Goal: Task Accomplishment & Management: Use online tool/utility

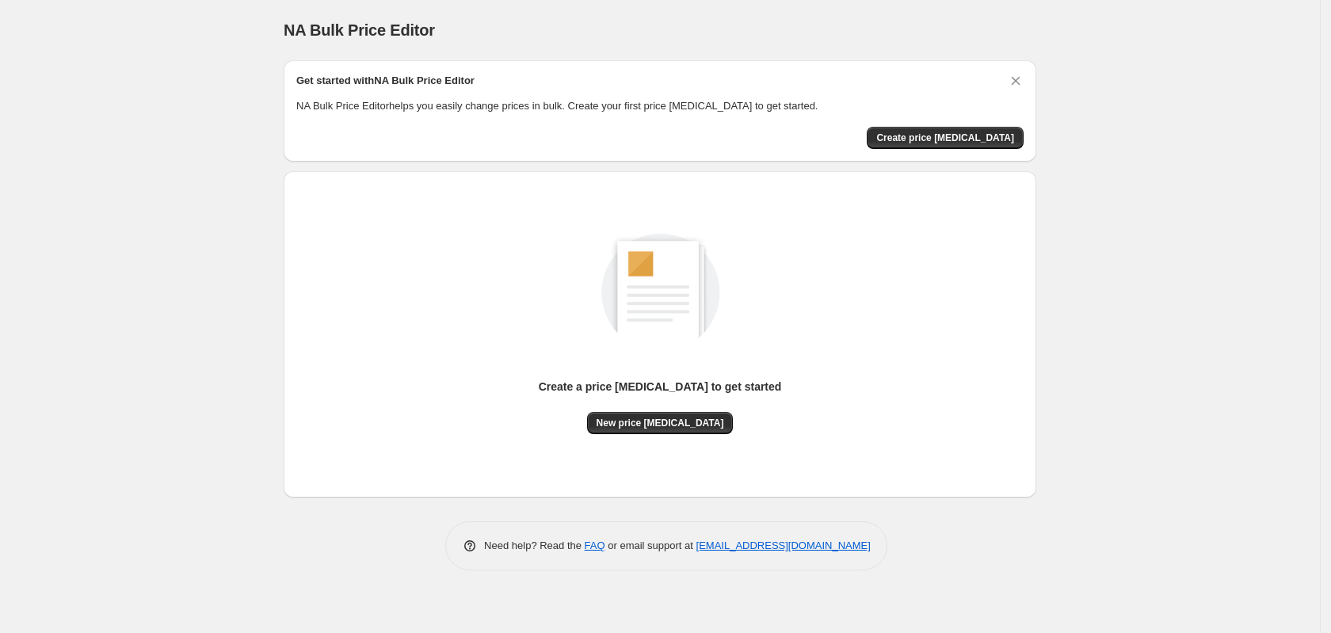
click at [911, 149] on div "Get started with NA Bulk Price Editor NA Bulk Price Editor helps you easily cha…" at bounding box center [660, 110] width 753 height 101
click at [921, 133] on span "Create price change job" at bounding box center [945, 138] width 138 height 13
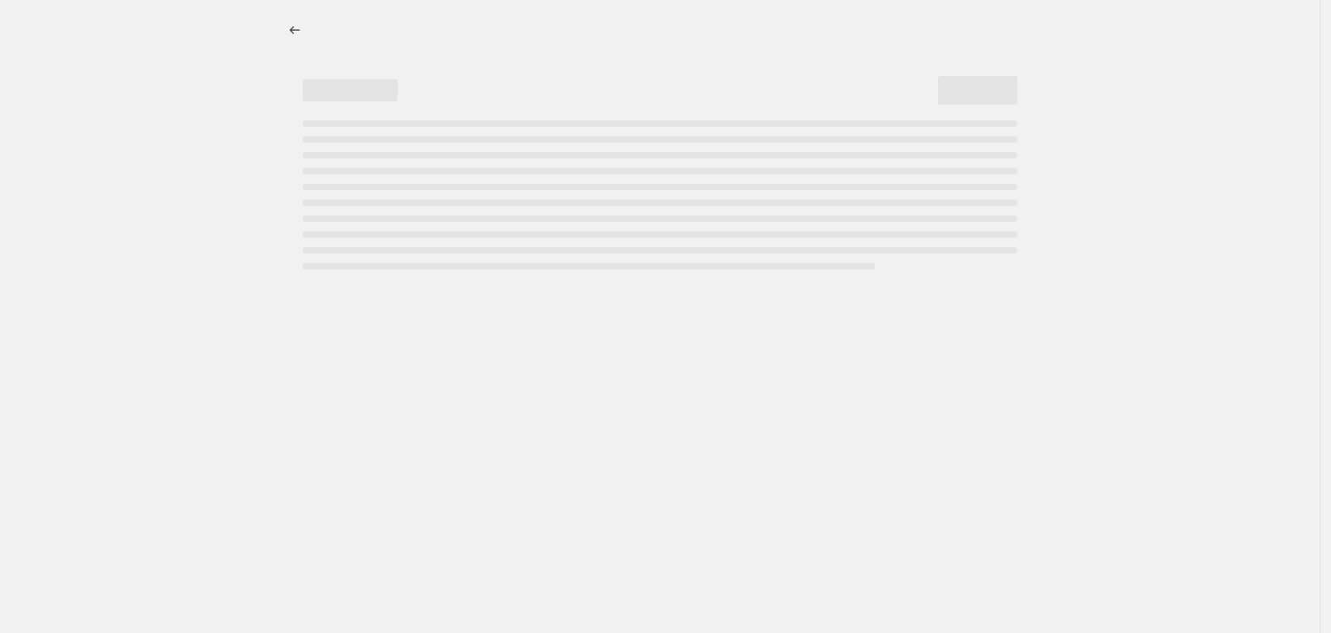
select select "percentage"
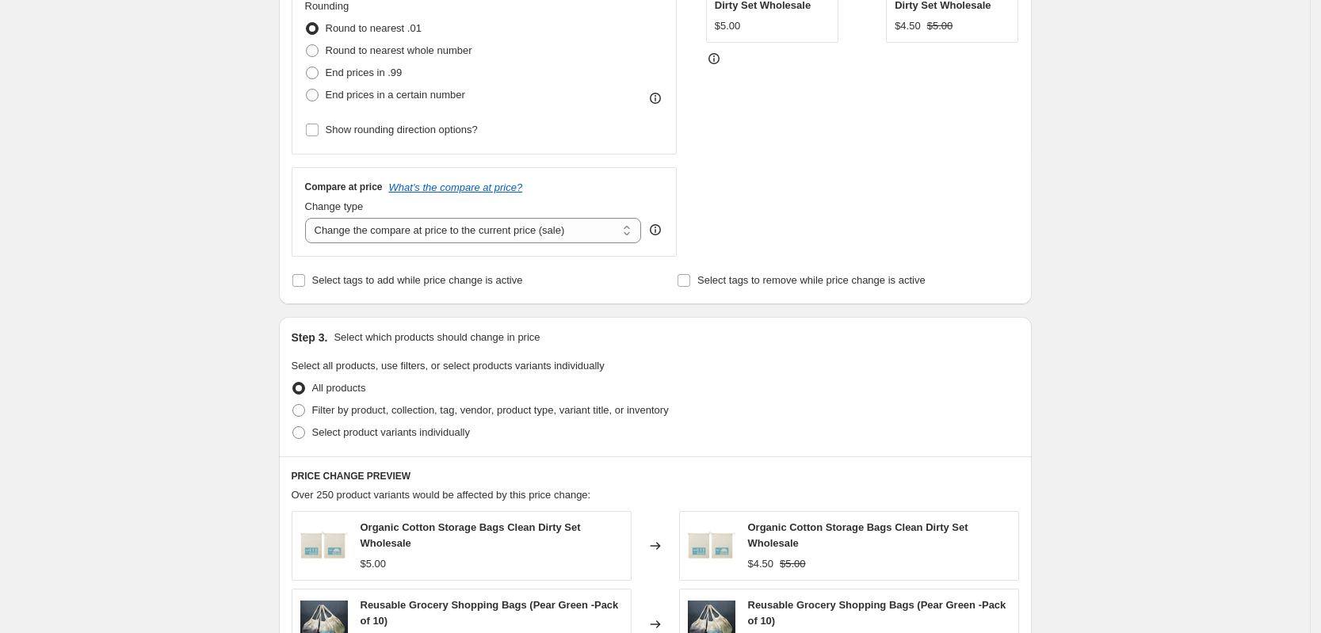
scroll to position [594, 0]
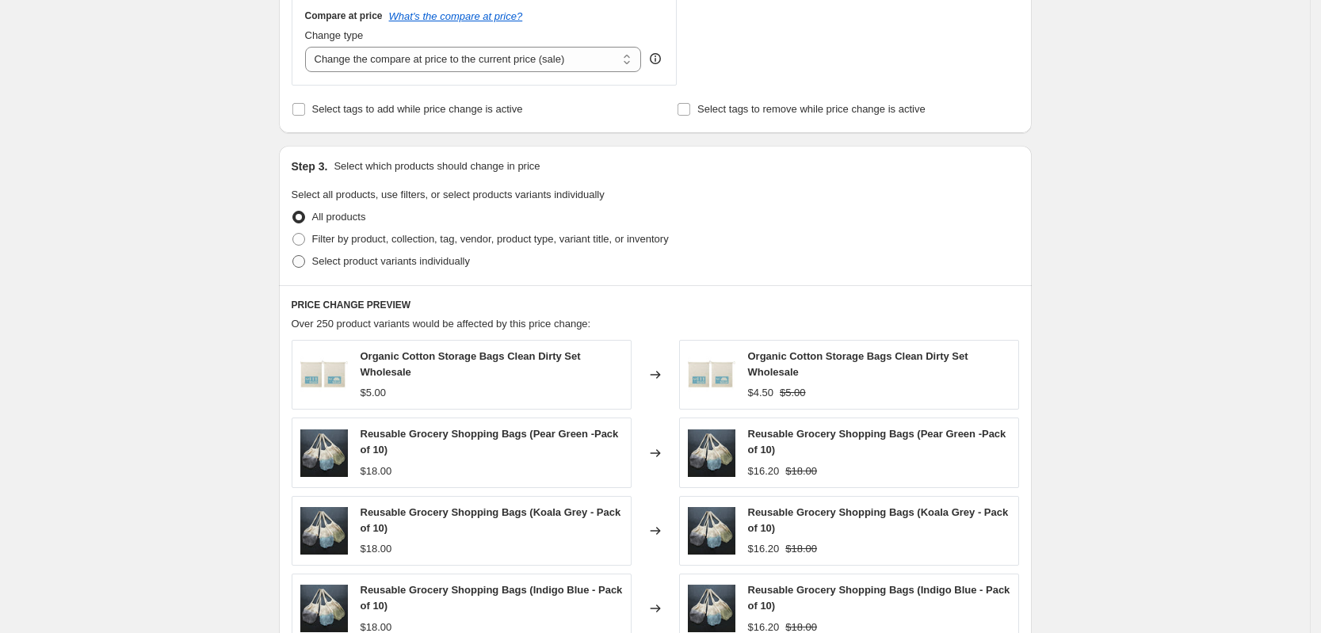
click at [433, 269] on span "Select product variants individually" at bounding box center [391, 262] width 158 height 16
click at [293, 256] on input "Select product variants individually" at bounding box center [292, 255] width 1 height 1
radio input "true"
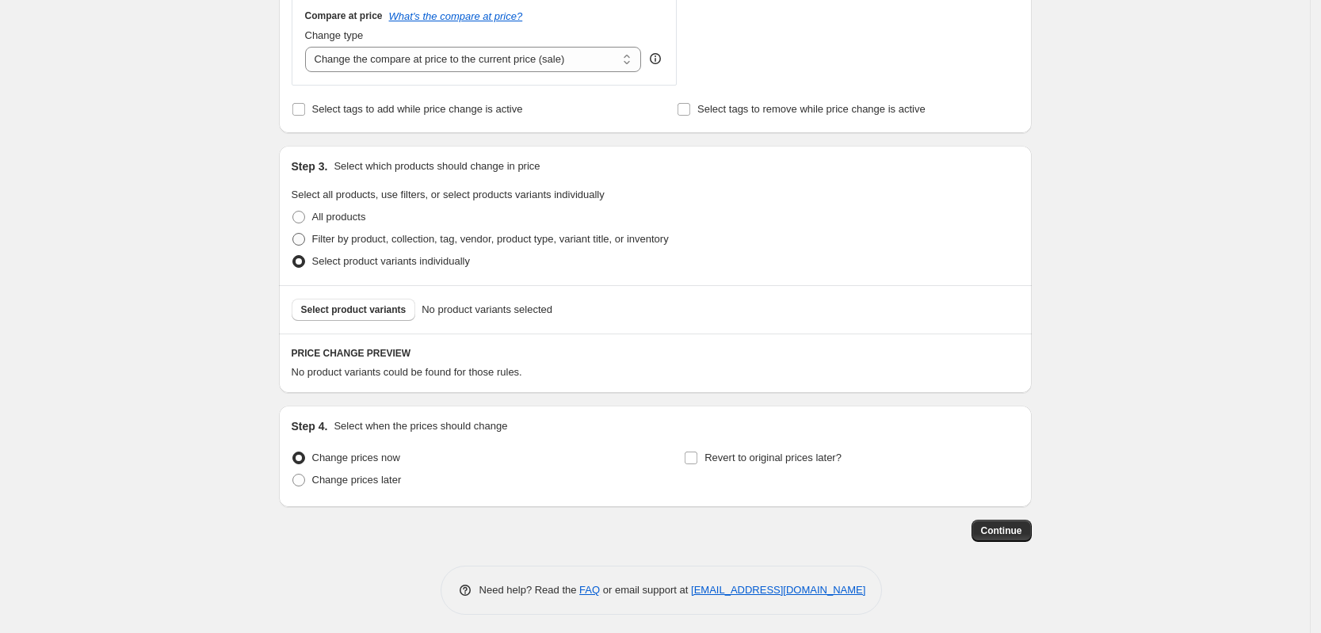
click at [409, 242] on span "Filter by product, collection, tag, vendor, product type, variant title, or inv…" at bounding box center [490, 239] width 357 height 12
click at [293, 234] on input "Filter by product, collection, tag, vendor, product type, variant title, or inv…" at bounding box center [292, 233] width 1 height 1
radio input "true"
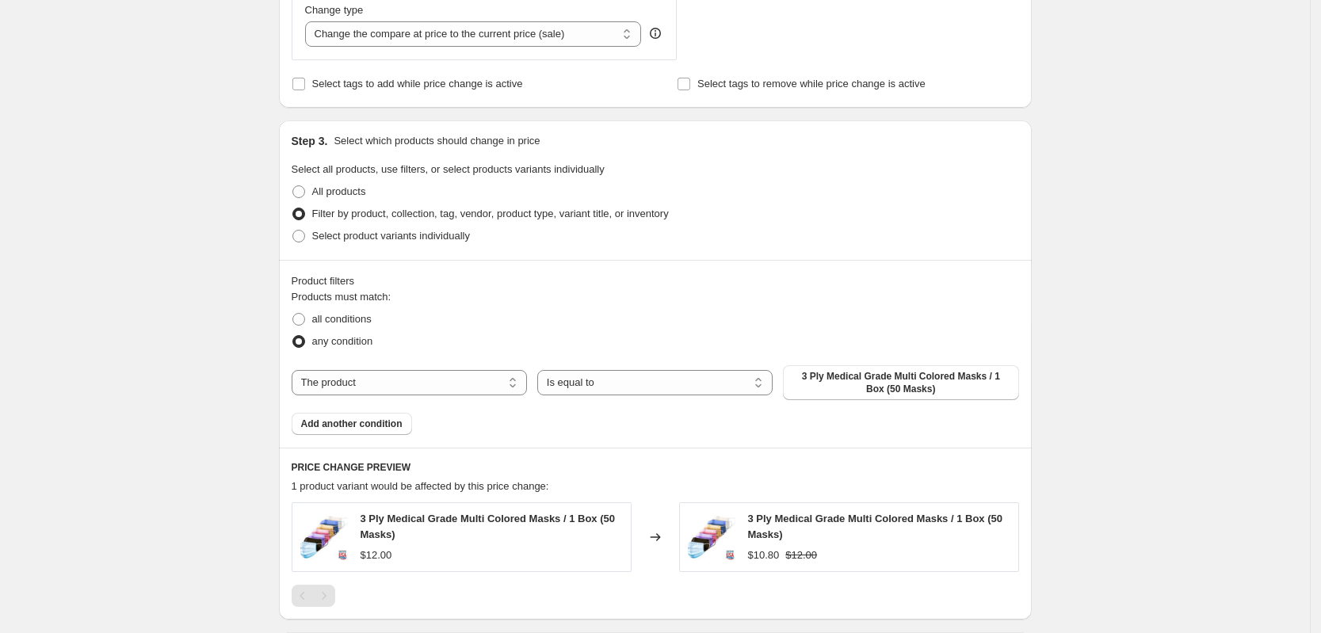
scroll to position [792, 0]
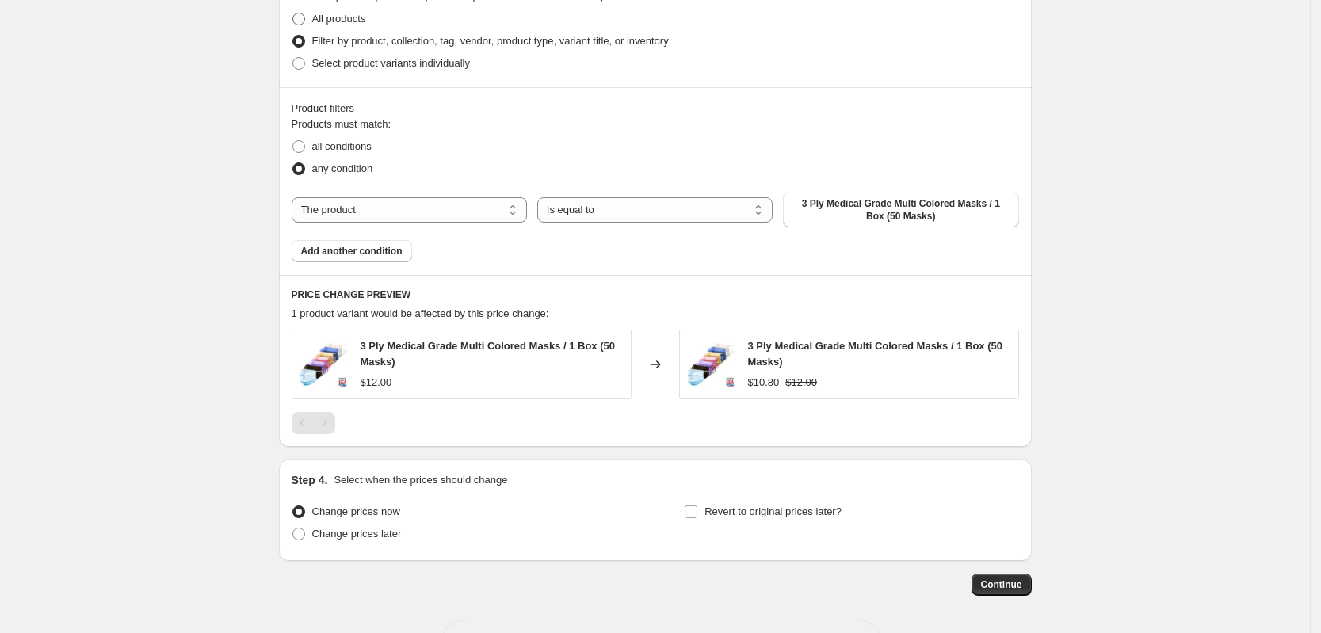
click at [349, 23] on span "All products" at bounding box center [339, 19] width 54 height 12
click at [293, 13] on input "All products" at bounding box center [292, 13] width 1 height 1
radio input "true"
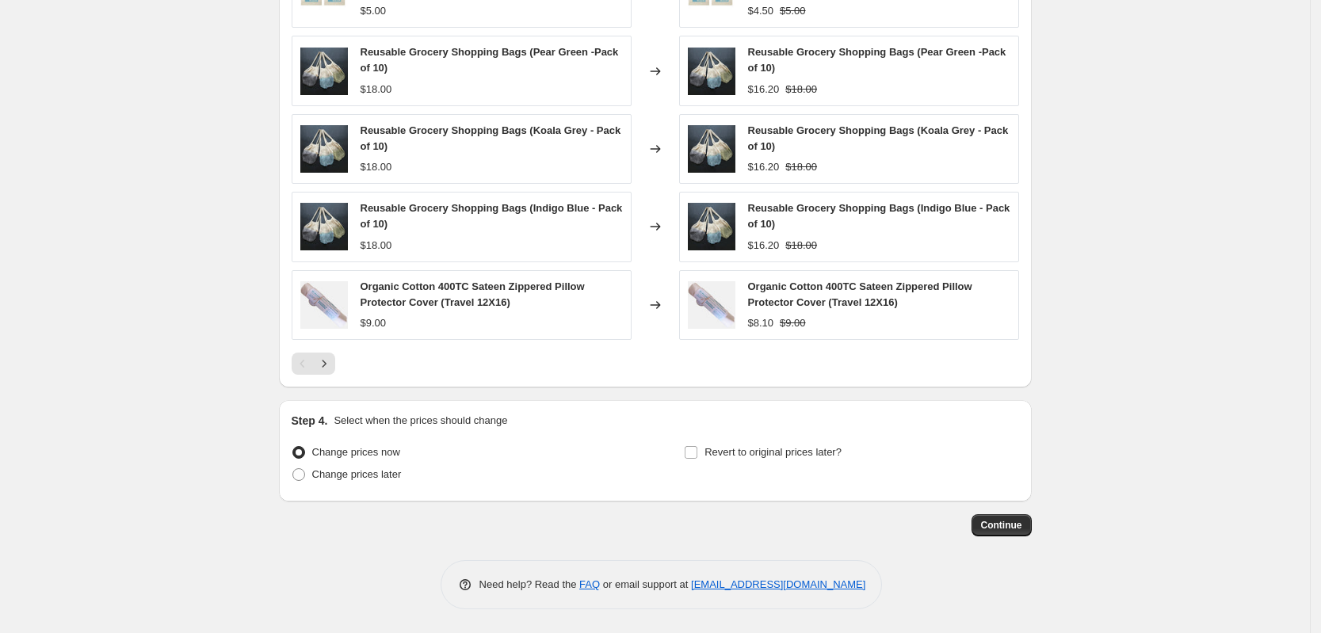
scroll to position [680, 0]
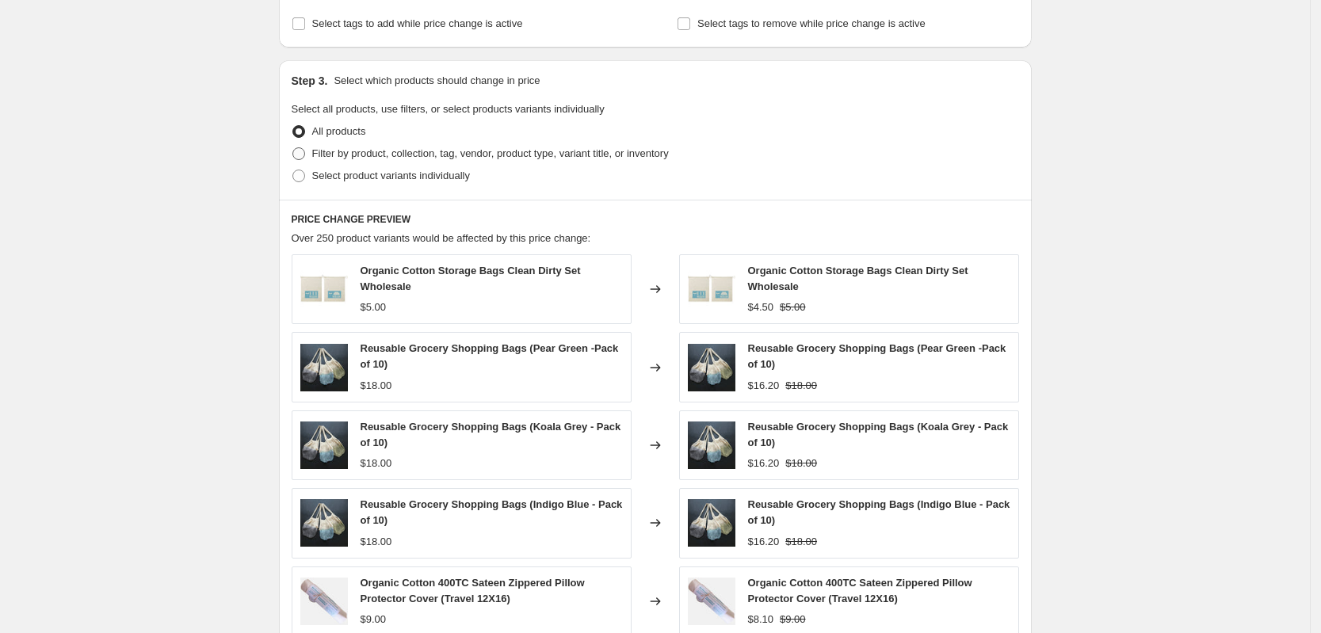
click at [358, 155] on span "Filter by product, collection, tag, vendor, product type, variant title, or inv…" at bounding box center [490, 153] width 357 height 12
click at [293, 148] on input "Filter by product, collection, tag, vendor, product type, variant title, or inv…" at bounding box center [292, 147] width 1 height 1
radio input "true"
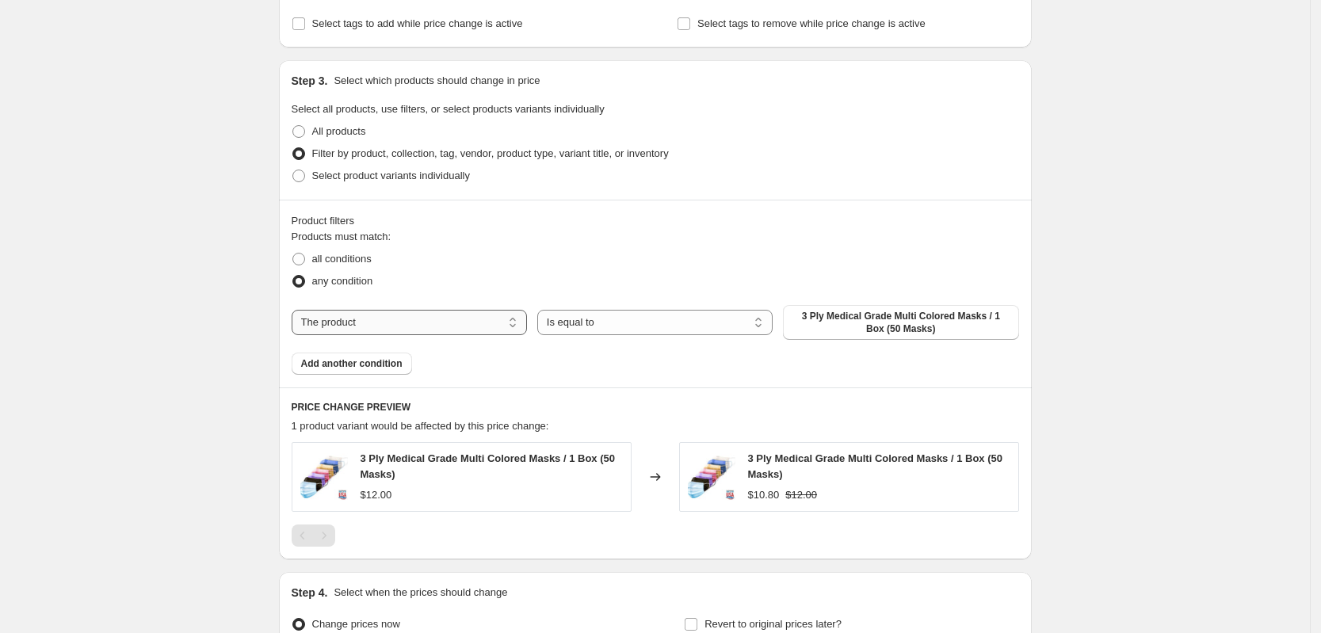
click at [425, 319] on select "The product The product's collection The product's tag The product's vendor The…" at bounding box center [409, 322] width 235 height 25
click at [296, 310] on select "The product The product's collection The product's tag The product's vendor The…" at bounding box center [409, 322] width 235 height 25
click at [843, 332] on span "3 Ply Medical Grade Multi Colored Masks / 1 Box (50 Masks)" at bounding box center [900, 322] width 216 height 25
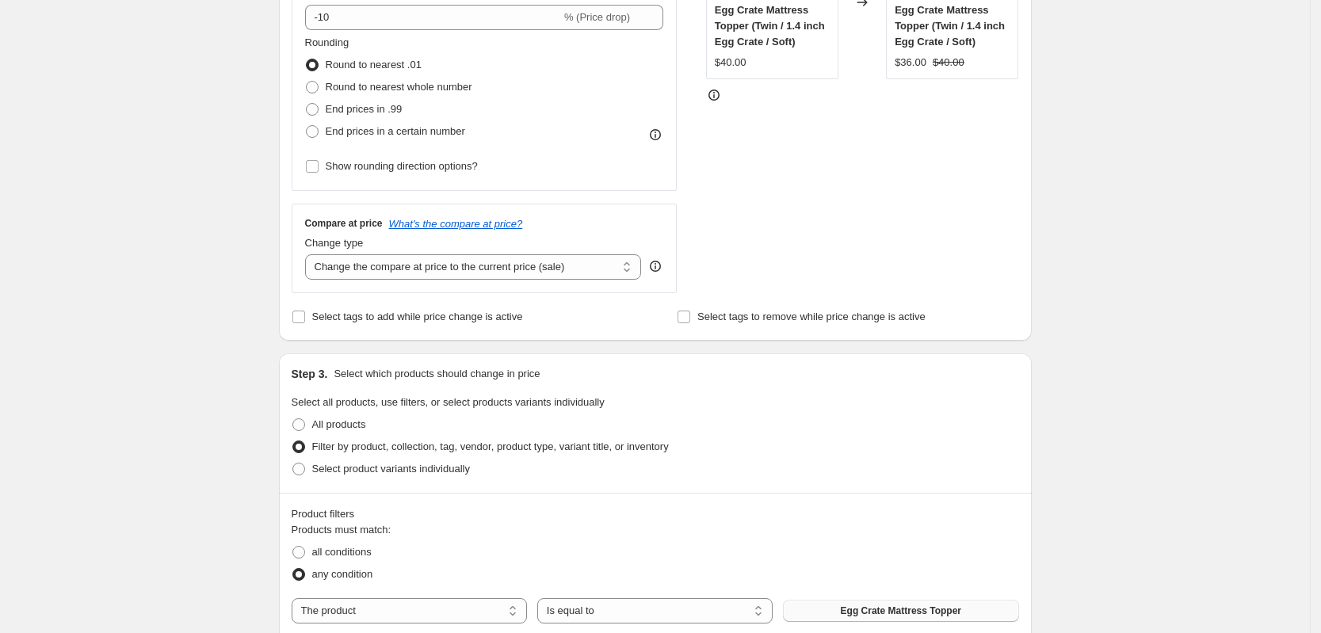
scroll to position [284, 0]
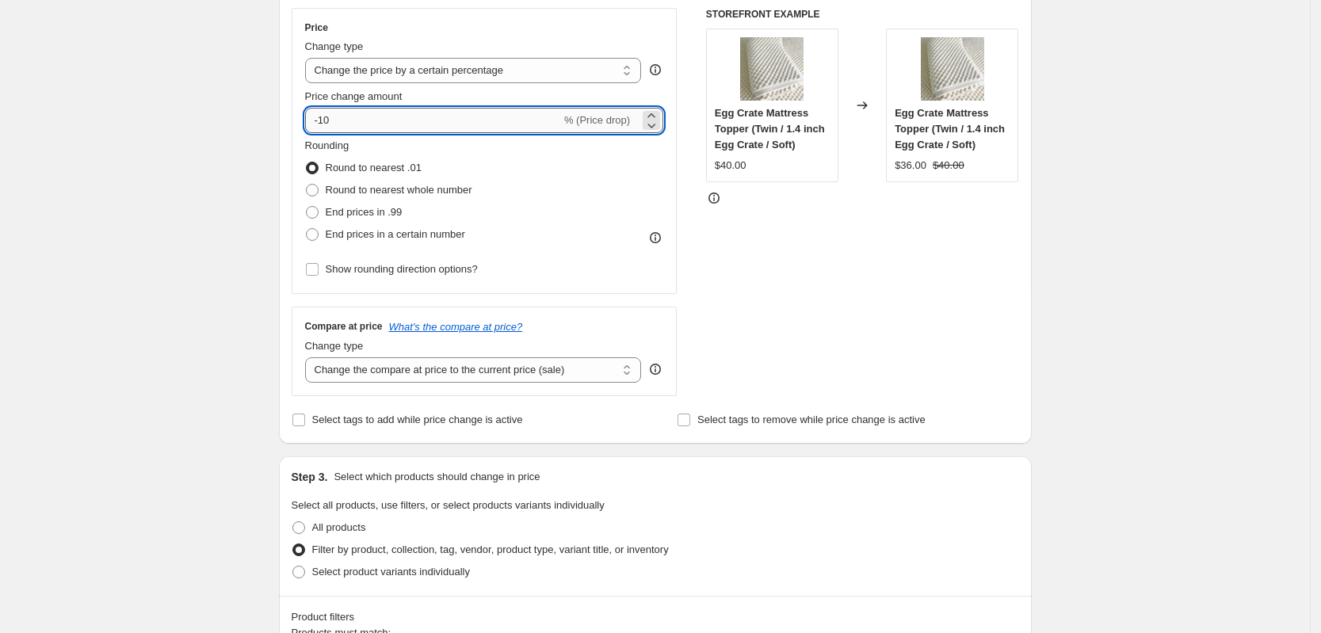
click at [362, 130] on input "-10" at bounding box center [433, 120] width 256 height 25
type input "20"
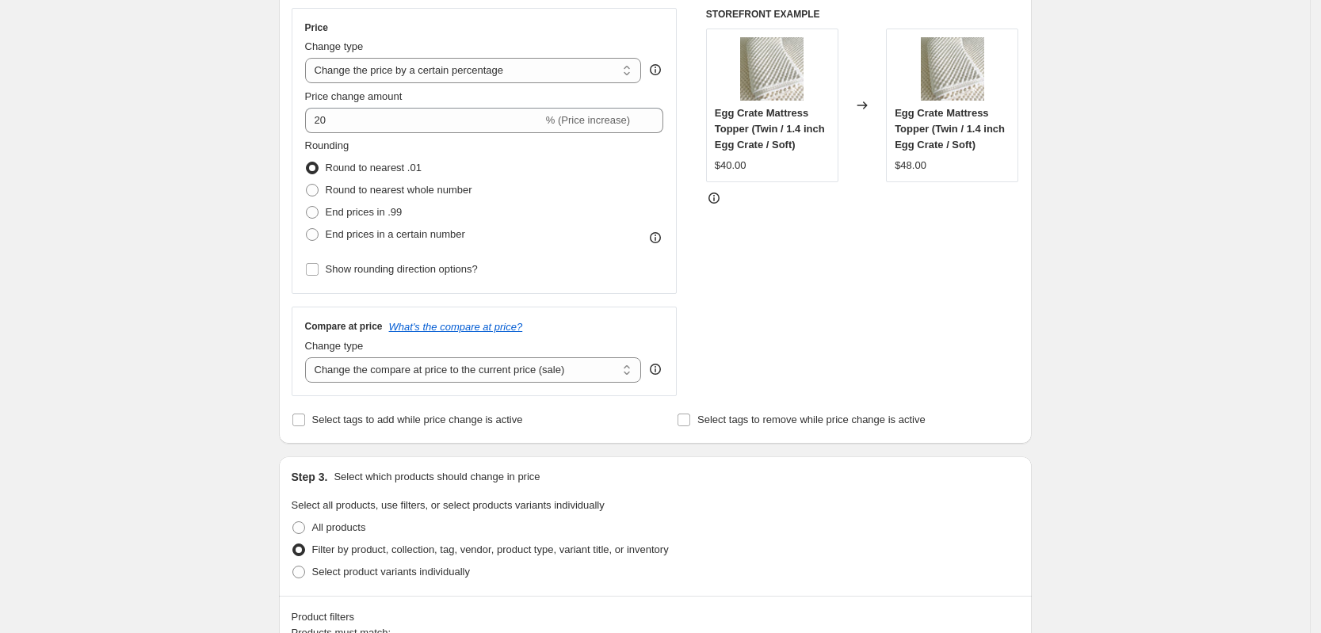
click at [783, 265] on div "STOREFRONT EXAMPLE Egg Crate Mattress Topper (Twin / 1.4 inch Egg Crate / Soft)…" at bounding box center [862, 202] width 313 height 388
click at [456, 186] on span "Round to nearest whole number" at bounding box center [399, 190] width 147 height 12
click at [307, 185] on input "Round to nearest whole number" at bounding box center [306, 184] width 1 height 1
radio input "true"
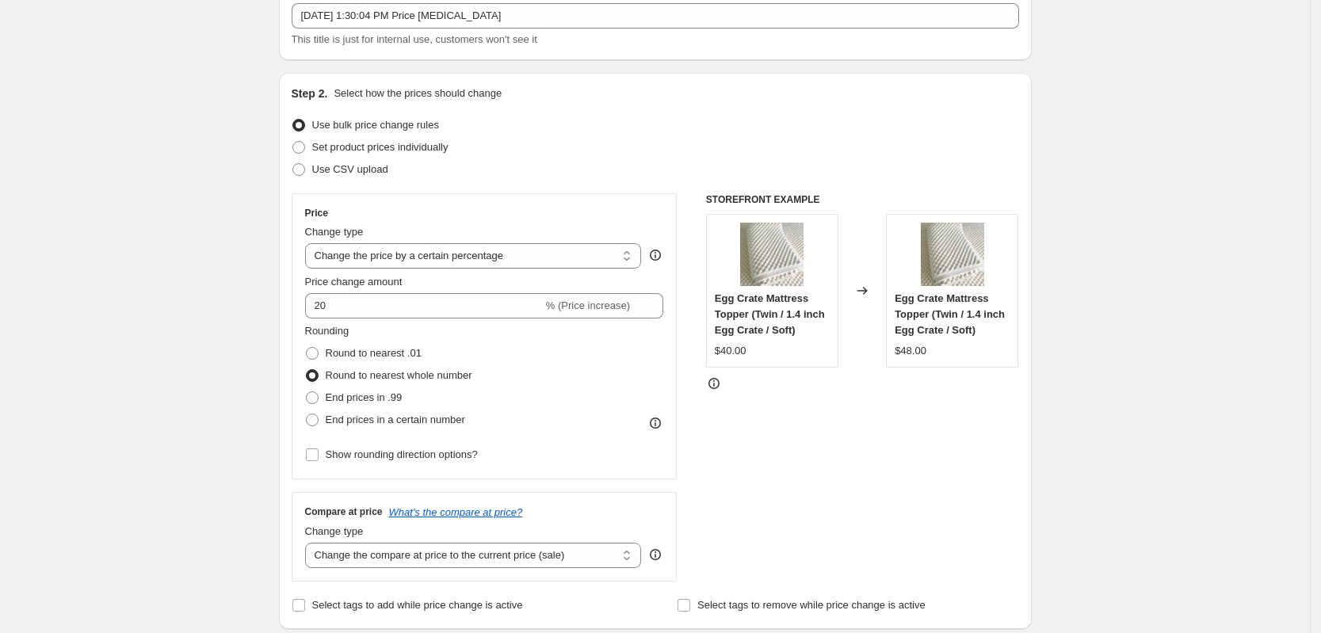
scroll to position [0, 0]
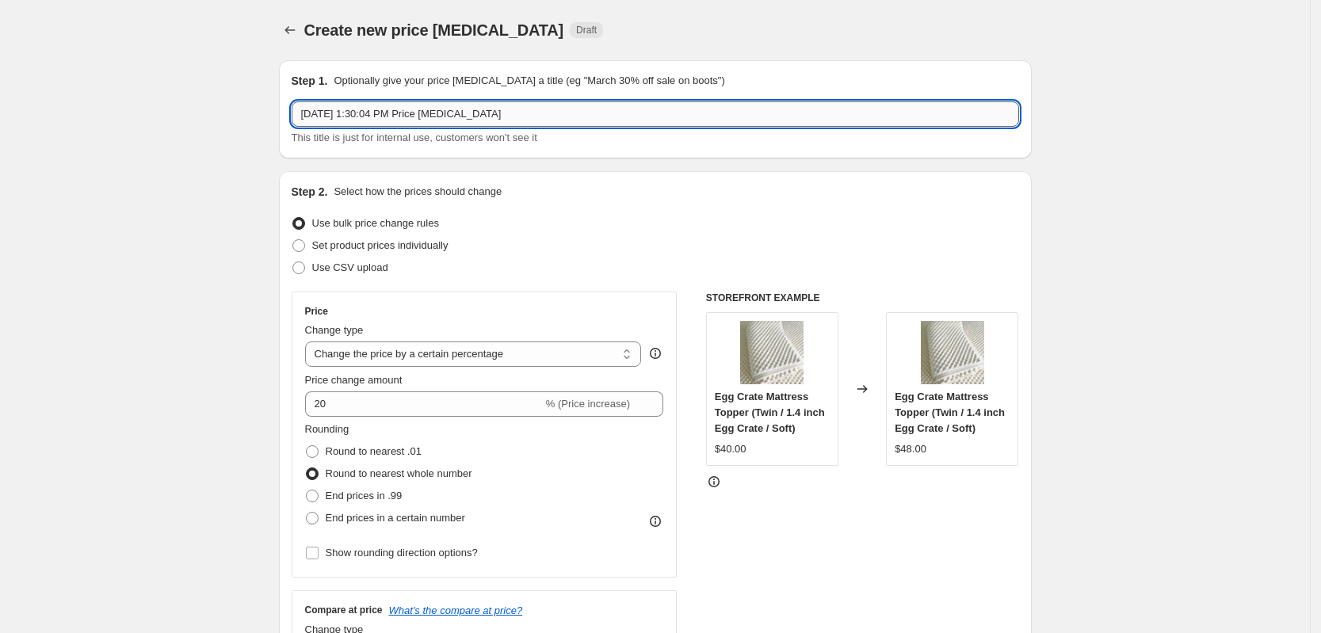
click at [520, 114] on input "Aug 12, 2025, 1:30:04 PM Price change job" at bounding box center [655, 113] width 727 height 25
type input "t"
click at [383, 120] on input "eggcrate topper 20% increase" at bounding box center [655, 113] width 727 height 25
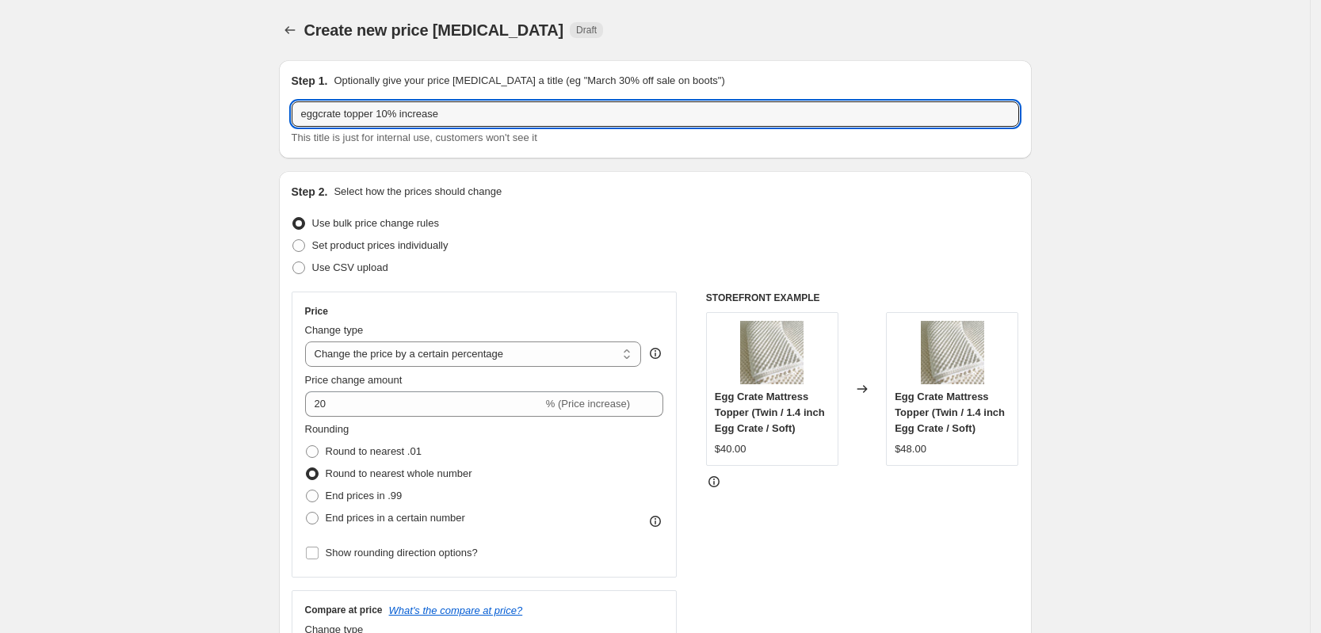
type input "eggcrate topper 10% increase"
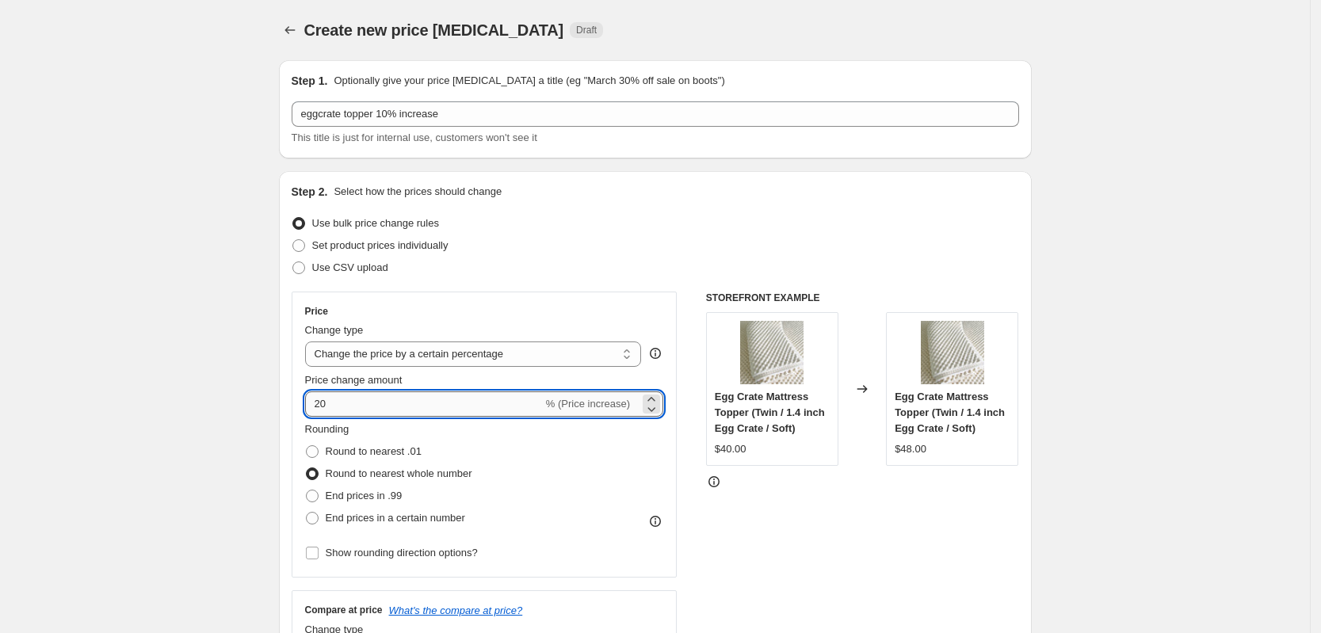
click at [323, 403] on input "20" at bounding box center [424, 403] width 238 height 25
type input "10"
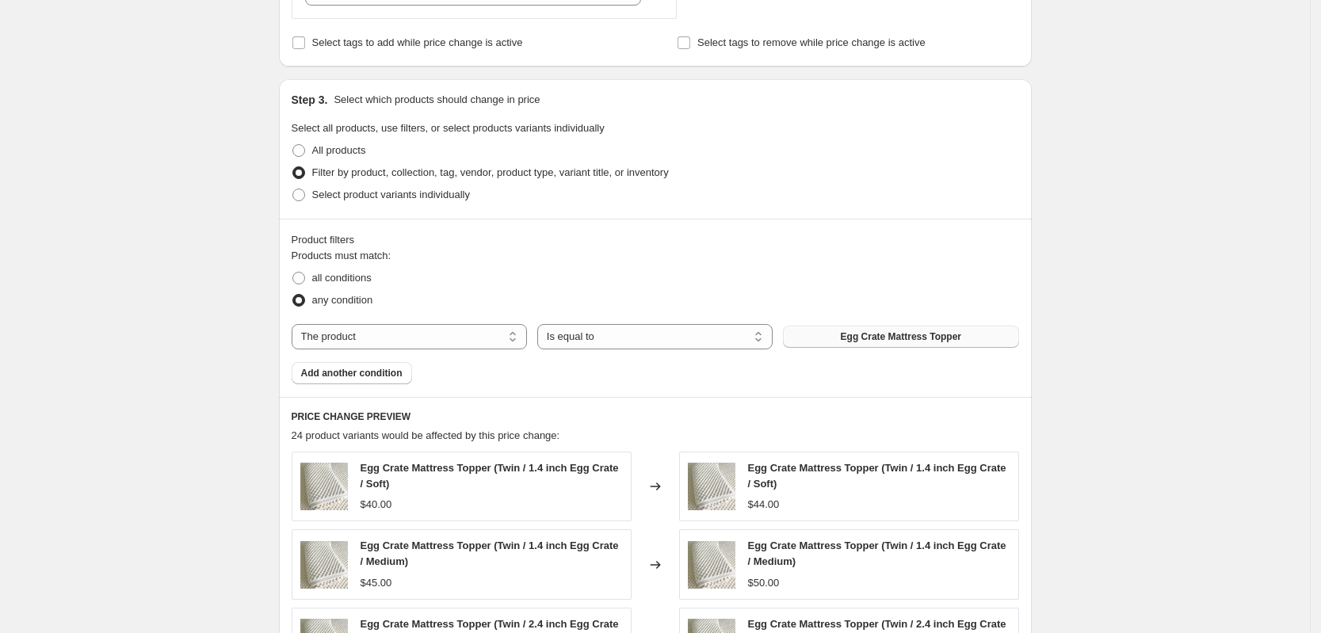
scroll to position [693, 0]
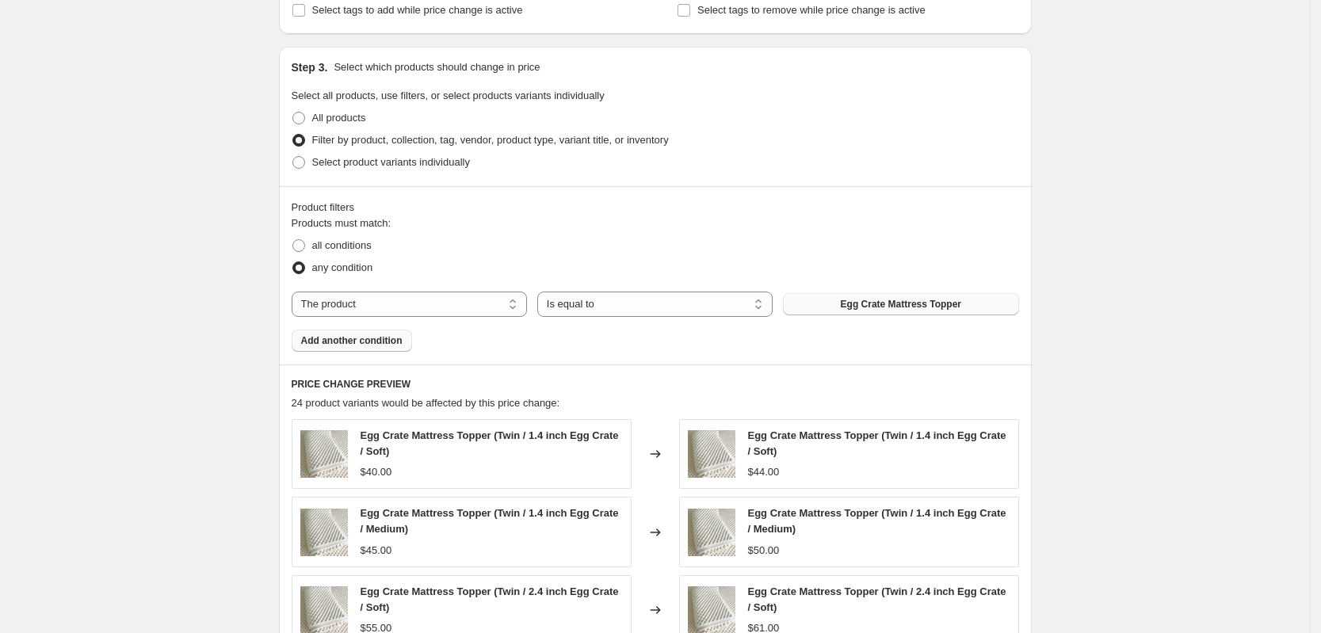
click at [357, 347] on span "Add another condition" at bounding box center [351, 340] width 101 height 13
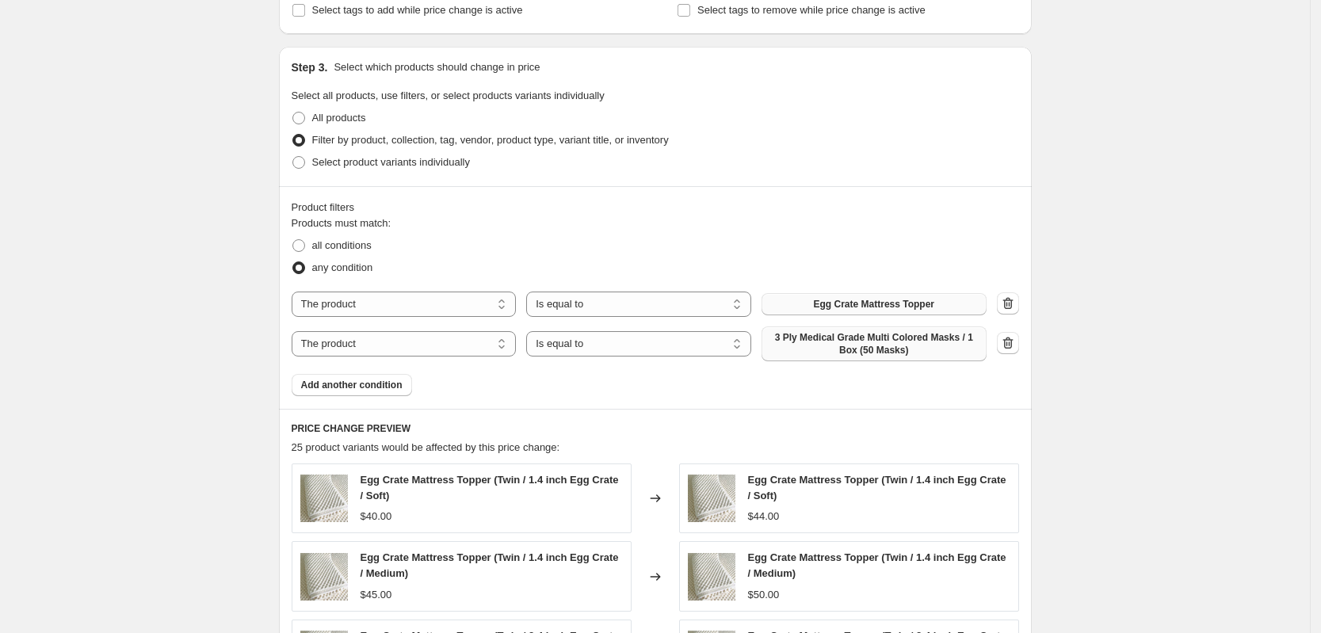
click at [834, 352] on span "3 Ply Medical Grade Multi Colored Masks / 1 Box (50 Masks)" at bounding box center [874, 343] width 206 height 25
click at [383, 347] on select "The product The product's collection The product's tag The product's vendor The…" at bounding box center [404, 343] width 225 height 25
select select "product_type"
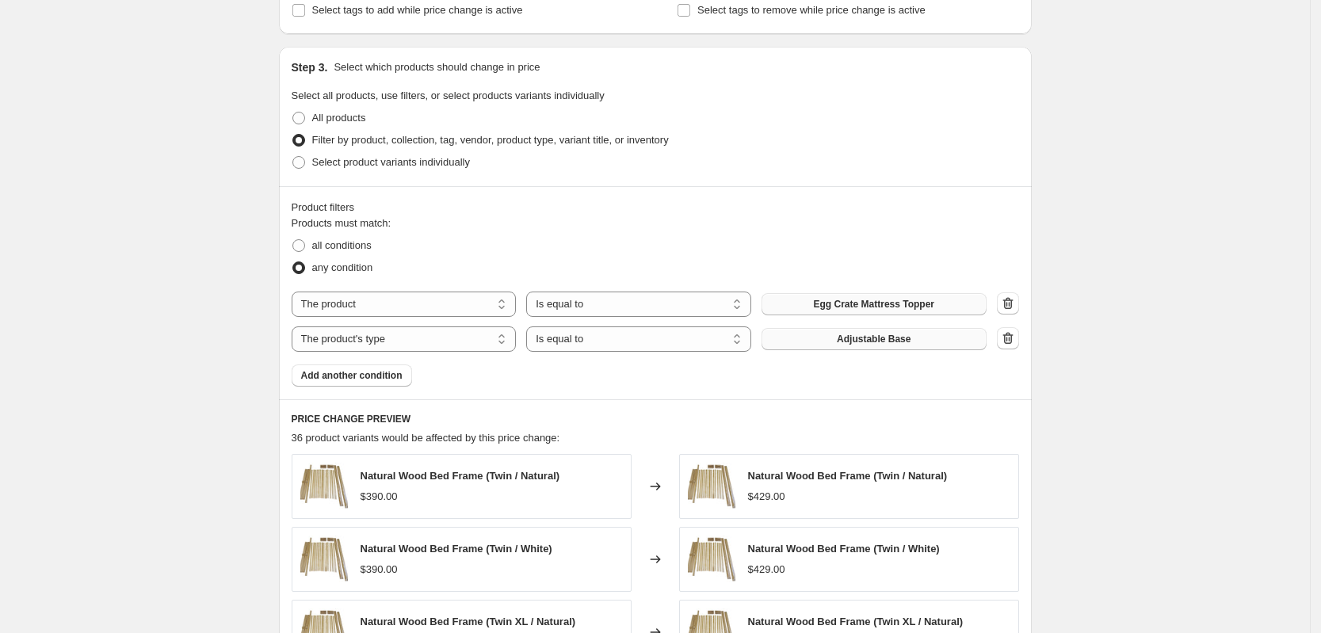
click at [853, 346] on button "Adjustable Base" at bounding box center [873, 339] width 225 height 22
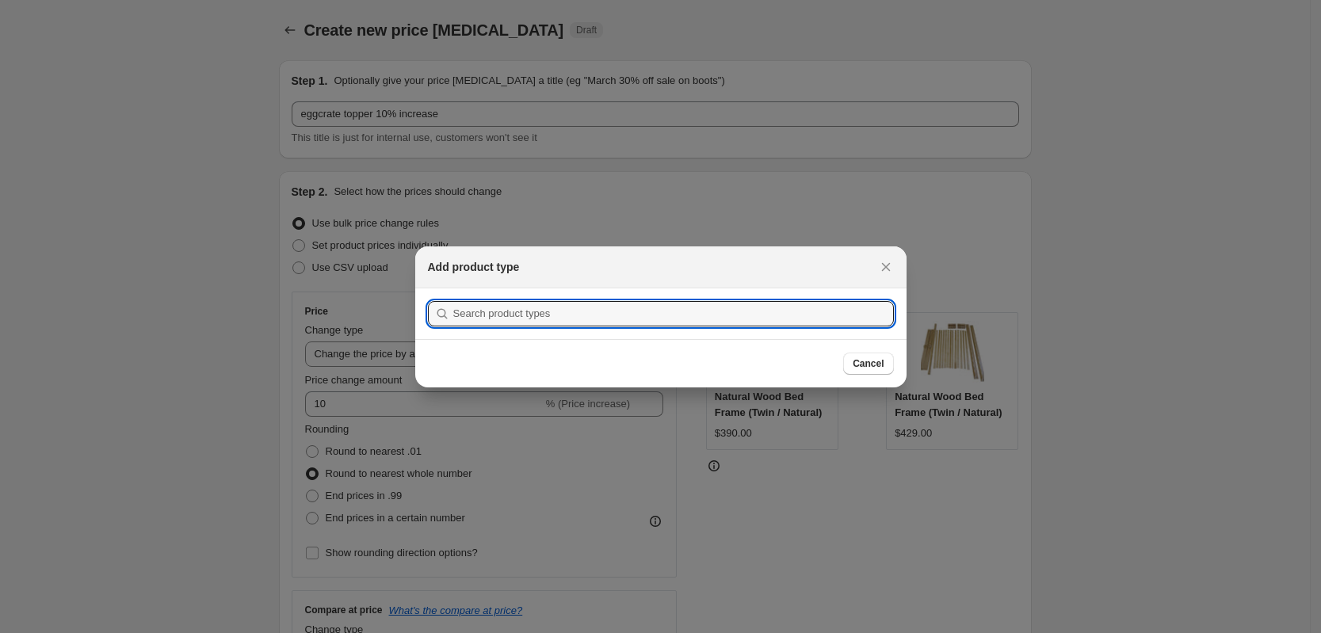
scroll to position [0, 0]
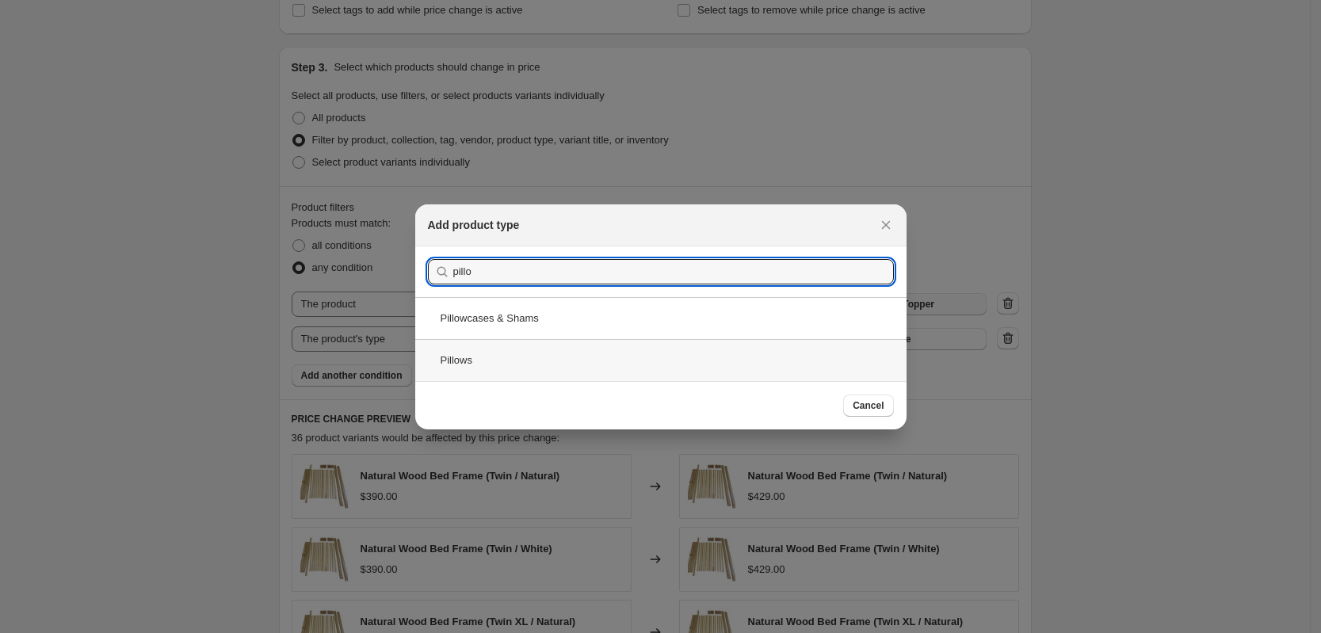
type input "pillo"
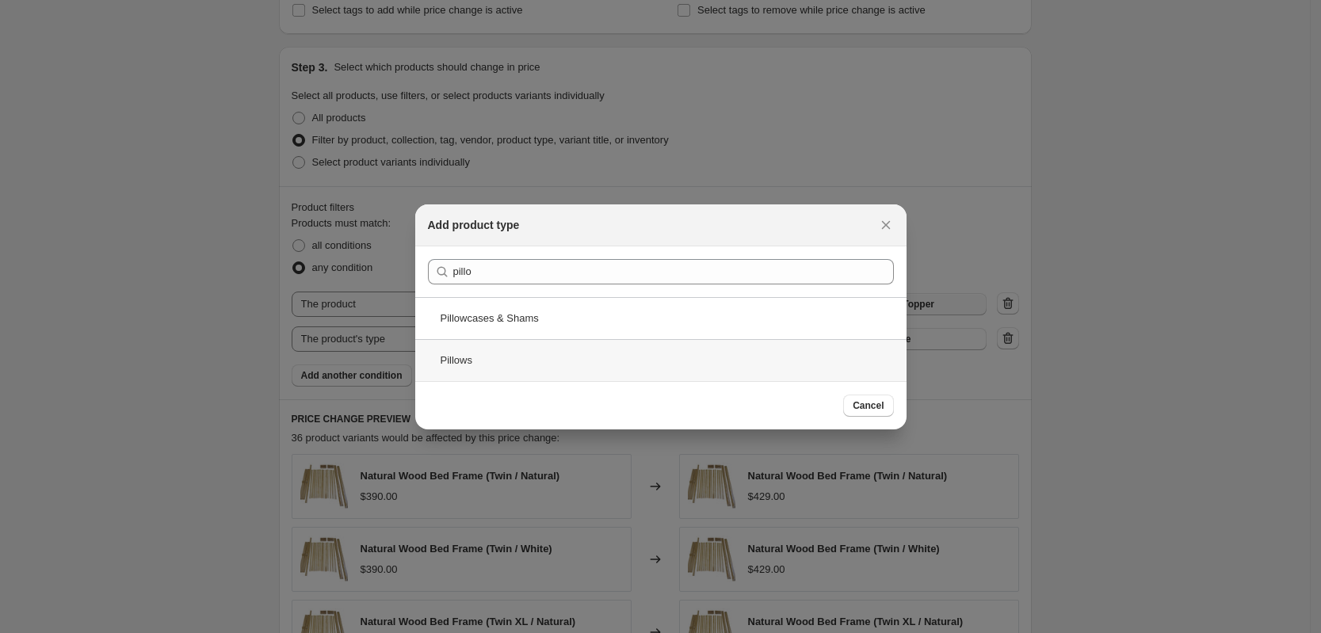
click at [578, 371] on div "Pillows" at bounding box center [660, 360] width 491 height 42
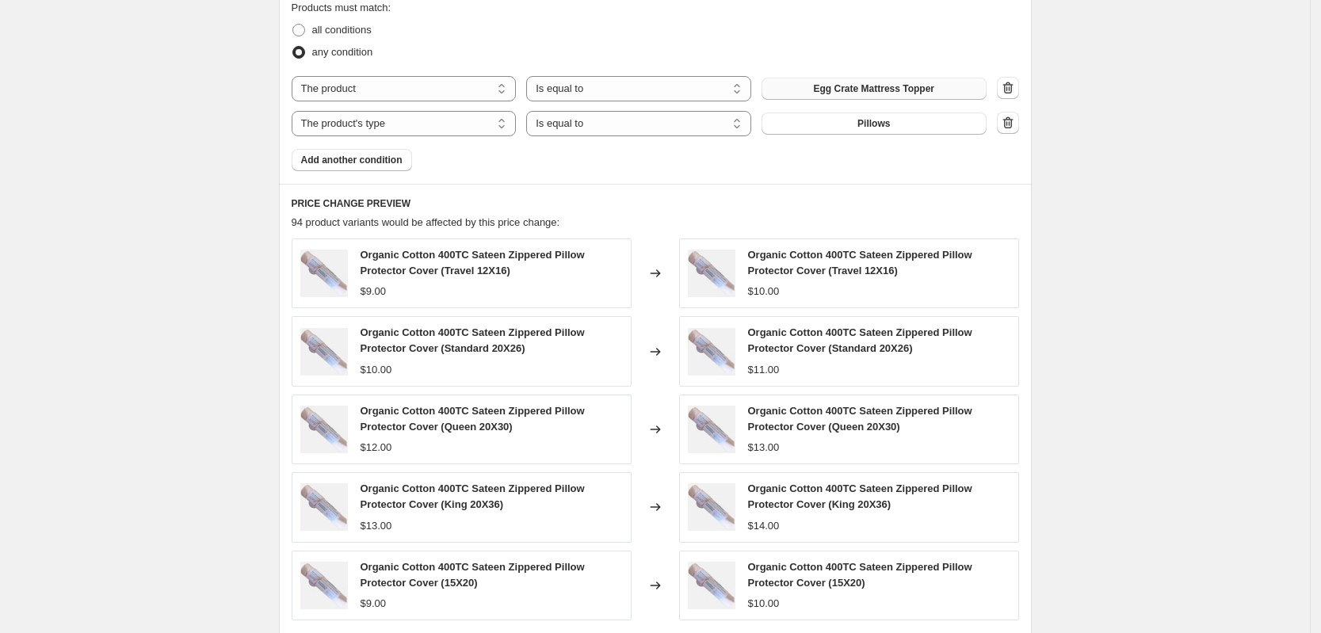
scroll to position [1089, 0]
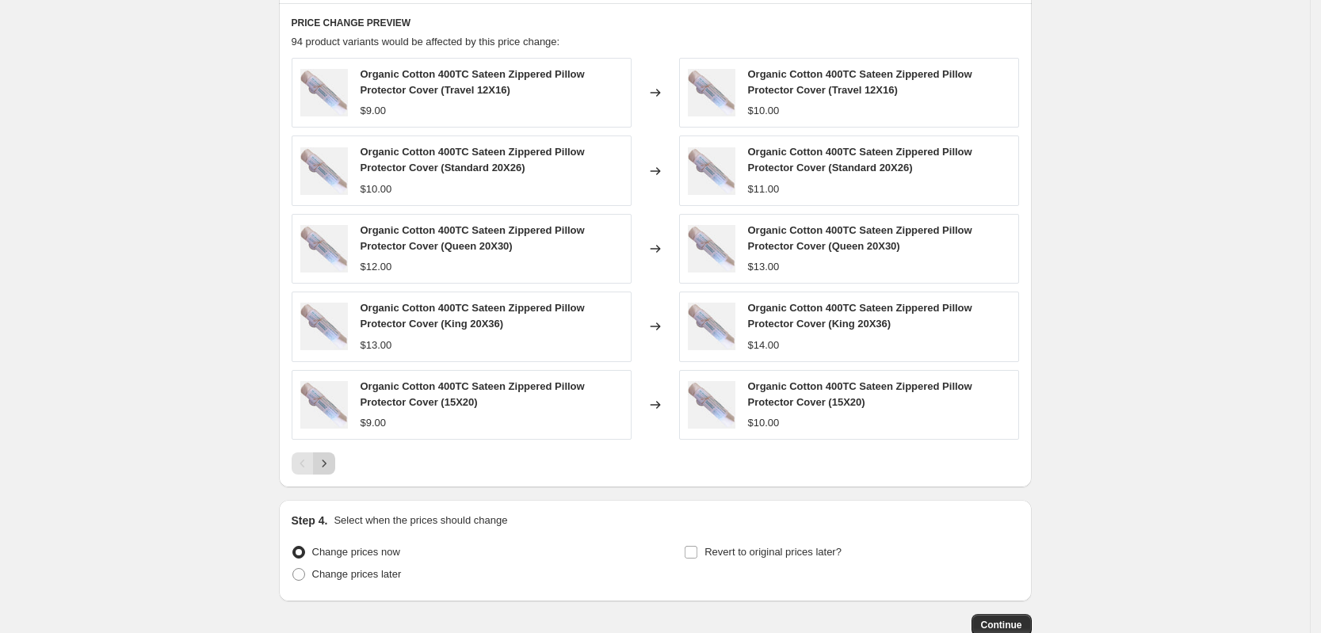
click at [332, 464] on icon "Next" at bounding box center [324, 464] width 16 height 16
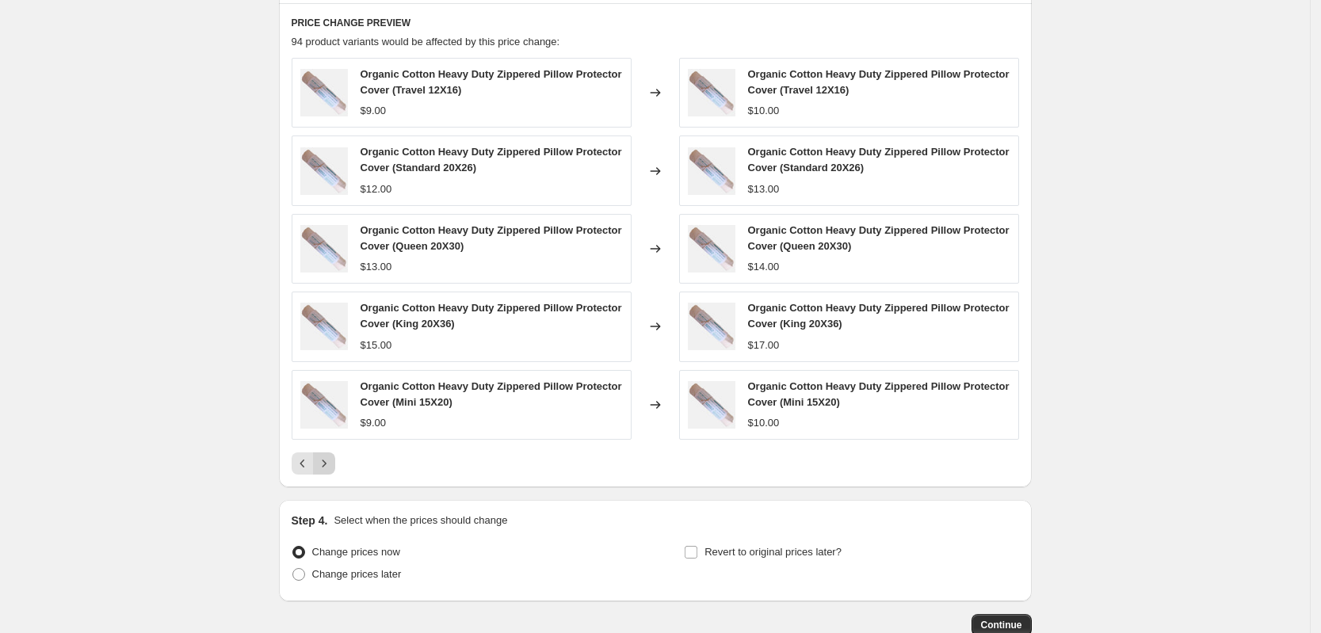
click at [332, 464] on icon "Next" at bounding box center [324, 464] width 16 height 16
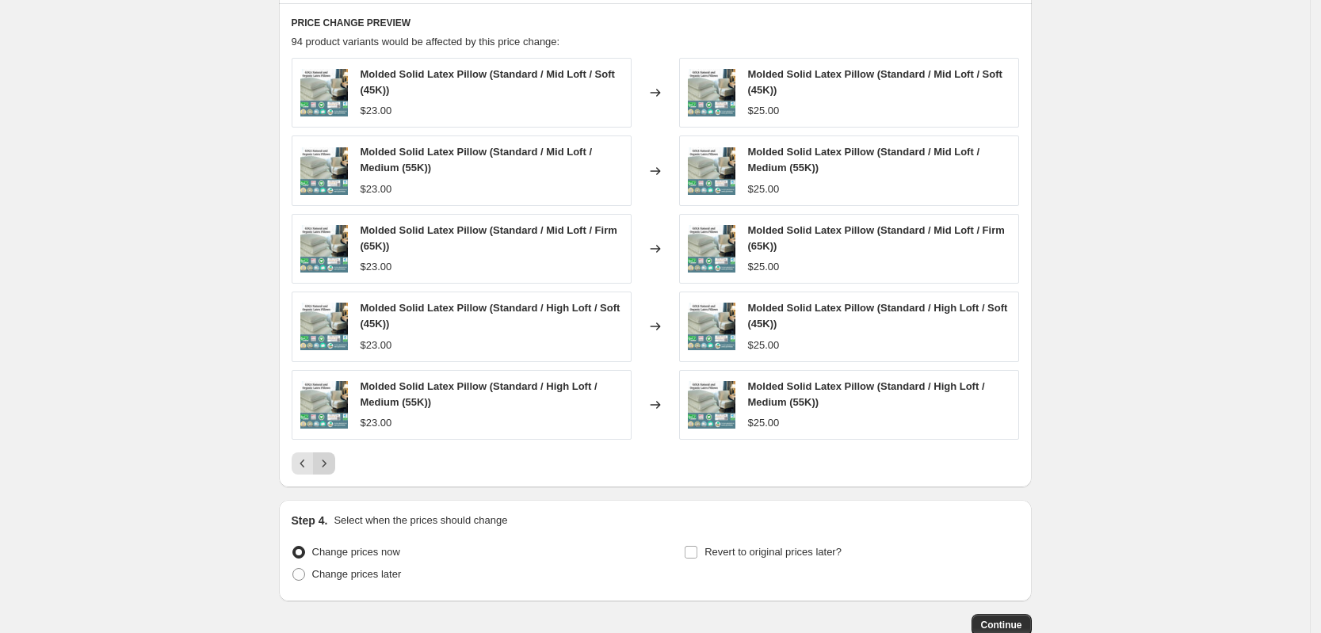
click at [332, 464] on icon "Next" at bounding box center [324, 464] width 16 height 16
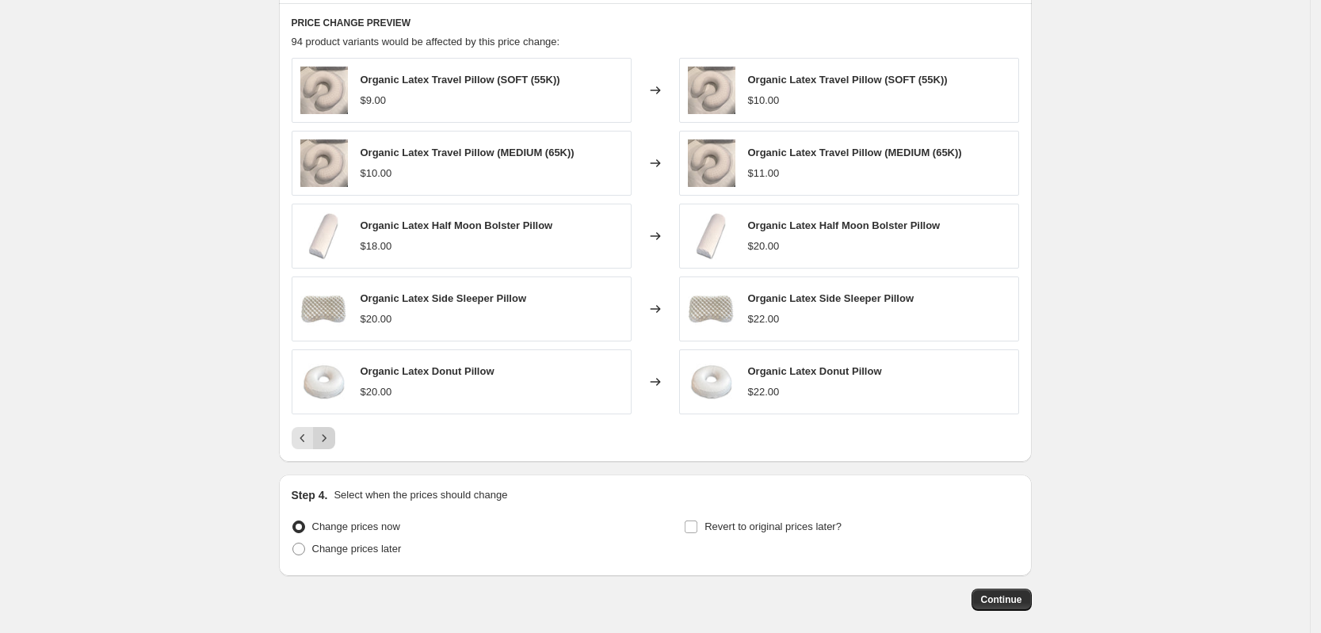
click at [326, 437] on icon "Next" at bounding box center [324, 437] width 4 height 7
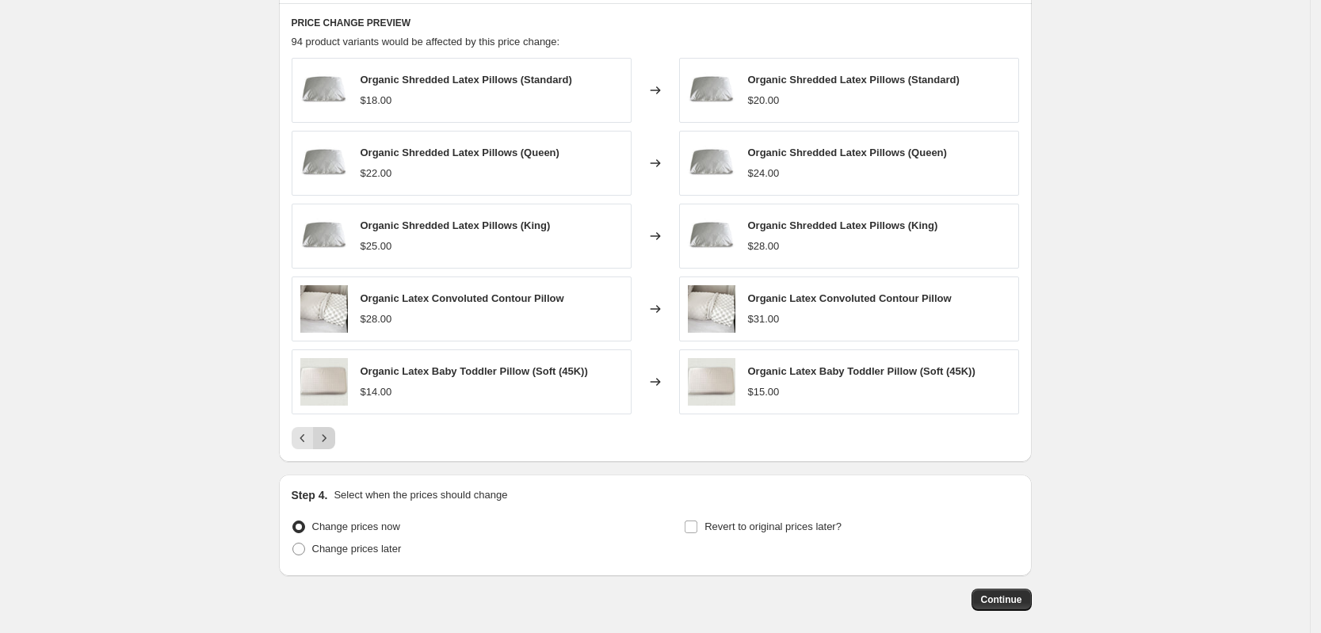
click at [326, 437] on icon "Next" at bounding box center [324, 437] width 4 height 7
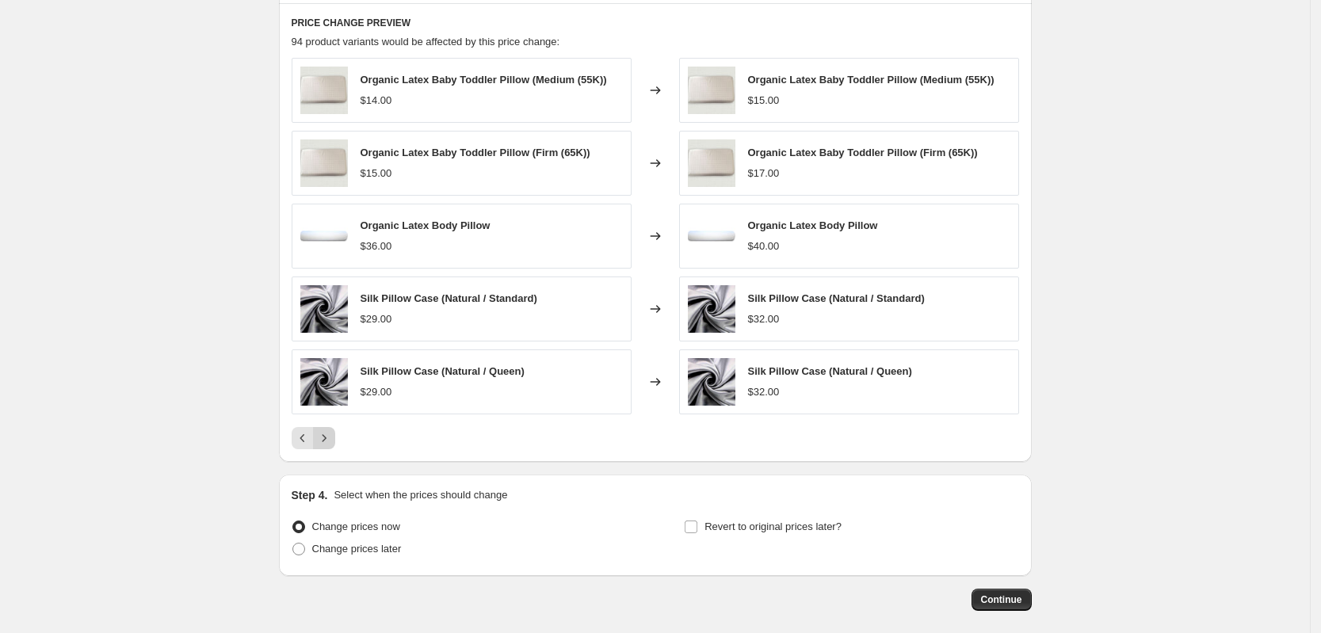
click at [326, 437] on icon "Next" at bounding box center [324, 437] width 4 height 7
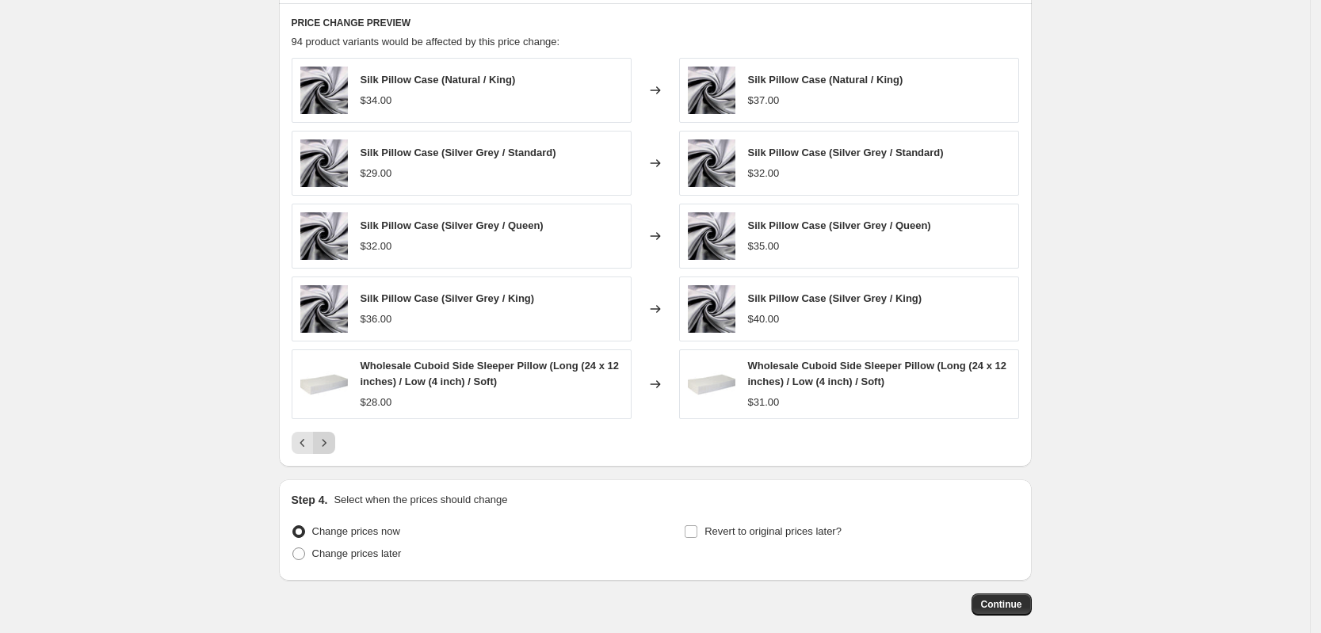
click at [328, 437] on icon "Next" at bounding box center [324, 443] width 16 height 16
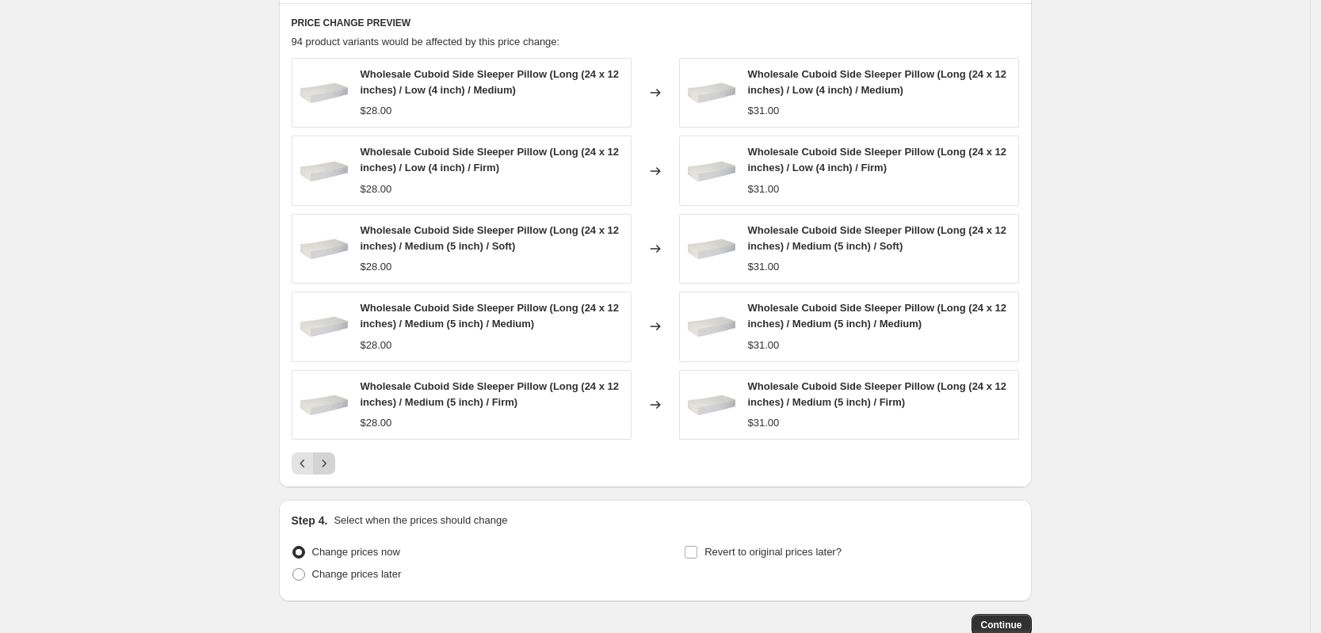
click at [328, 437] on div "Wholesale Cuboid Side Sleeper Pillow (Long (24 x 12 inches) / Medium (5 inch) /…" at bounding box center [462, 405] width 340 height 70
click at [326, 459] on icon "Next" at bounding box center [324, 464] width 16 height 16
click at [330, 468] on icon "Next" at bounding box center [324, 464] width 16 height 16
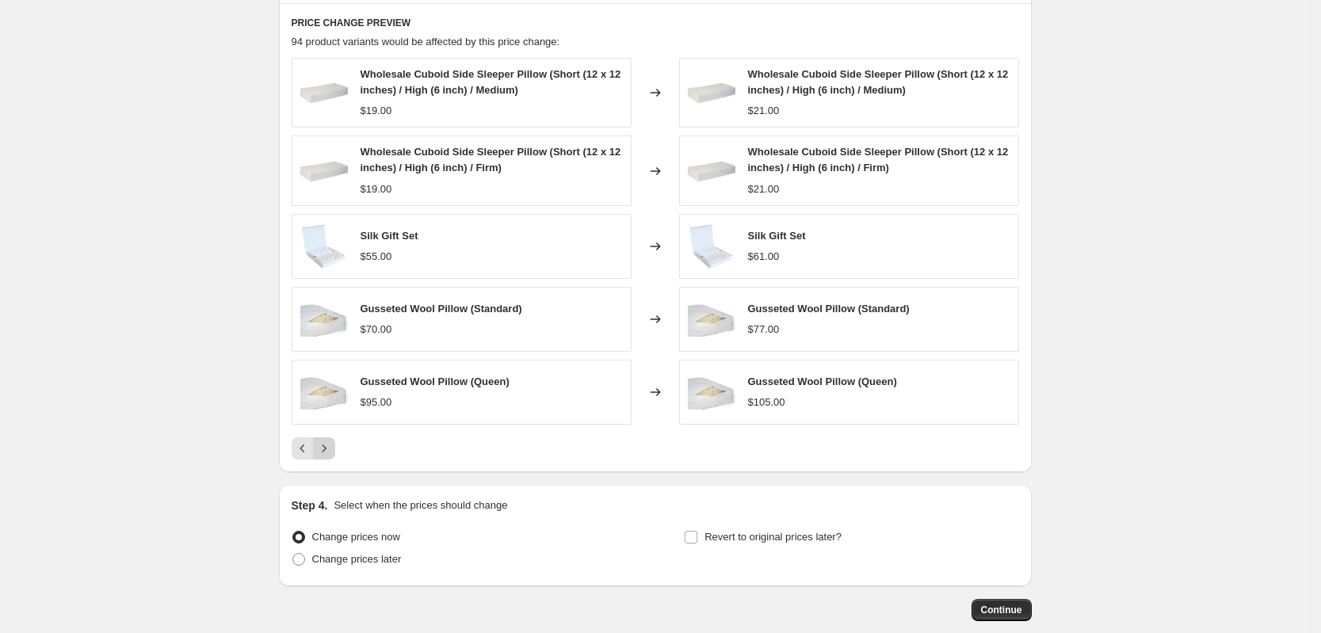
click at [329, 452] on icon "Next" at bounding box center [324, 449] width 16 height 16
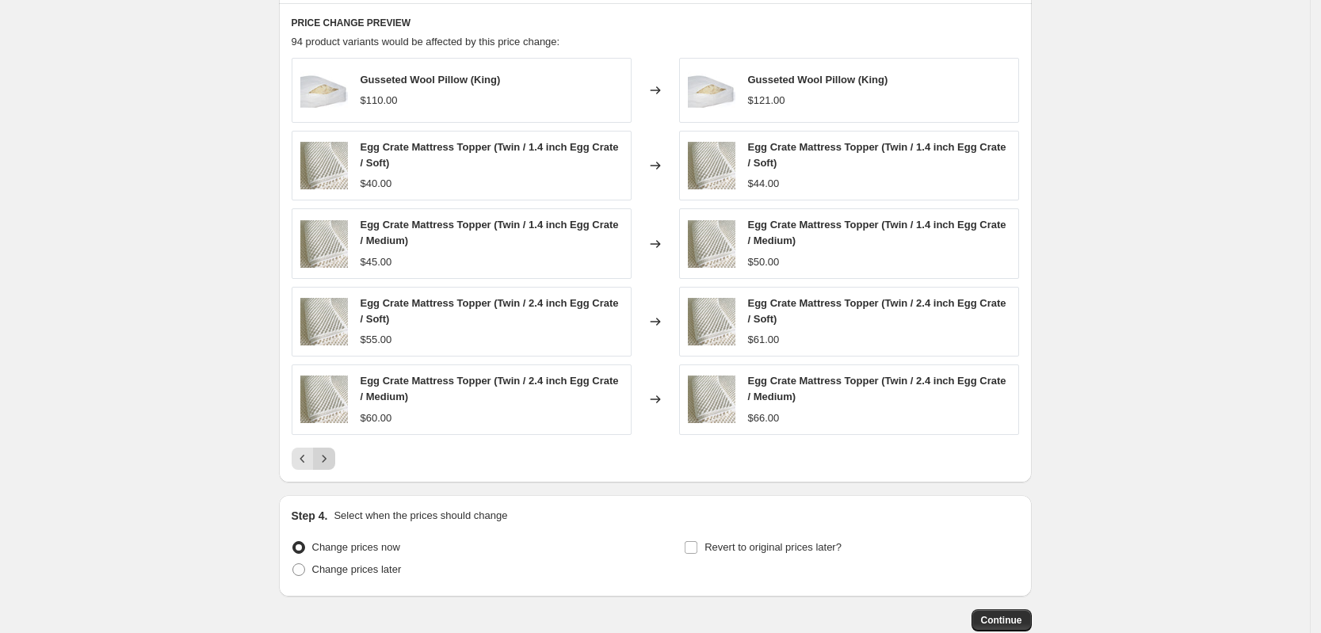
click at [329, 452] on icon "Next" at bounding box center [324, 459] width 16 height 16
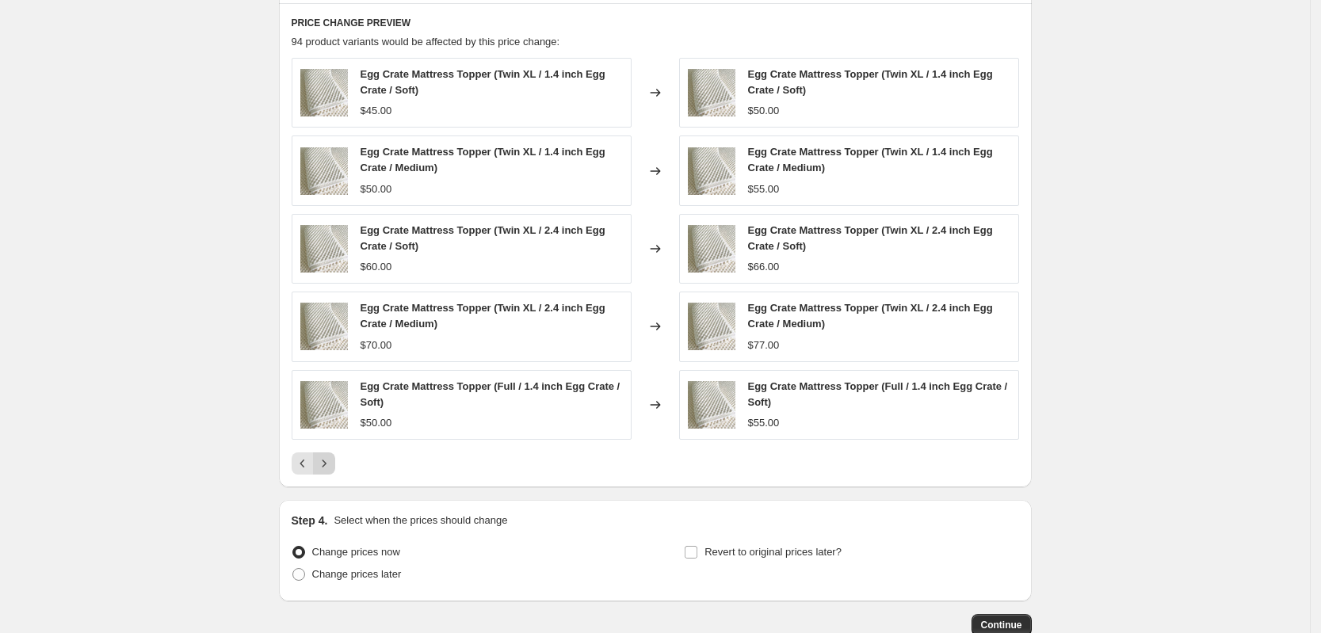
click at [332, 466] on icon "Next" at bounding box center [324, 464] width 16 height 16
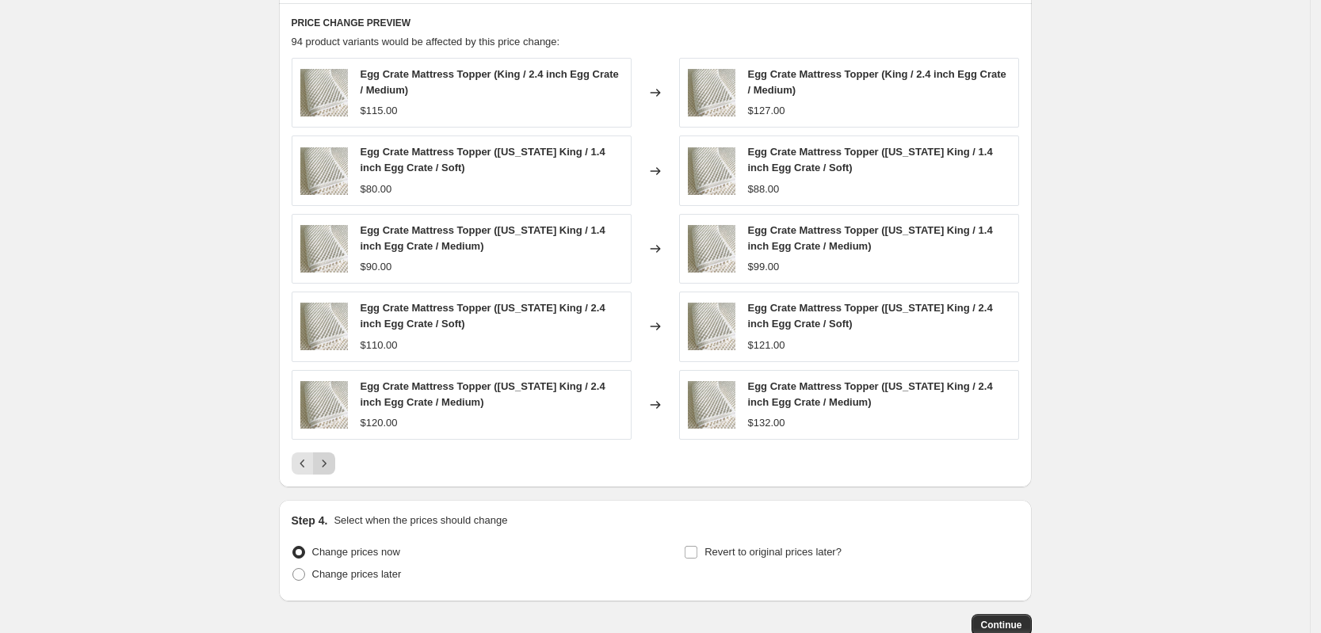
click at [332, 466] on icon "Next" at bounding box center [324, 464] width 16 height 16
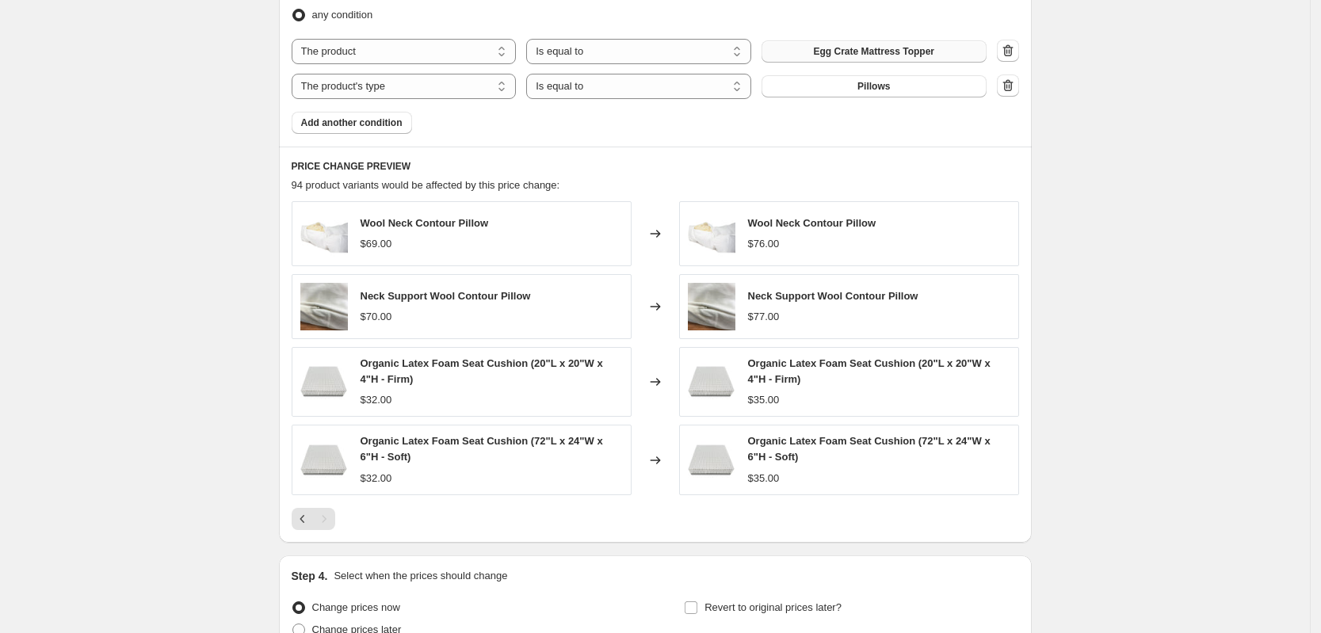
scroll to position [693, 0]
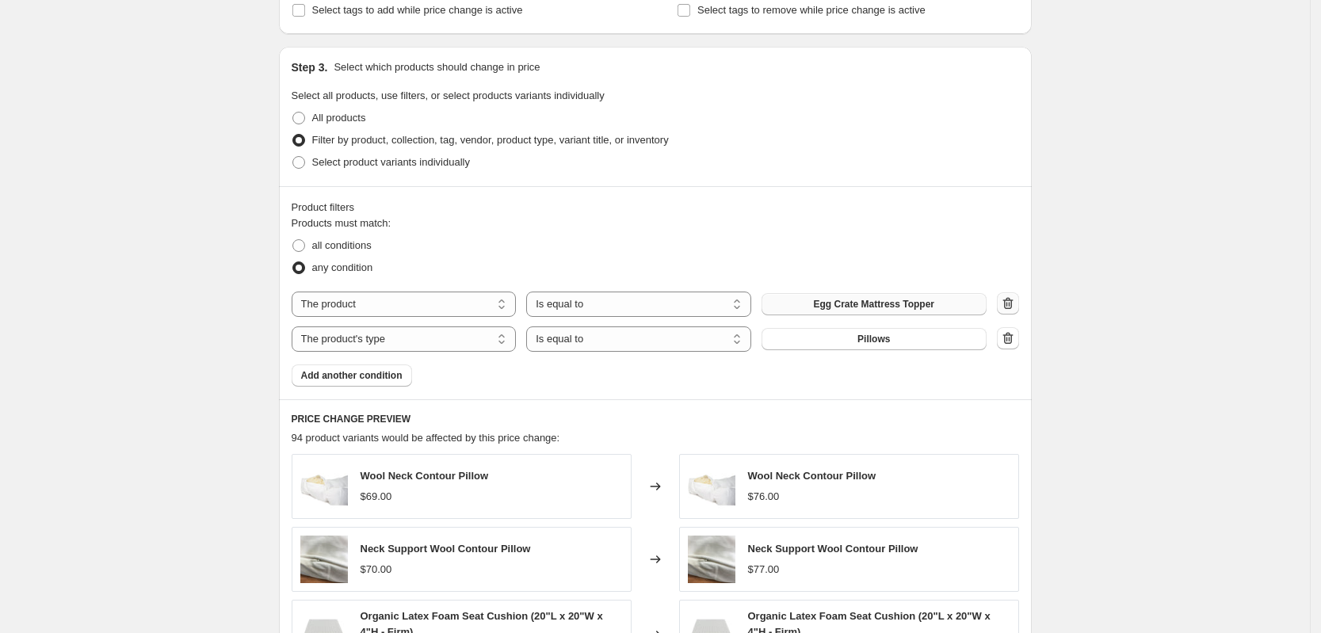
click at [1014, 296] on icon "button" at bounding box center [1008, 304] width 16 height 16
select select "product_type"
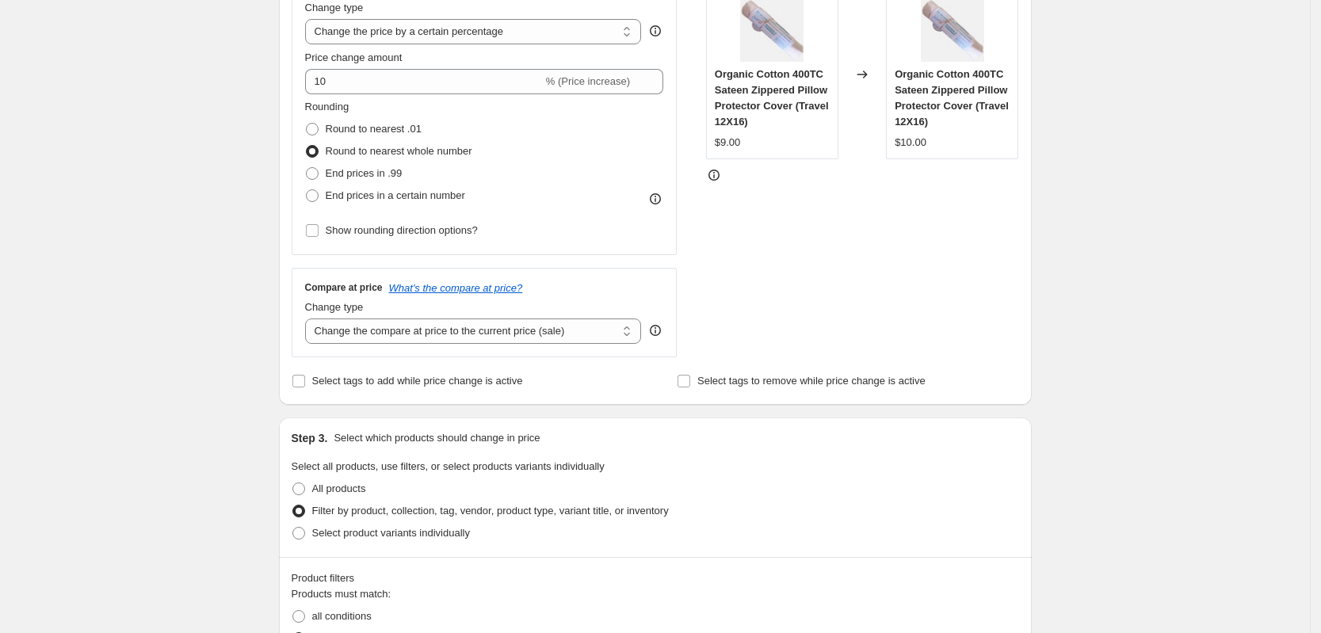
scroll to position [198, 0]
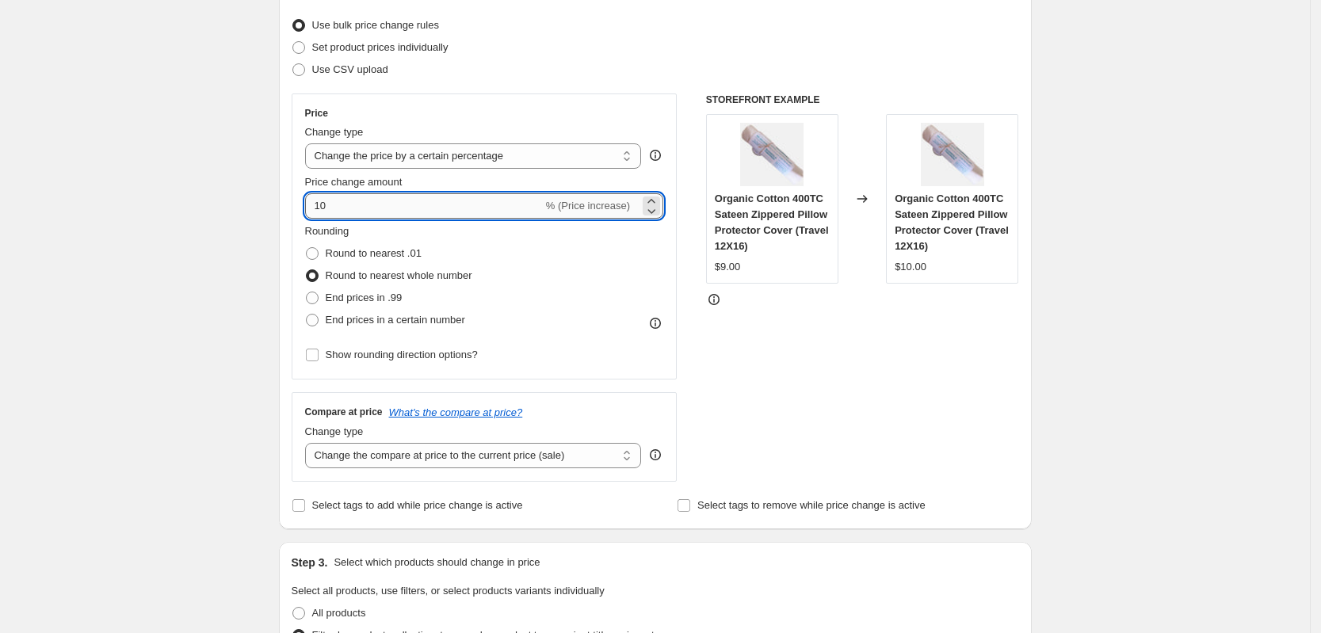
click at [348, 216] on input "10" at bounding box center [424, 205] width 238 height 25
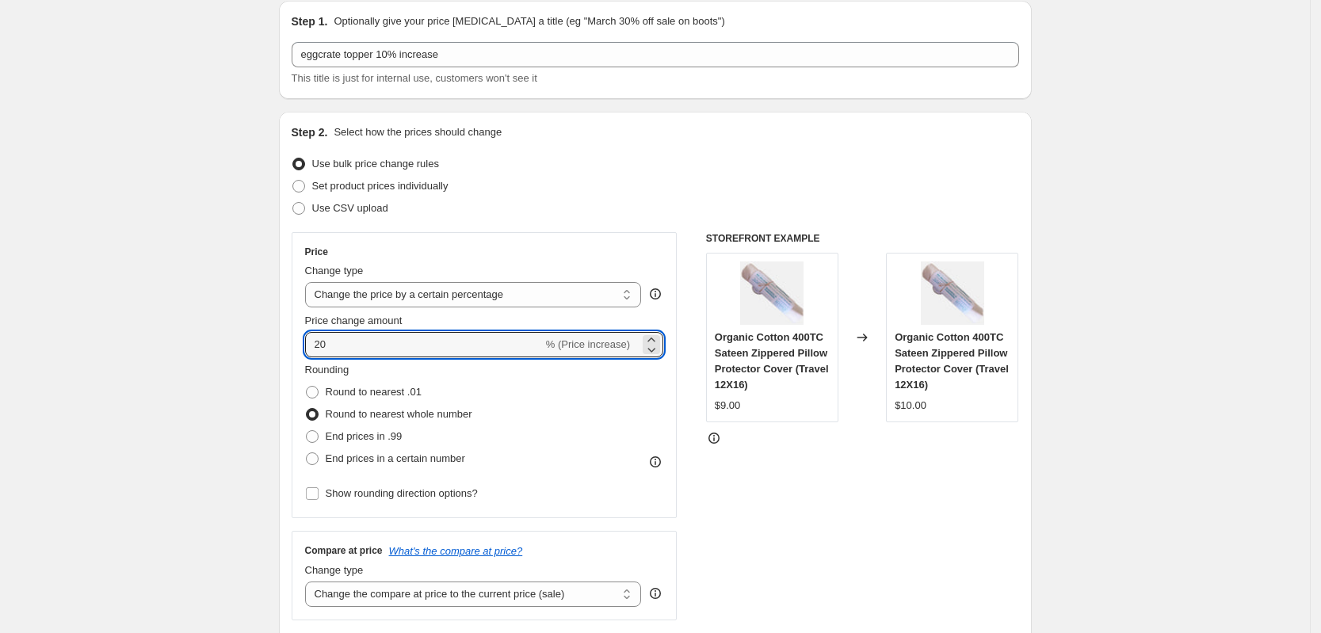
scroll to position [0, 0]
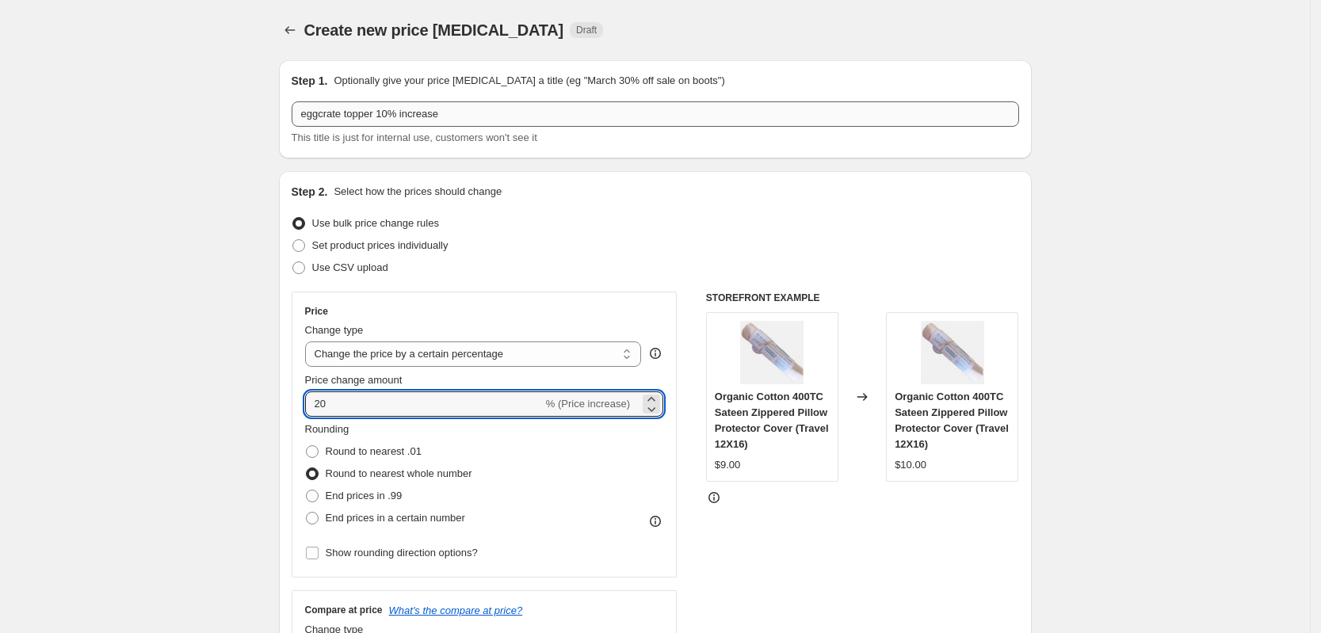
type input "20"
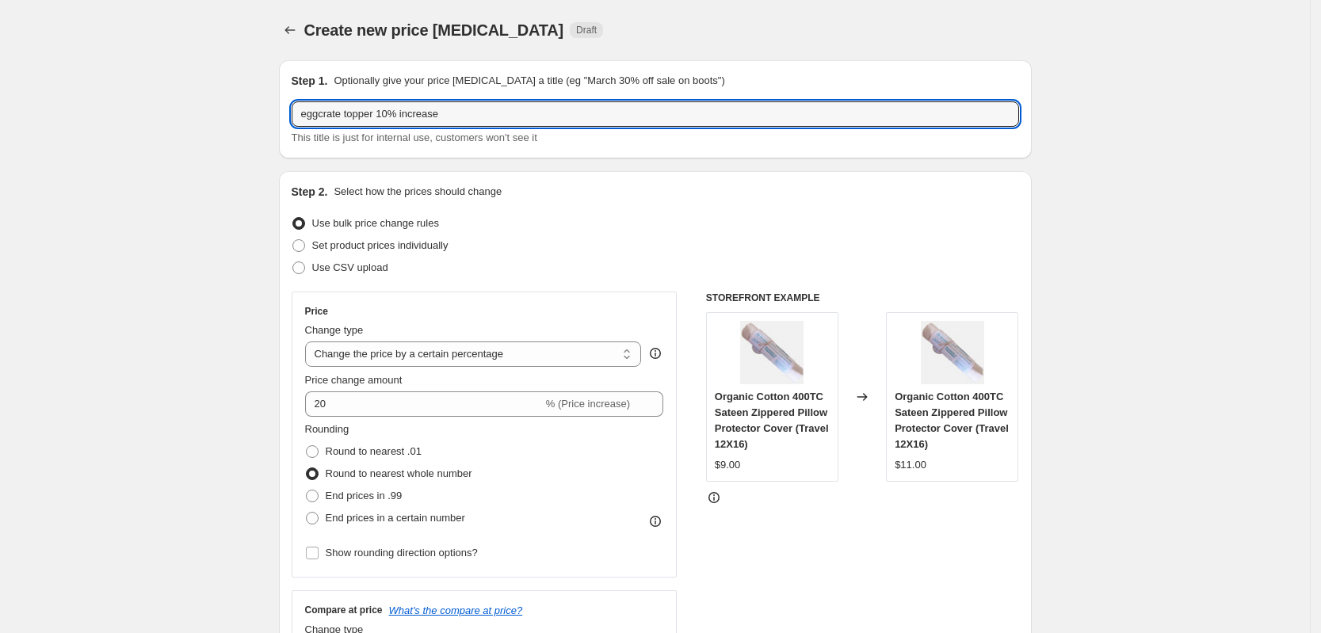
drag, startPoint x: 399, startPoint y: 120, endPoint x: 260, endPoint y: 115, distance: 138.7
click at [425, 116] on input "pillows 20% increase" at bounding box center [655, 113] width 727 height 25
click at [407, 113] on input "pillows 20% increase 8122025" at bounding box center [655, 113] width 727 height 25
click at [406, 113] on input "pillows 20% increase 8122025" at bounding box center [655, 113] width 727 height 25
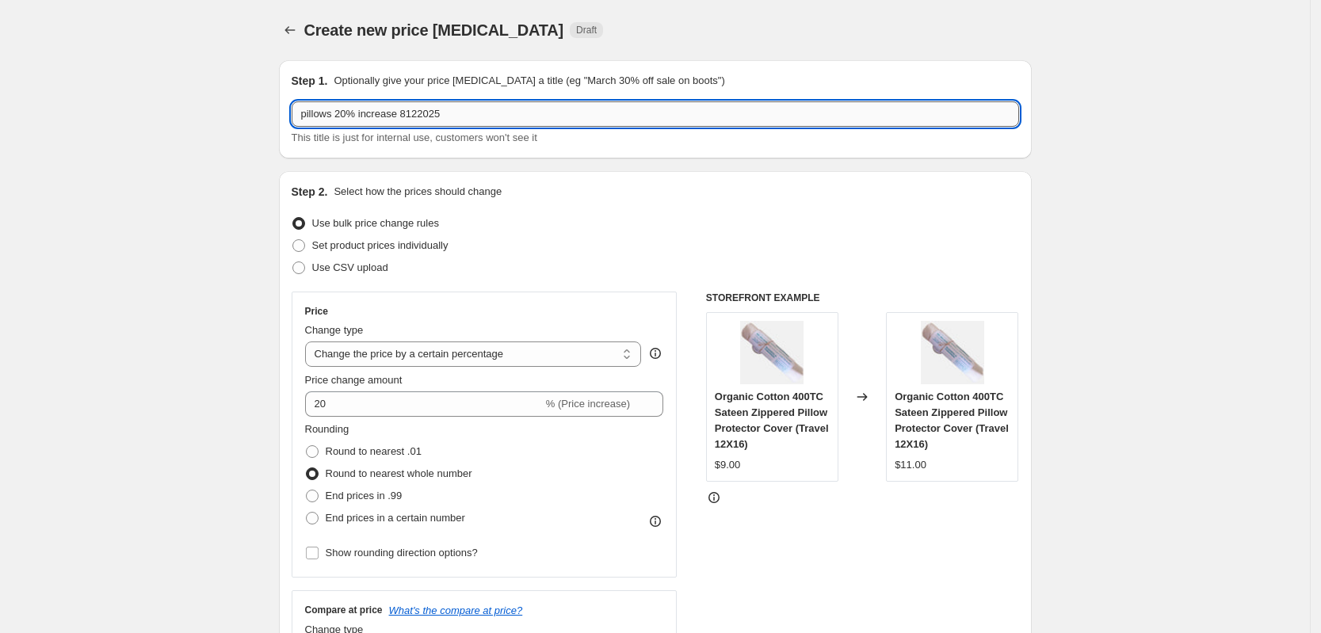
click at [403, 114] on input "pillows 20% increase 8122025" at bounding box center [655, 113] width 727 height 25
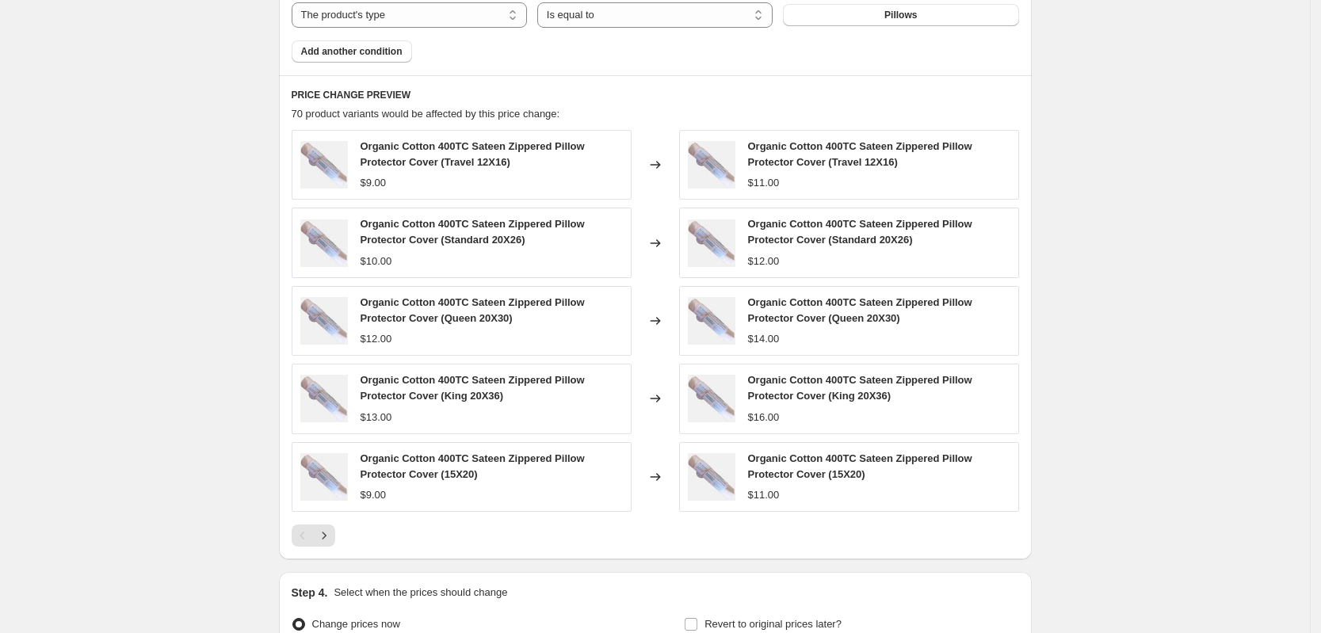
scroll to position [1089, 0]
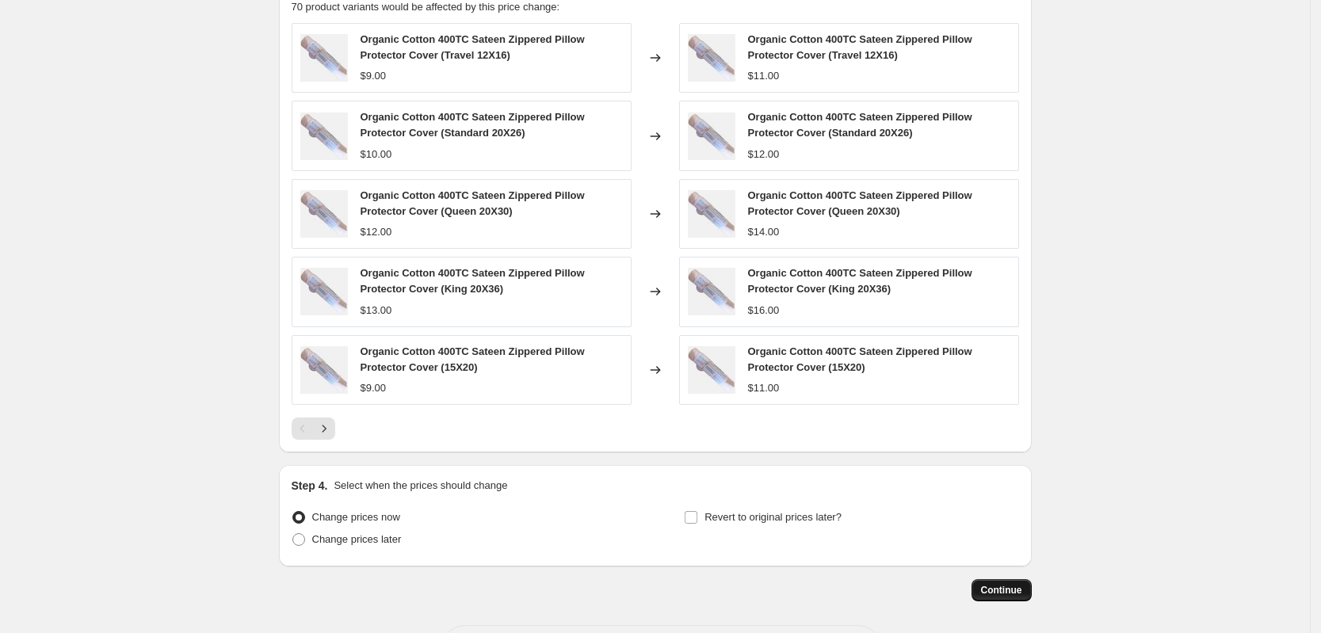
type input "pillows 20% increase 08122025"
click at [1018, 593] on span "Continue" at bounding box center [1001, 590] width 41 height 13
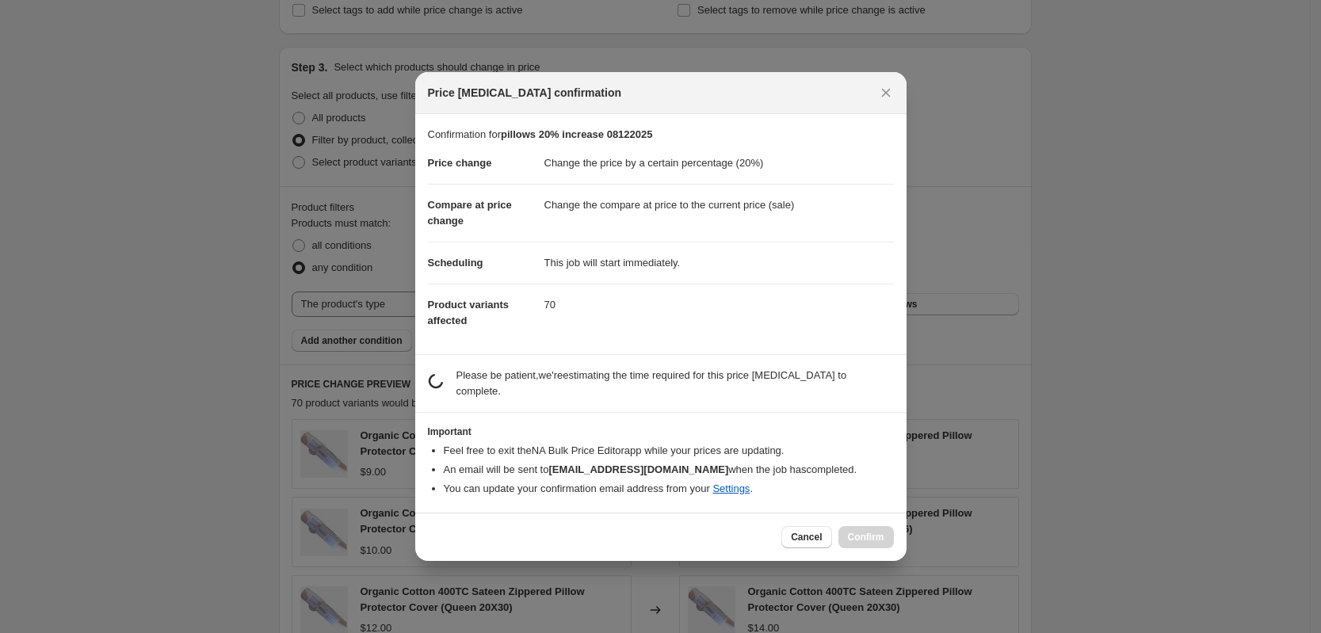
scroll to position [0, 0]
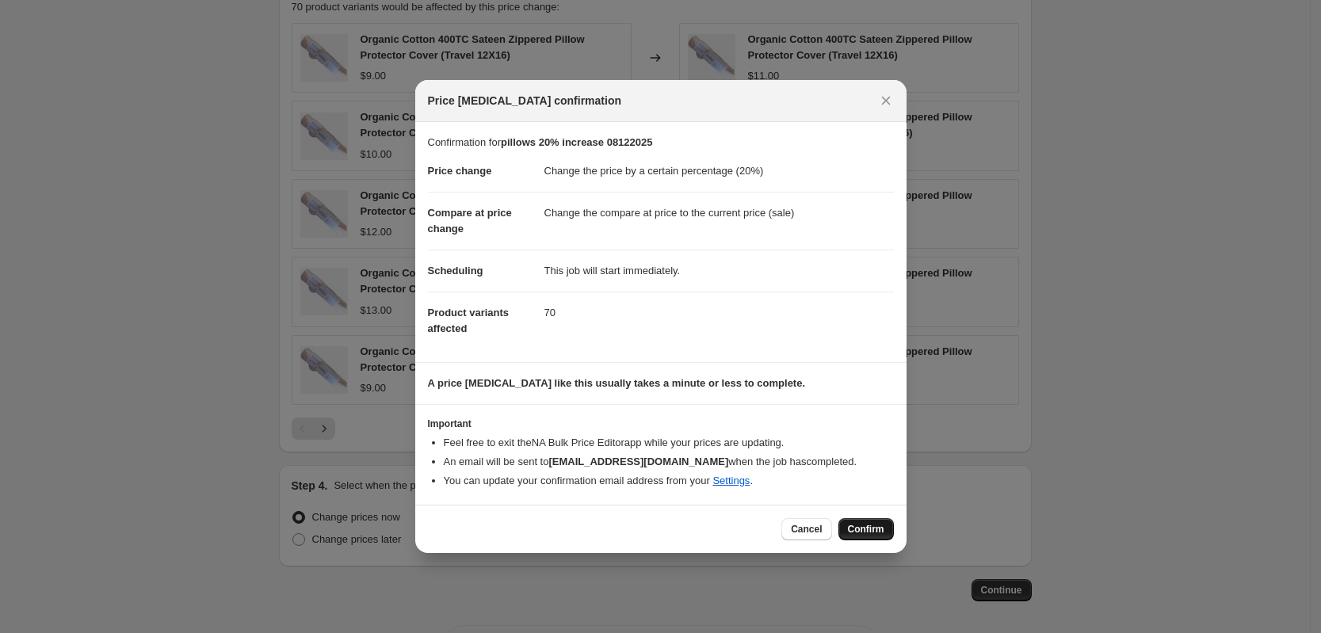
click at [859, 527] on span "Confirm" at bounding box center [866, 529] width 36 height 13
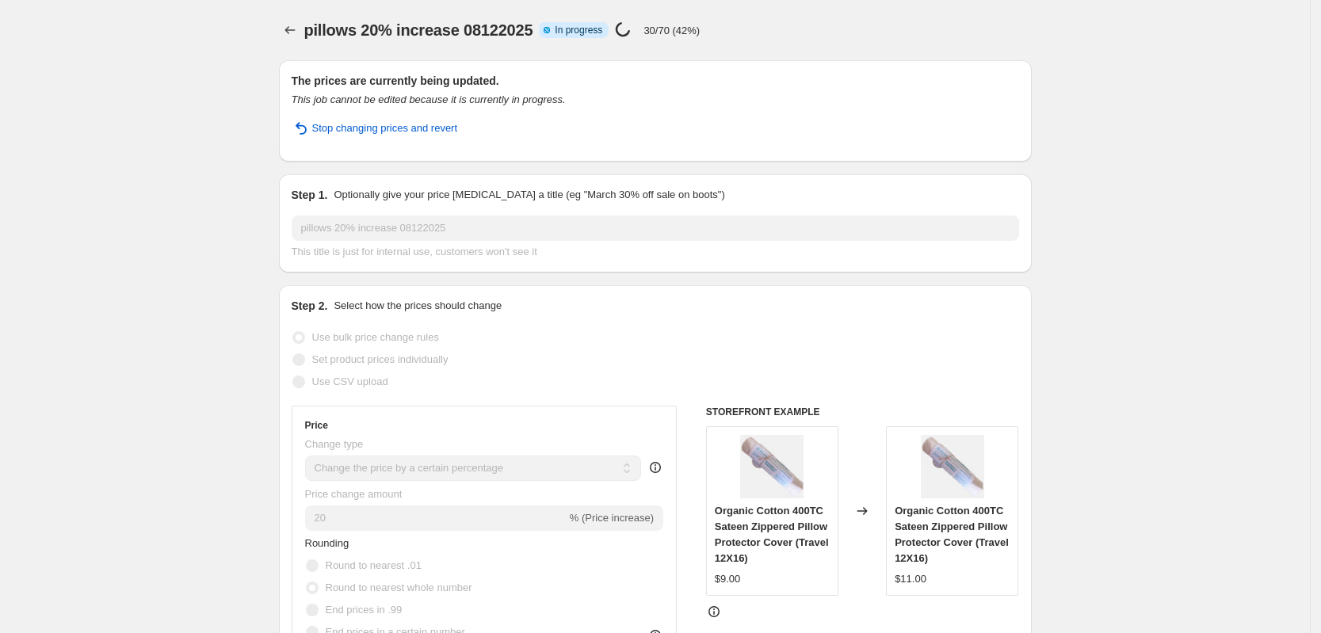
select select "percentage"
select select "product_type"
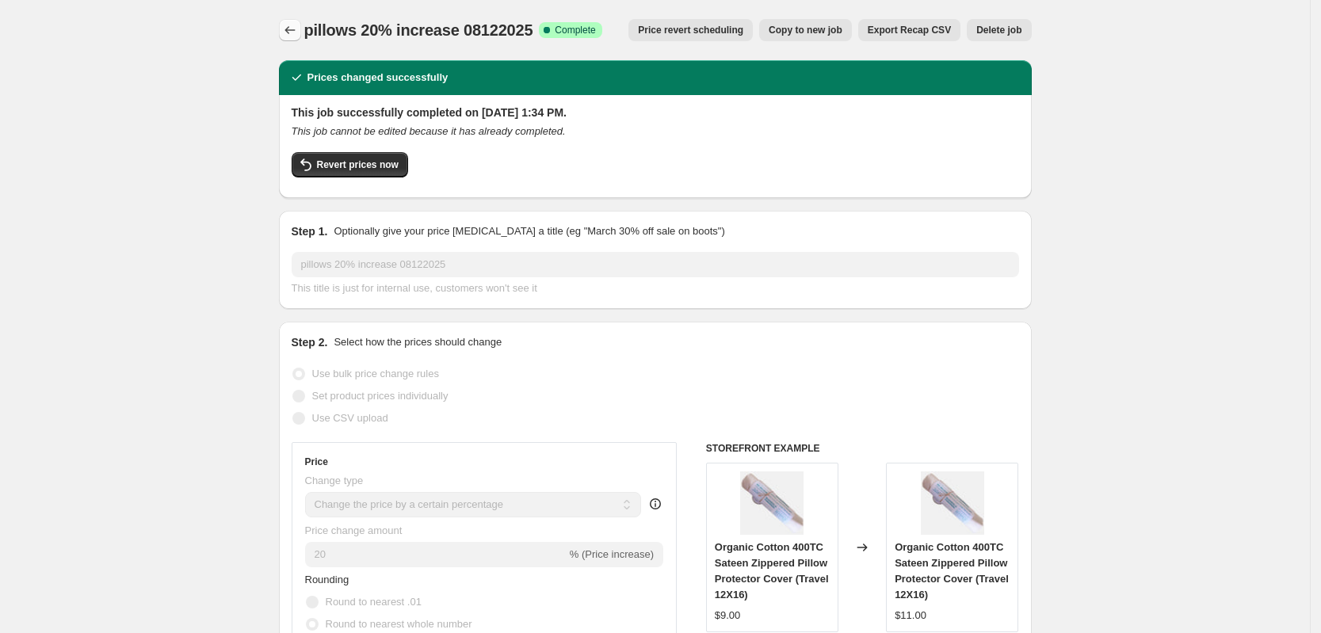
click at [293, 29] on icon "Price change jobs" at bounding box center [290, 30] width 16 height 16
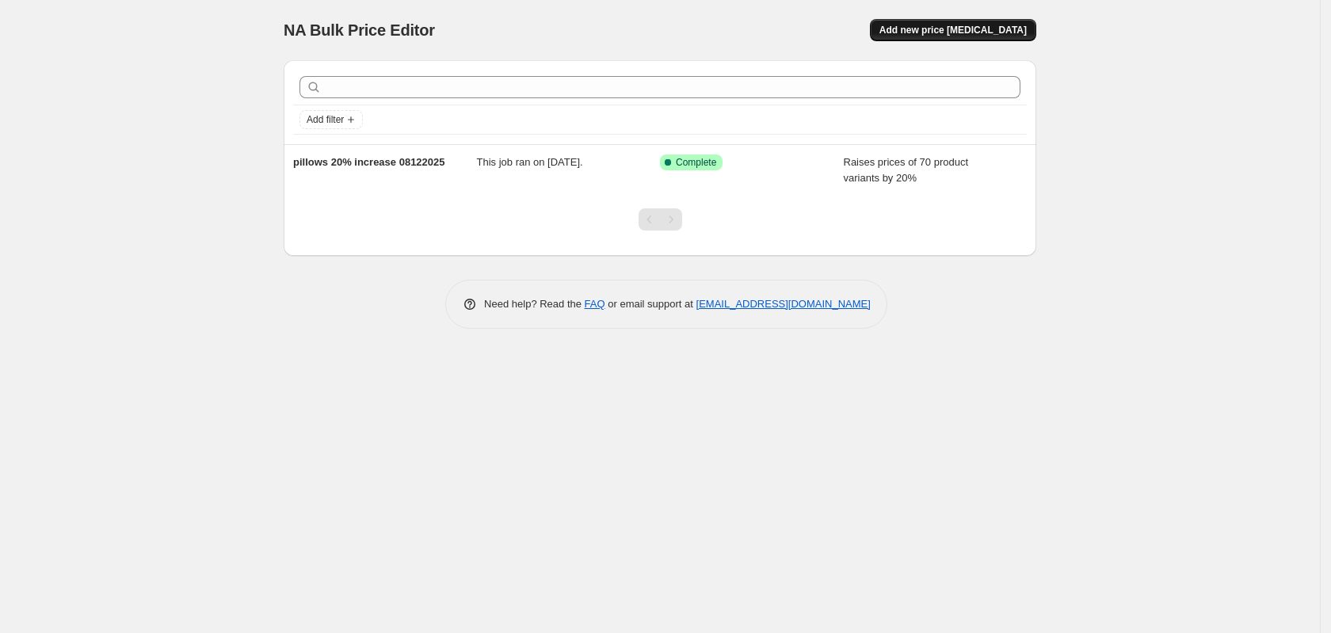
click at [948, 31] on span "Add new price [MEDICAL_DATA]" at bounding box center [952, 30] width 147 height 13
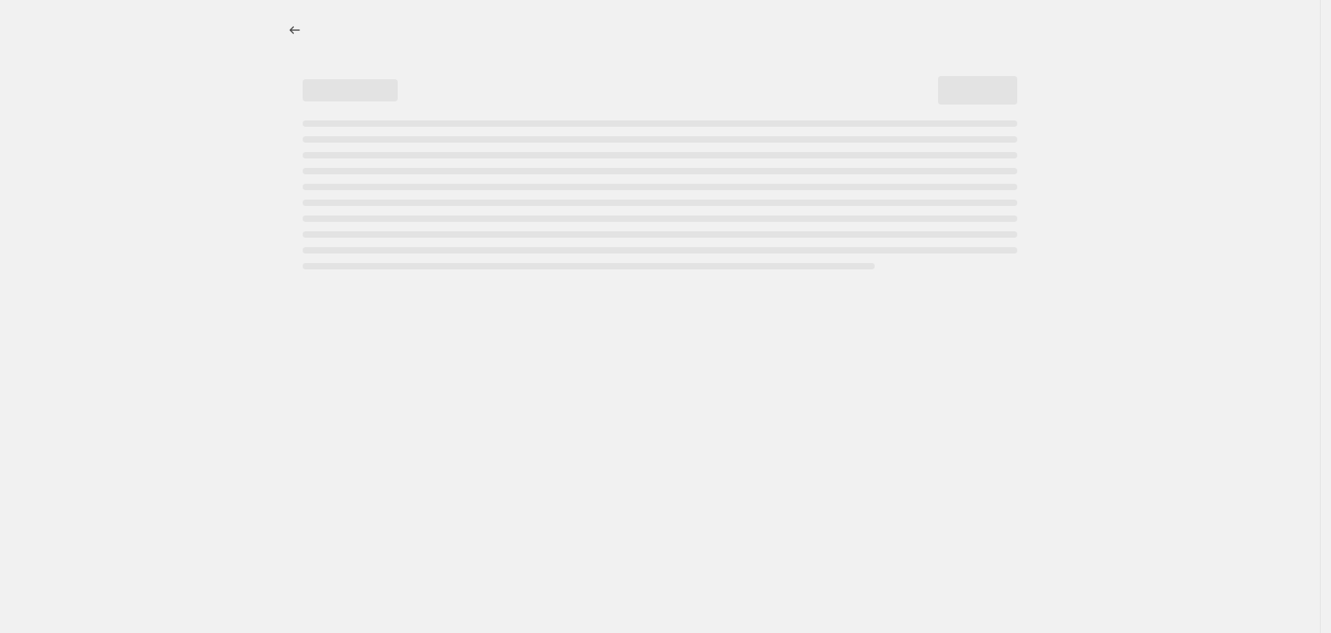
select select "percentage"
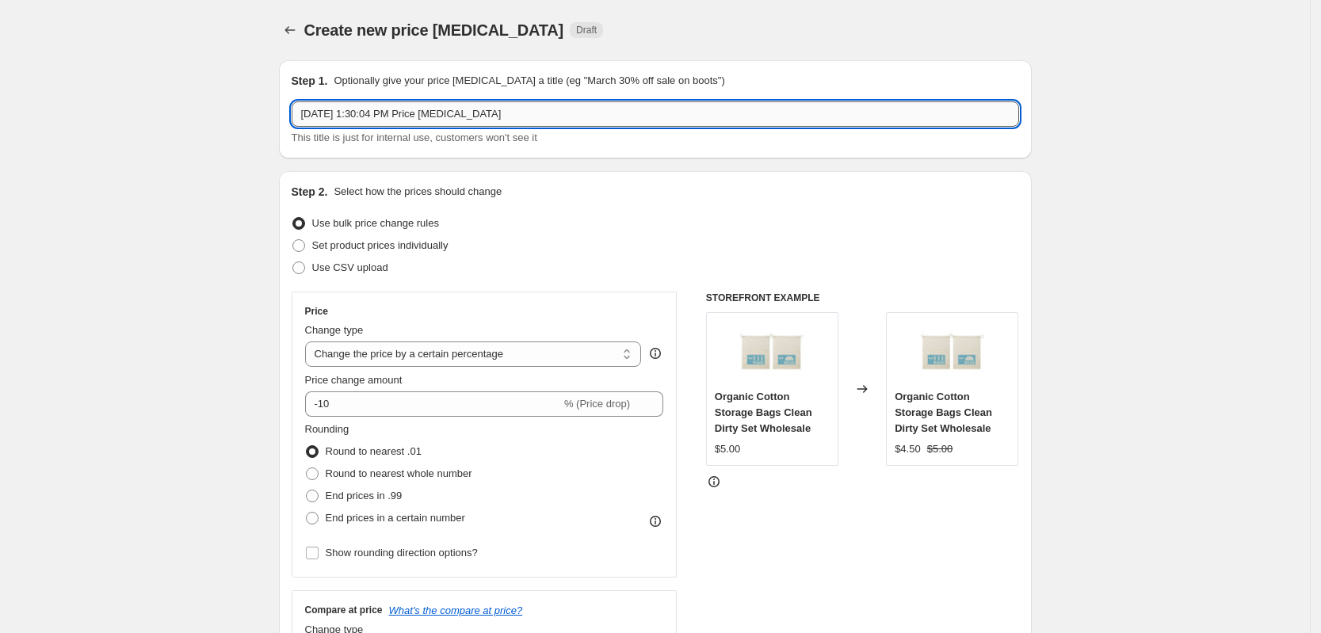
click at [422, 120] on input "Aug 12, 2025, 1:30:04 PM Price change job" at bounding box center [655, 113] width 727 height 25
drag, startPoint x: 513, startPoint y: 123, endPoint x: 279, endPoint y: 111, distance: 234.0
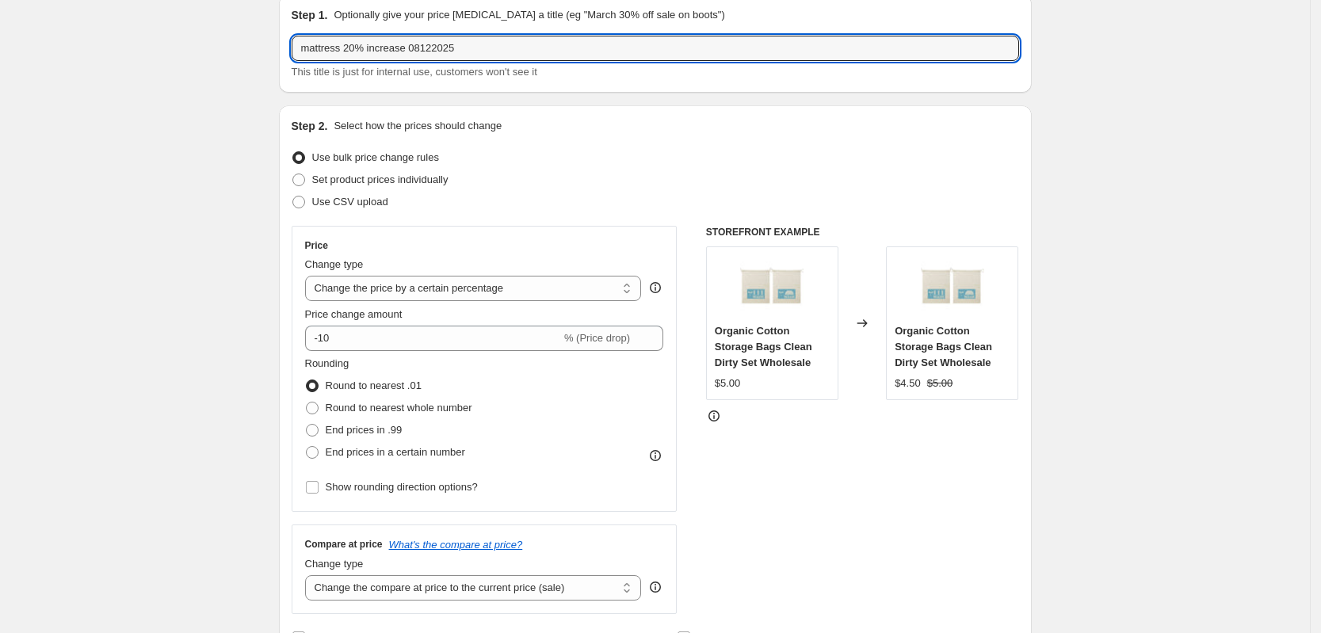
scroll to position [99, 0]
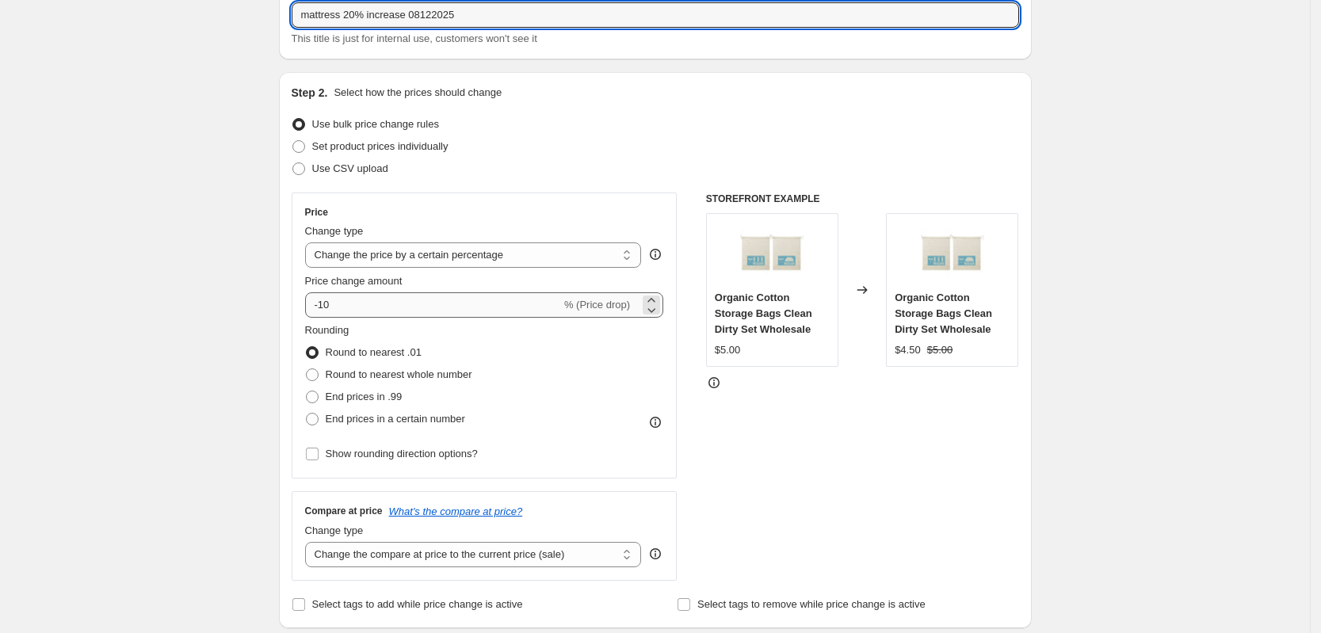
type input "mattress 20% increase 08122025"
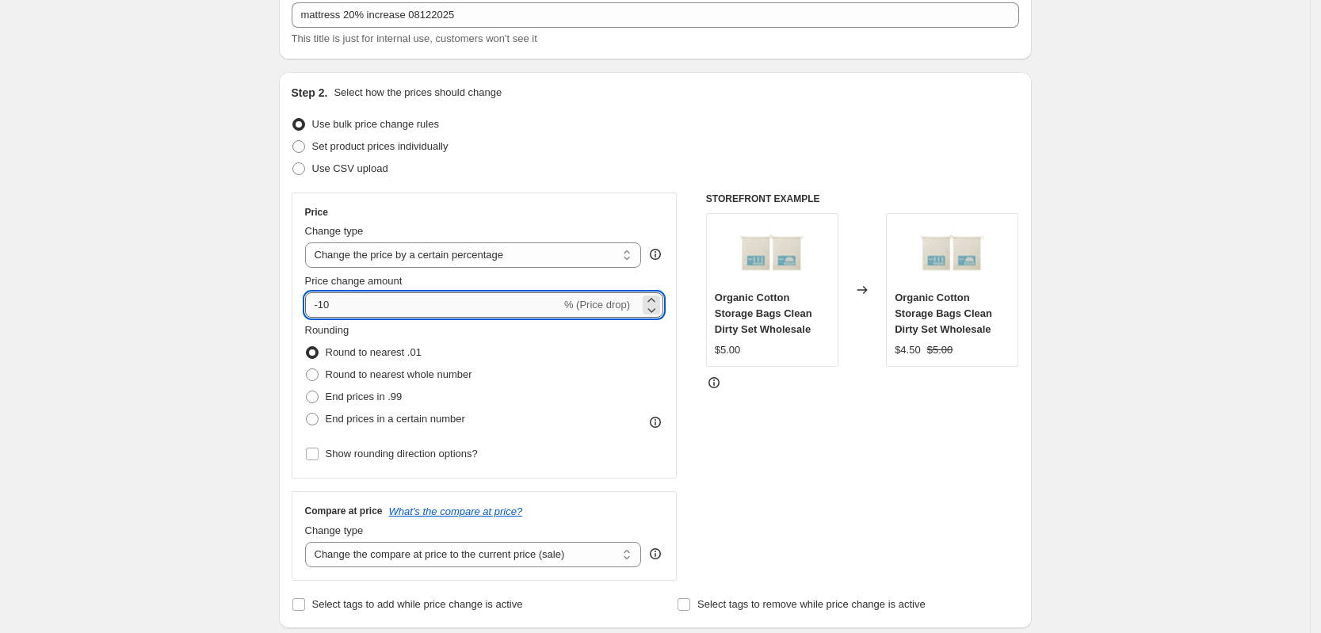
click at [406, 311] on input "-10" at bounding box center [433, 304] width 256 height 25
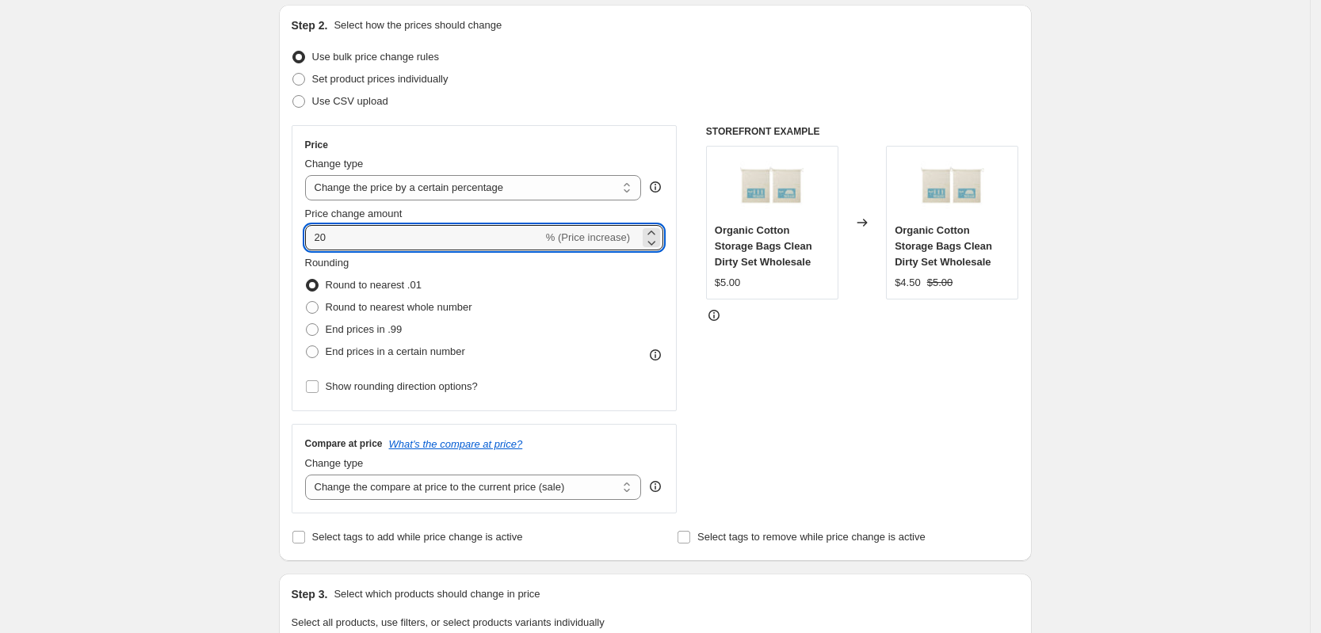
scroll to position [198, 0]
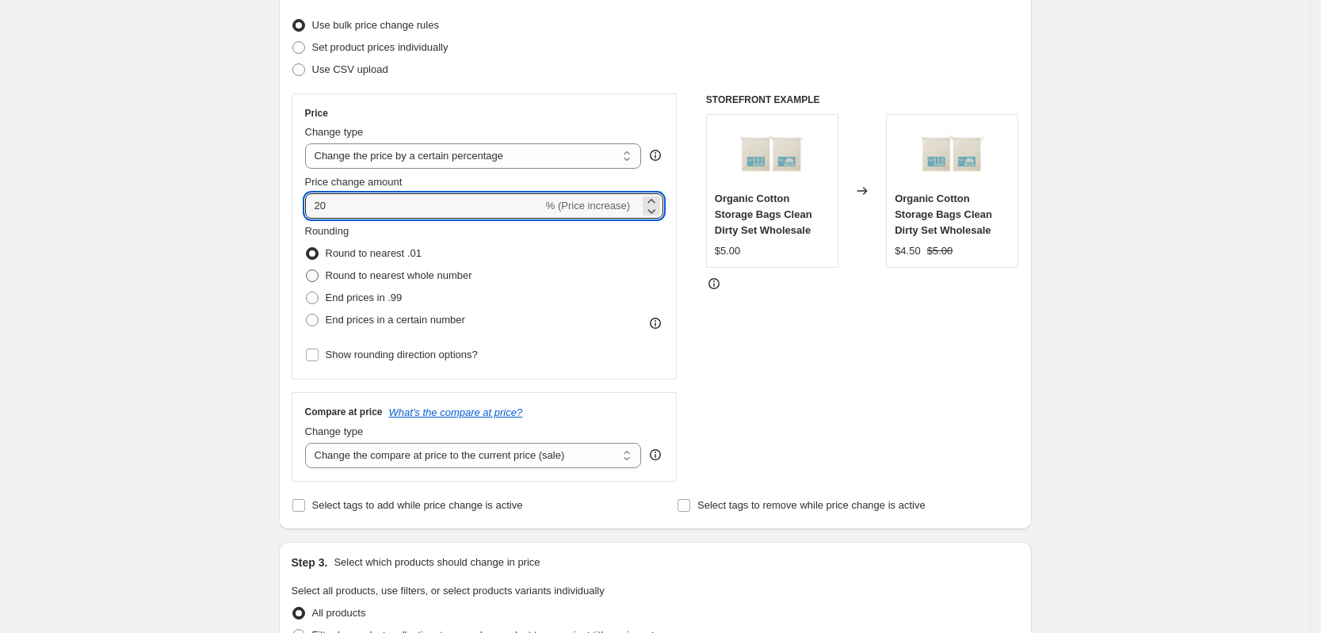
type input "20"
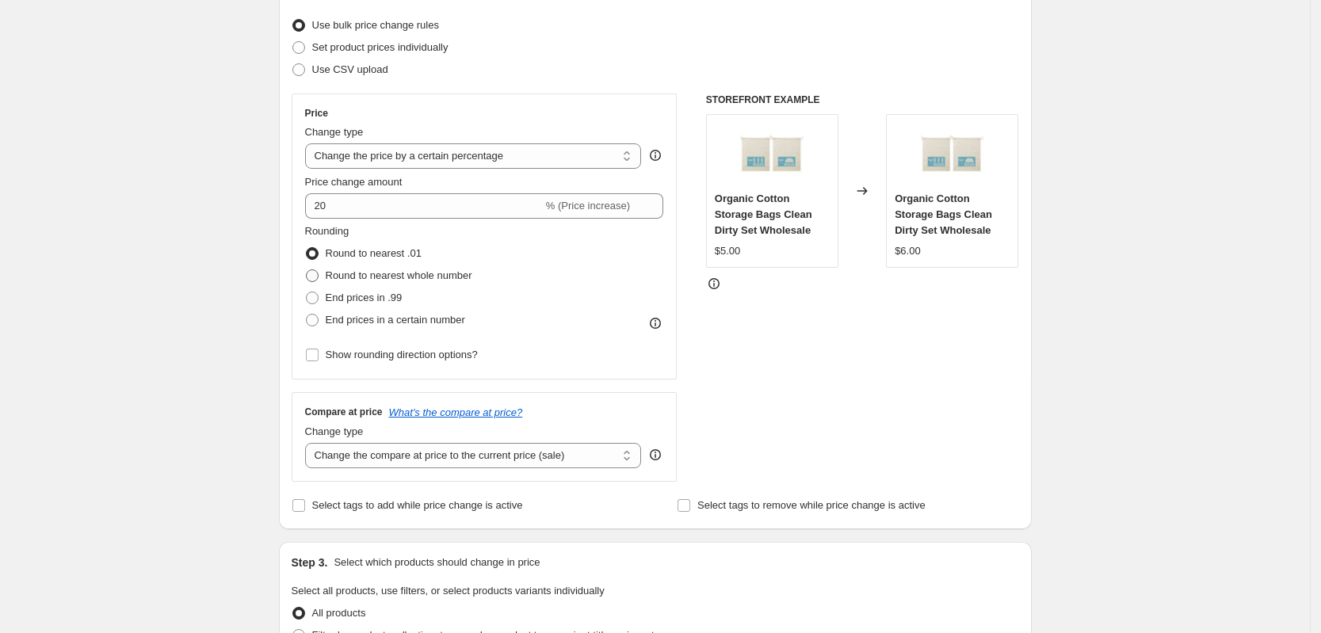
click at [455, 275] on span "Round to nearest whole number" at bounding box center [399, 275] width 147 height 12
click at [307, 270] on input "Round to nearest whole number" at bounding box center [306, 269] width 1 height 1
radio input "true"
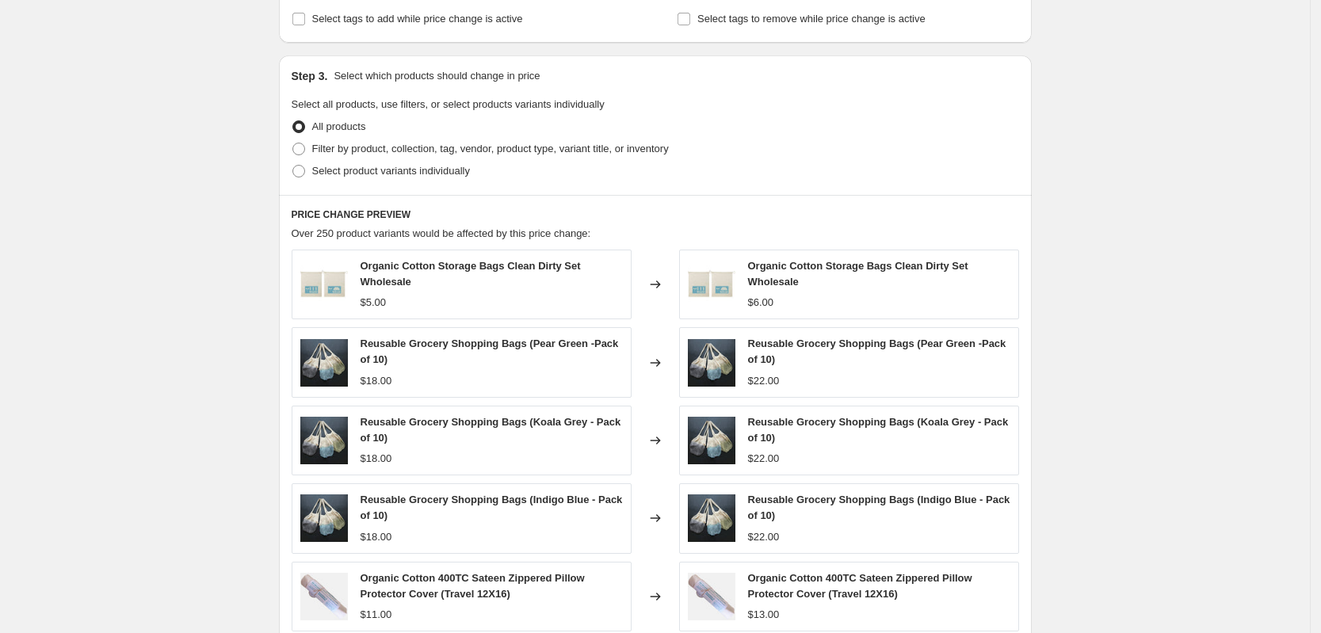
scroll to position [693, 0]
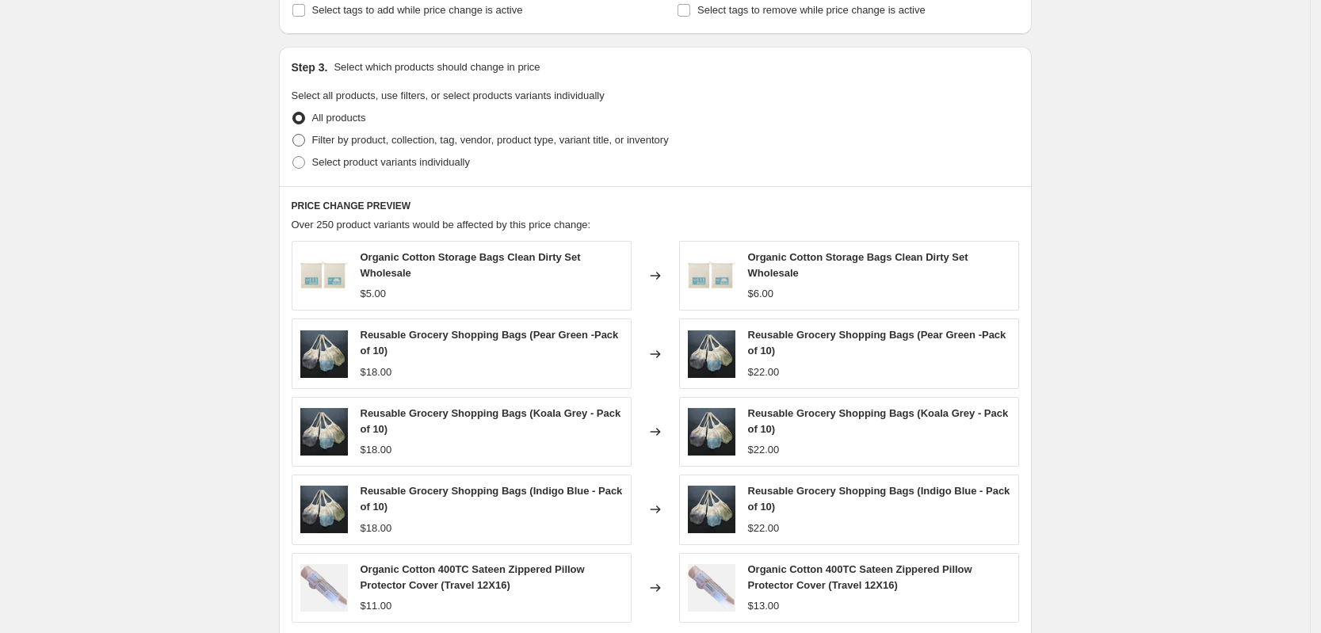
click at [415, 145] on span "Filter by product, collection, tag, vendor, product type, variant title, or inv…" at bounding box center [490, 140] width 357 height 12
click at [293, 135] on input "Filter by product, collection, tag, vendor, product type, variant title, or inv…" at bounding box center [292, 134] width 1 height 1
radio input "true"
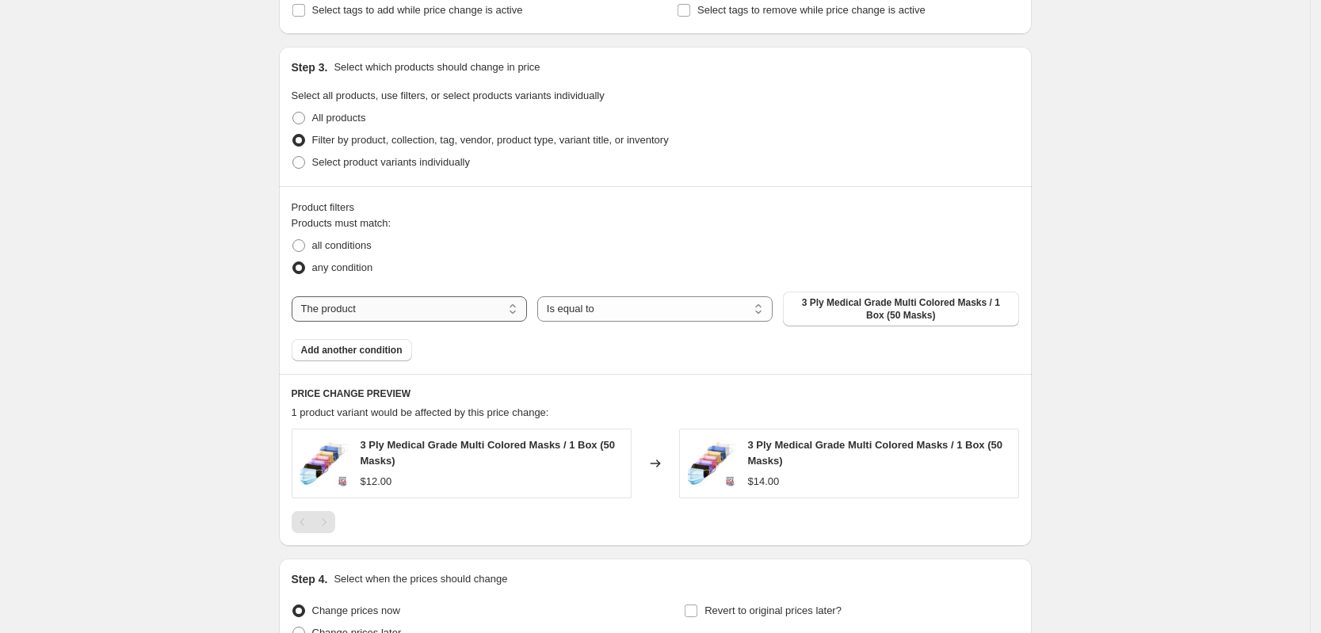
click at [396, 311] on select "The product The product's collection The product's tag The product's vendor The…" at bounding box center [409, 308] width 235 height 25
select select "collection"
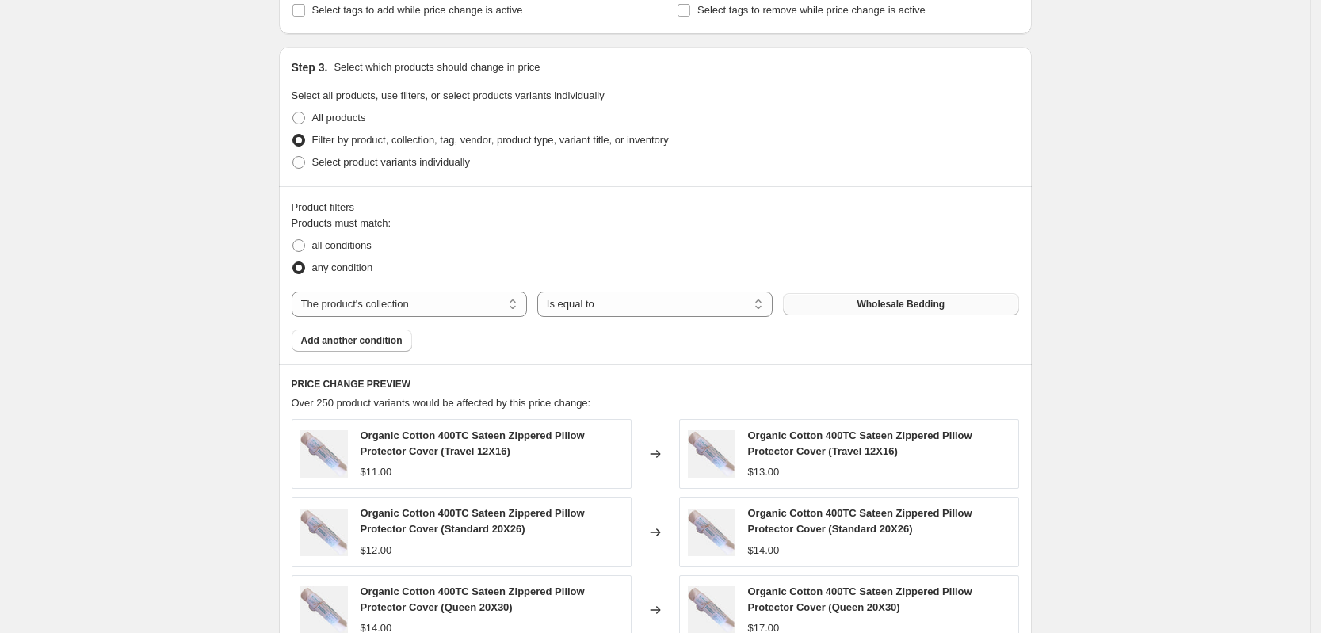
click at [860, 297] on button "Wholesale Bedding" at bounding box center [900, 304] width 235 height 22
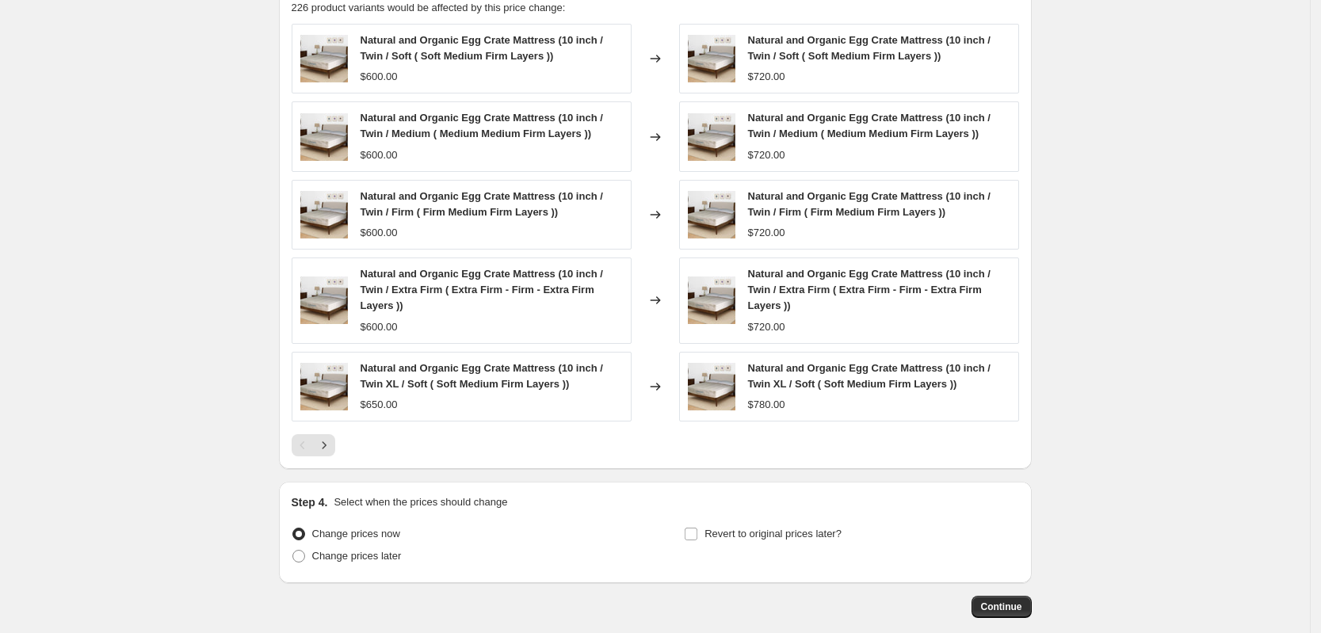
scroll to position [1089, 0]
click at [330, 448] on icon "Next" at bounding box center [324, 445] width 16 height 16
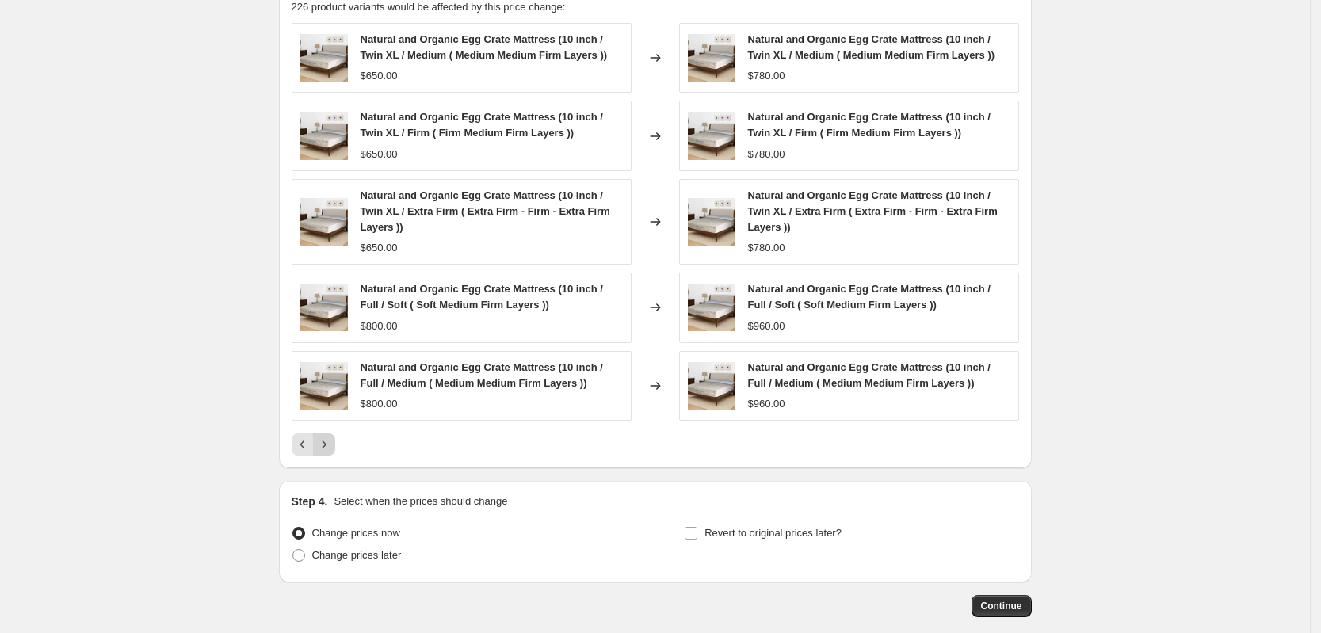
click at [330, 448] on icon "Next" at bounding box center [324, 445] width 16 height 16
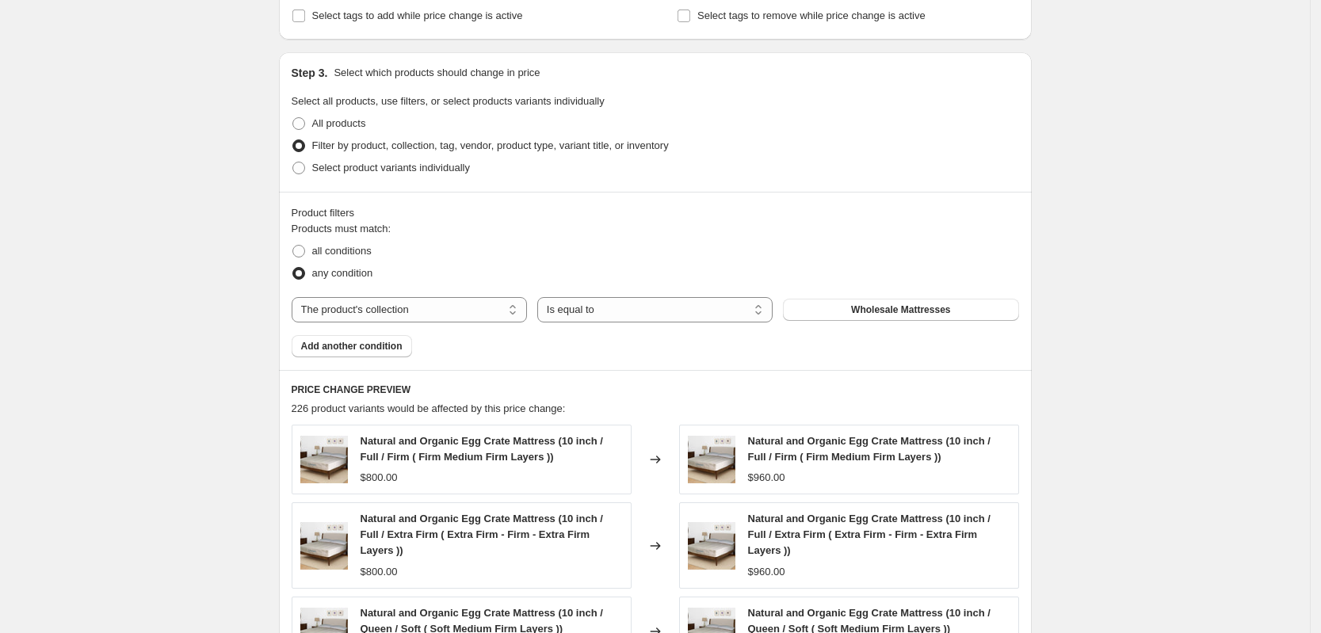
scroll to position [594, 0]
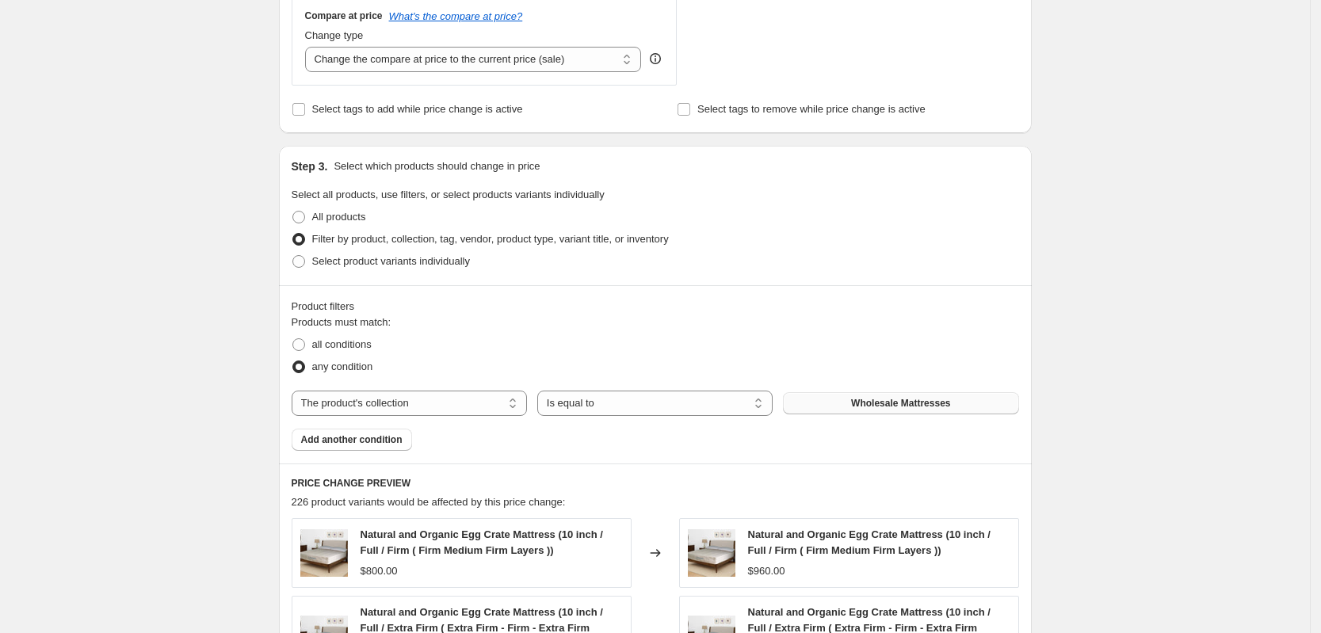
click at [872, 410] on button "Wholesale Mattresses" at bounding box center [900, 403] width 235 height 22
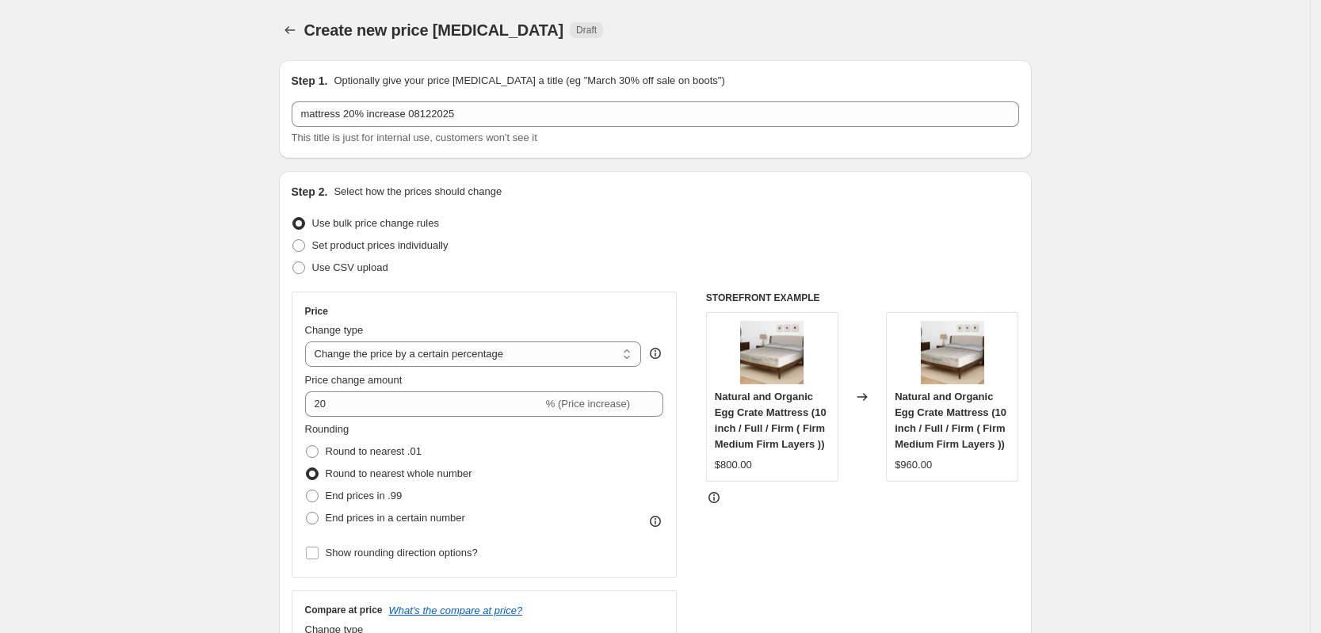
scroll to position [198, 0]
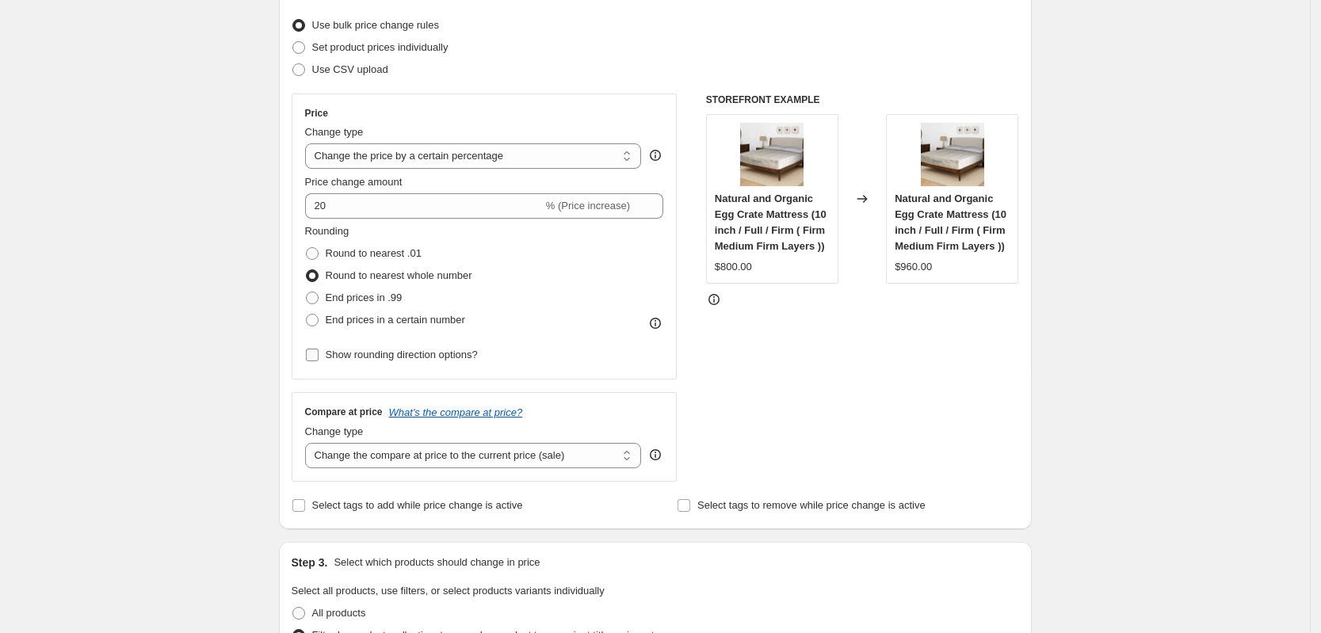
click at [315, 354] on input "Show rounding direction options?" at bounding box center [312, 355] width 13 height 13
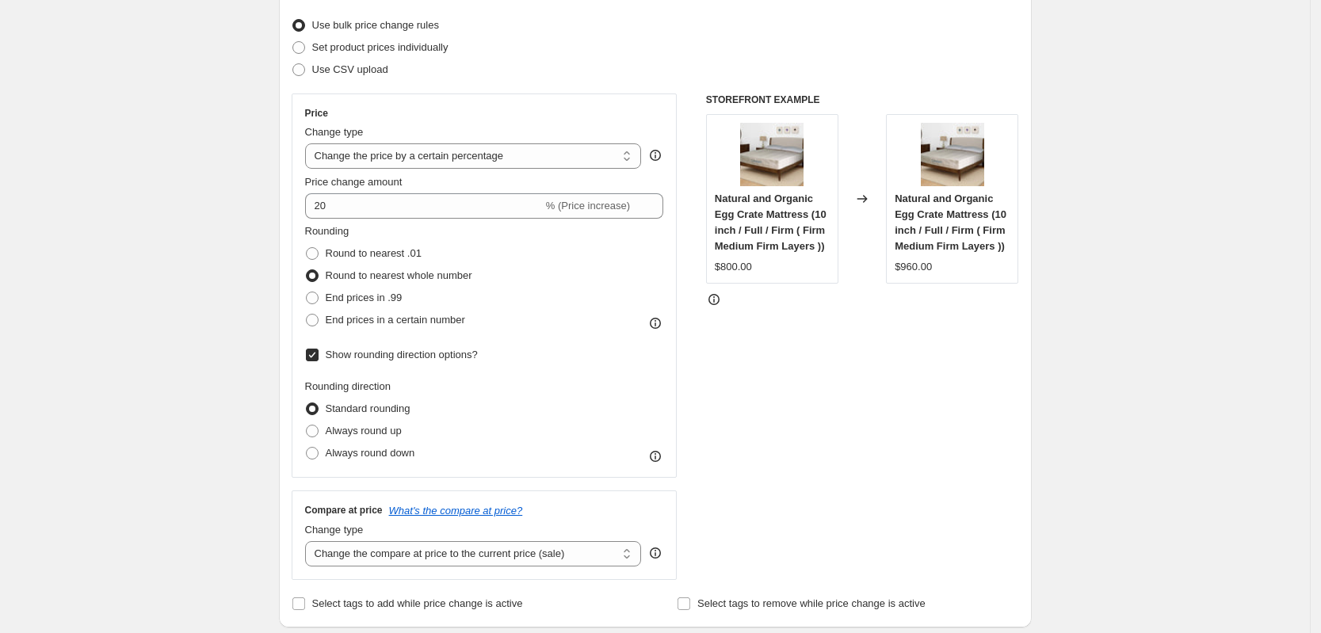
click at [315, 354] on input "Show rounding direction options?" at bounding box center [312, 355] width 13 height 13
checkbox input "false"
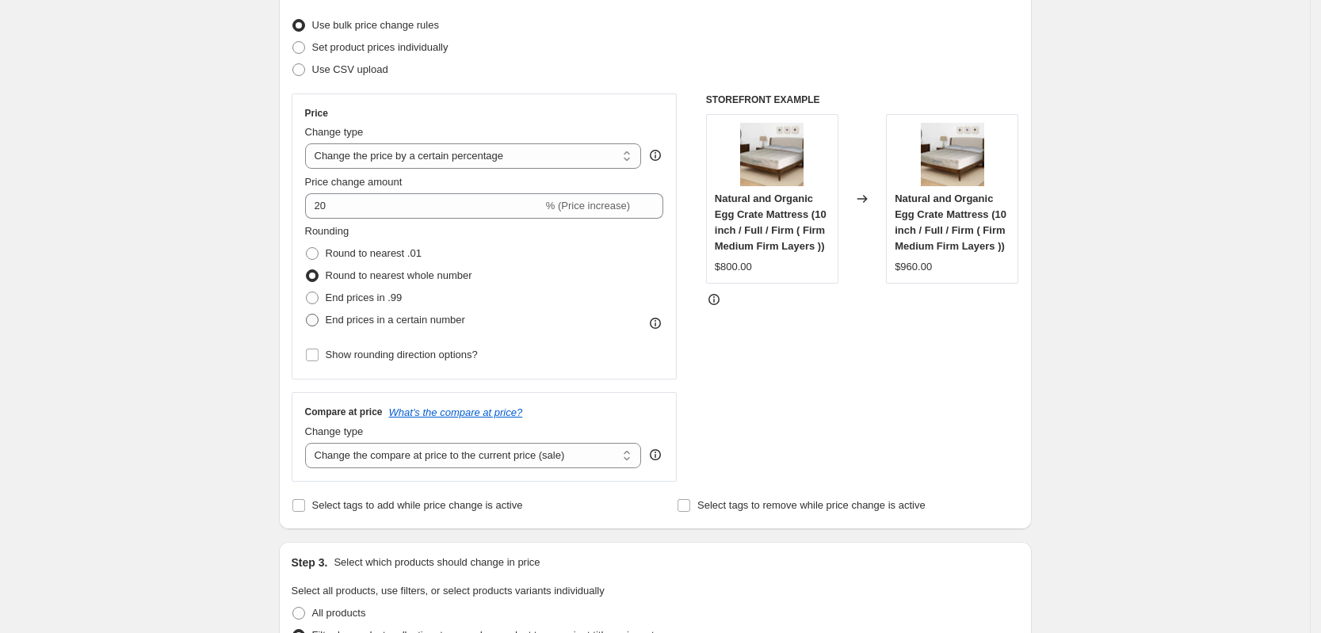
click at [410, 320] on span "End prices in a certain number" at bounding box center [395, 320] width 139 height 12
click at [307, 315] on input "End prices in a certain number" at bounding box center [306, 314] width 1 height 1
radio input "true"
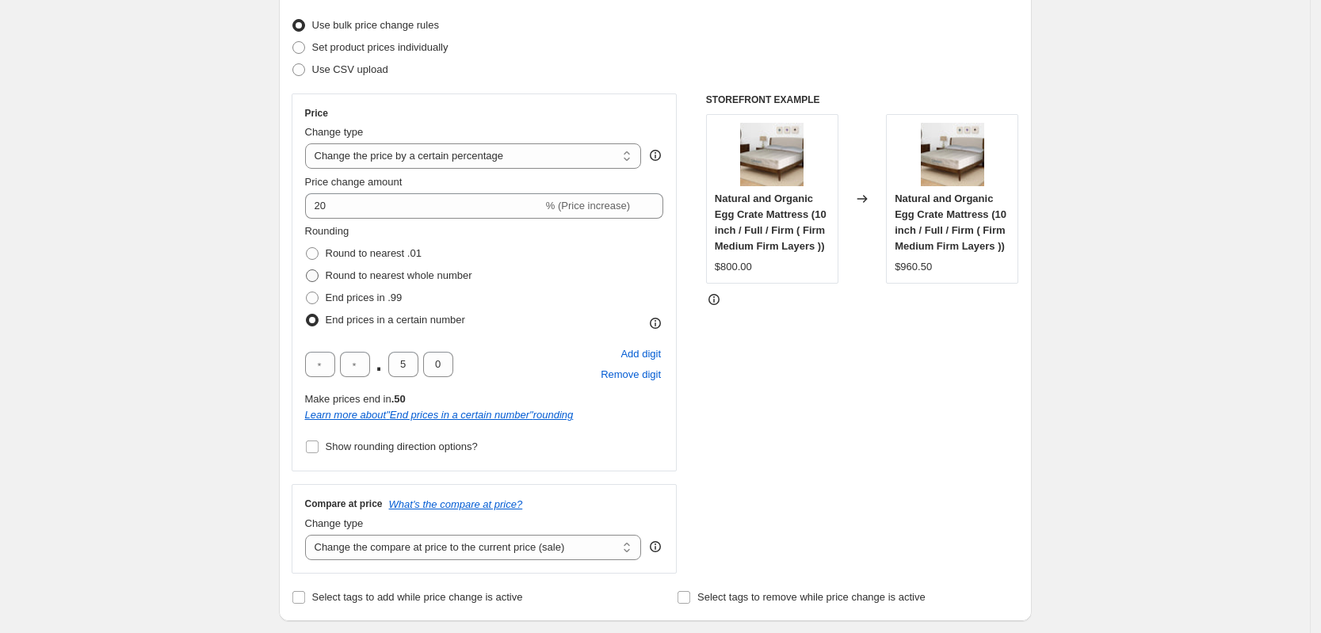
click at [319, 276] on span at bounding box center [312, 275] width 13 height 13
click at [307, 270] on input "Round to nearest whole number" at bounding box center [306, 269] width 1 height 1
radio input "true"
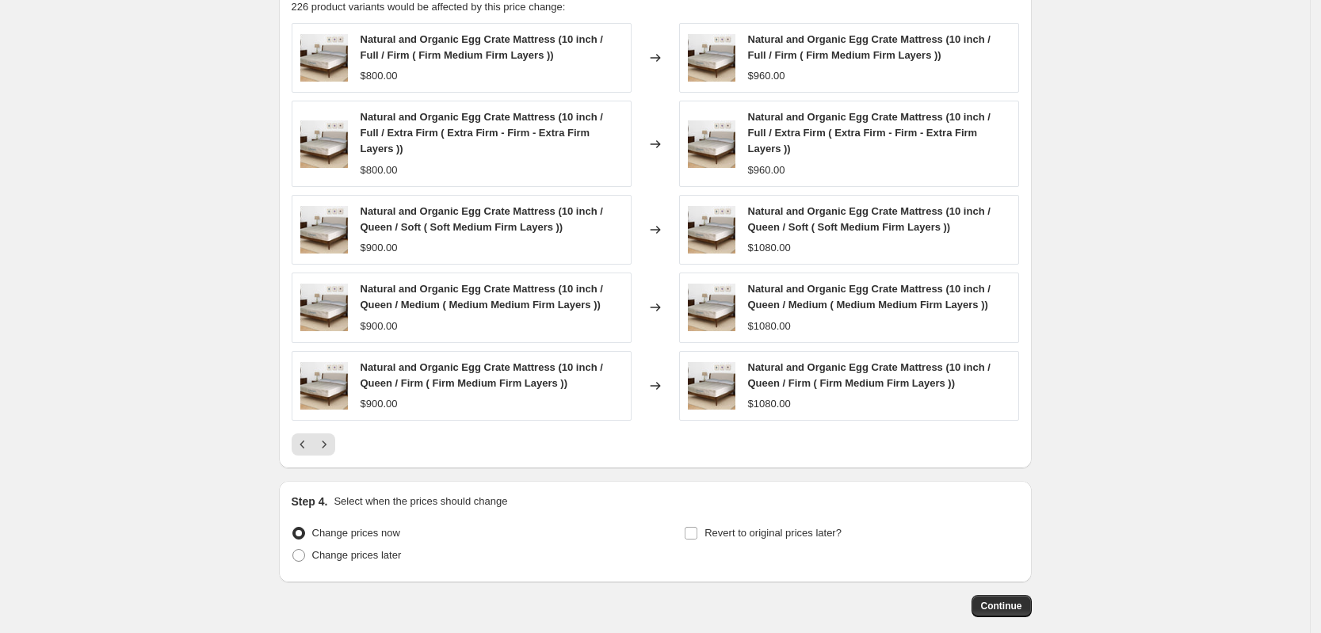
scroll to position [1155, 0]
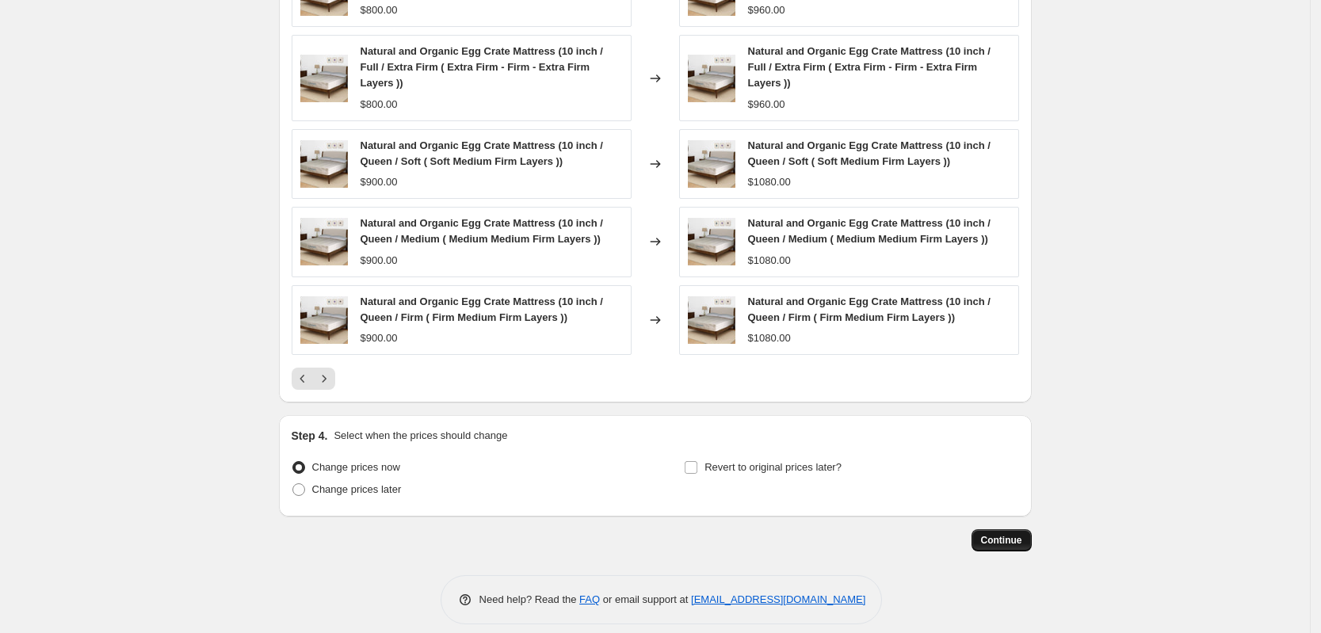
click at [995, 534] on span "Continue" at bounding box center [1001, 540] width 41 height 13
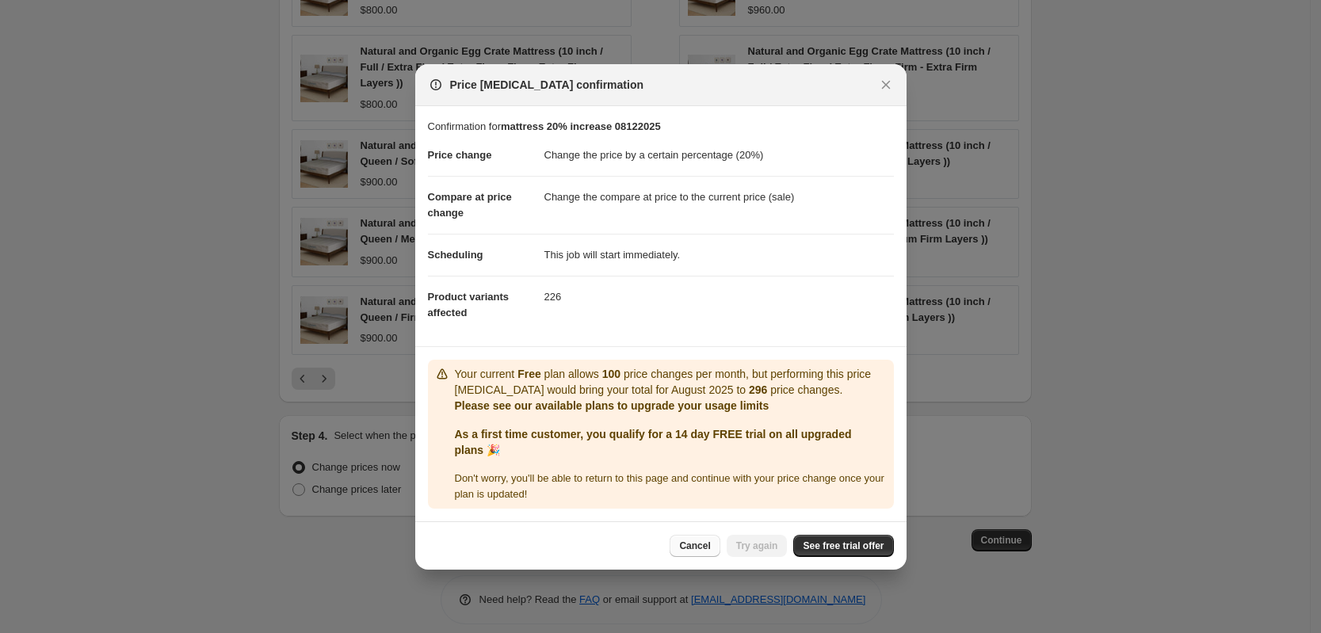
click at [702, 547] on span "Cancel" at bounding box center [694, 546] width 31 height 13
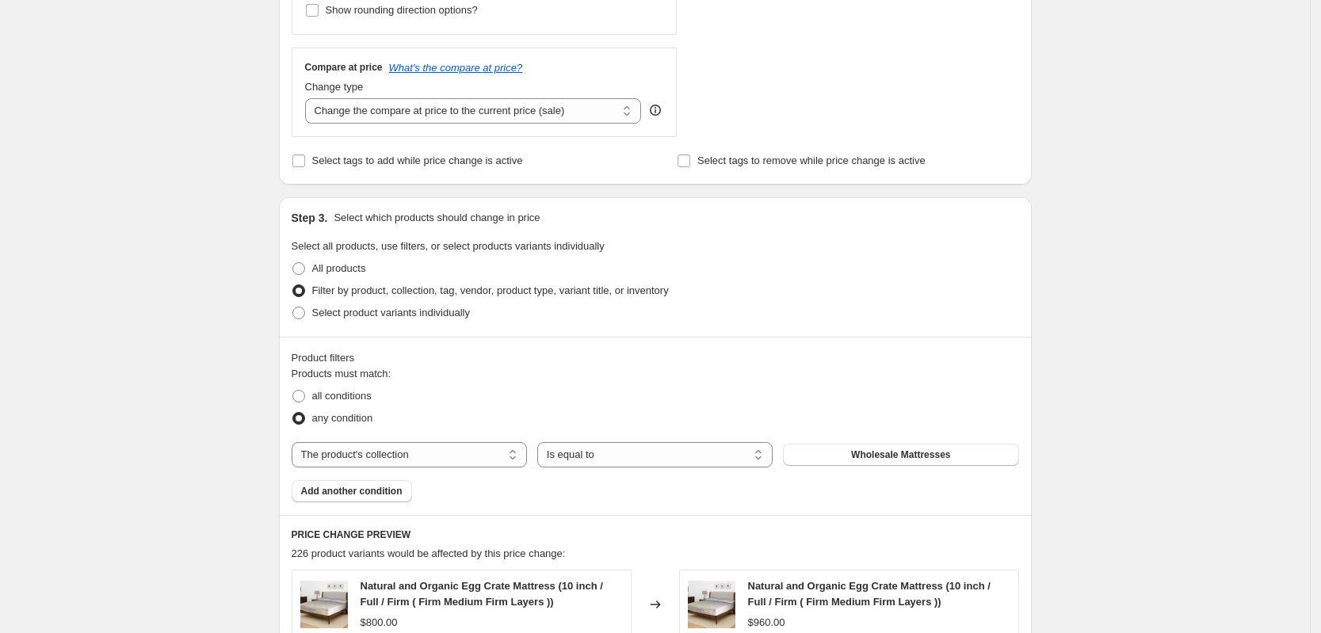
scroll to position [462, 0]
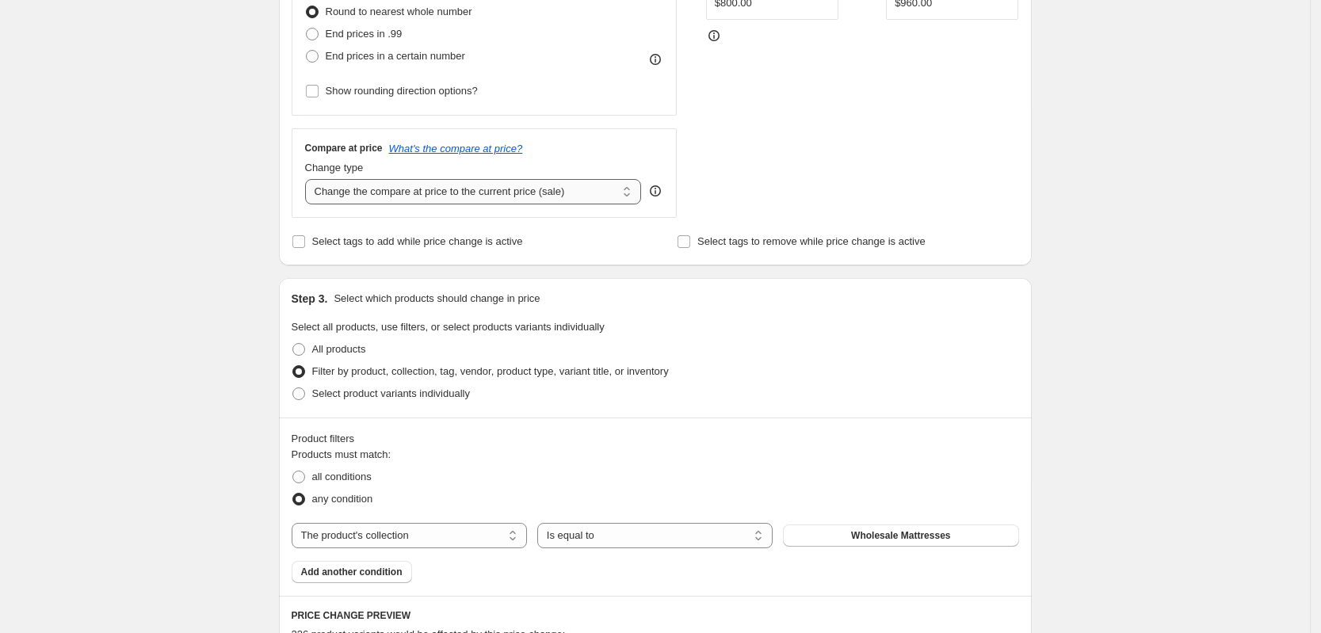
click at [521, 195] on select "Change the compare at price to the current price (sale) Change the compare at p…" at bounding box center [473, 191] width 337 height 25
select select "remove"
click at [310, 179] on select "Change the compare at price to the current price (sale) Change the compare at p…" at bounding box center [473, 191] width 337 height 25
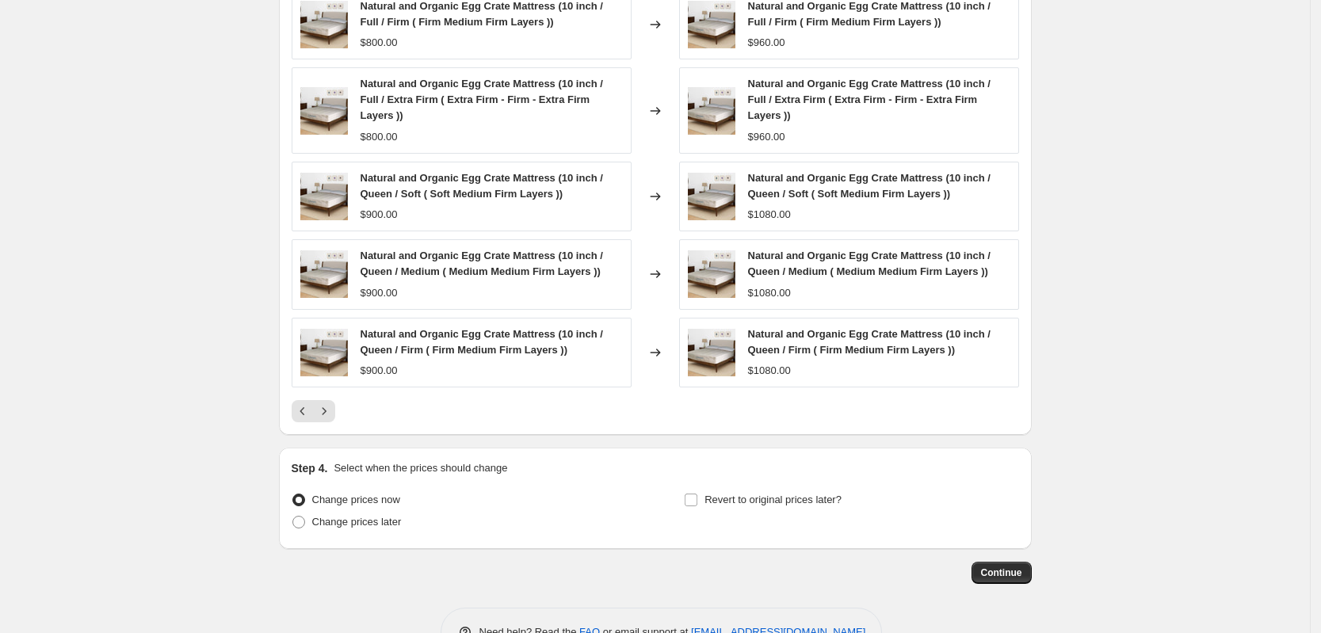
scroll to position [1155, 0]
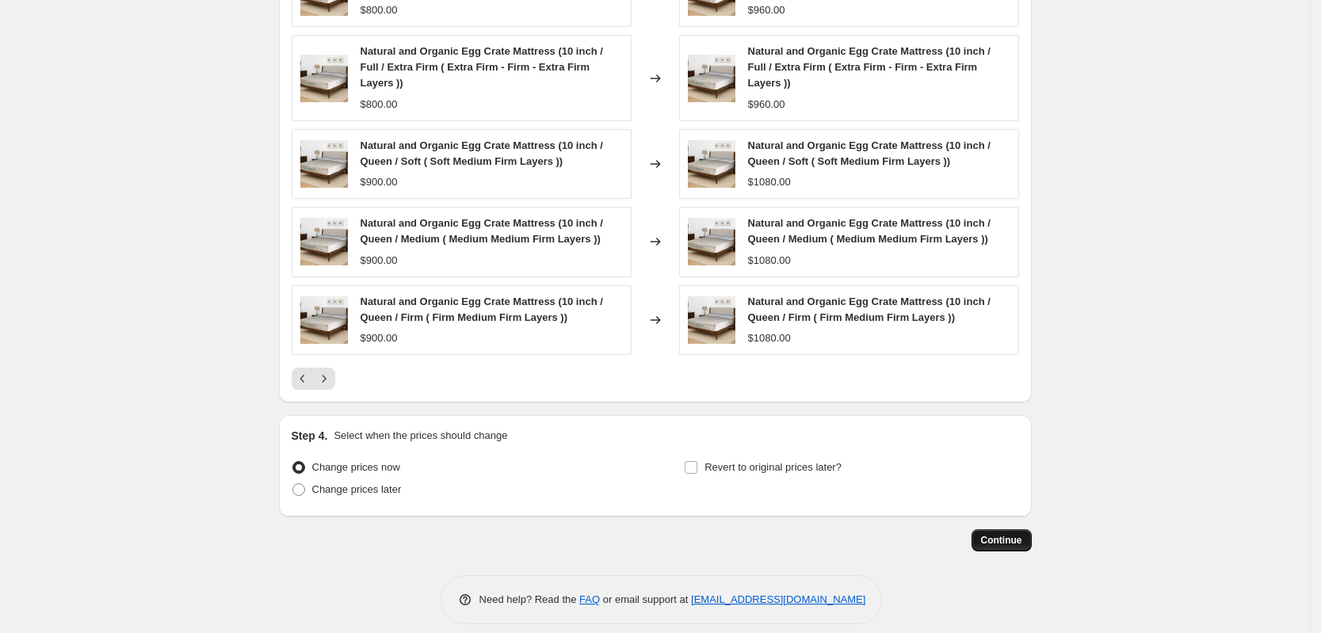
click at [1027, 529] on button "Continue" at bounding box center [1001, 540] width 60 height 22
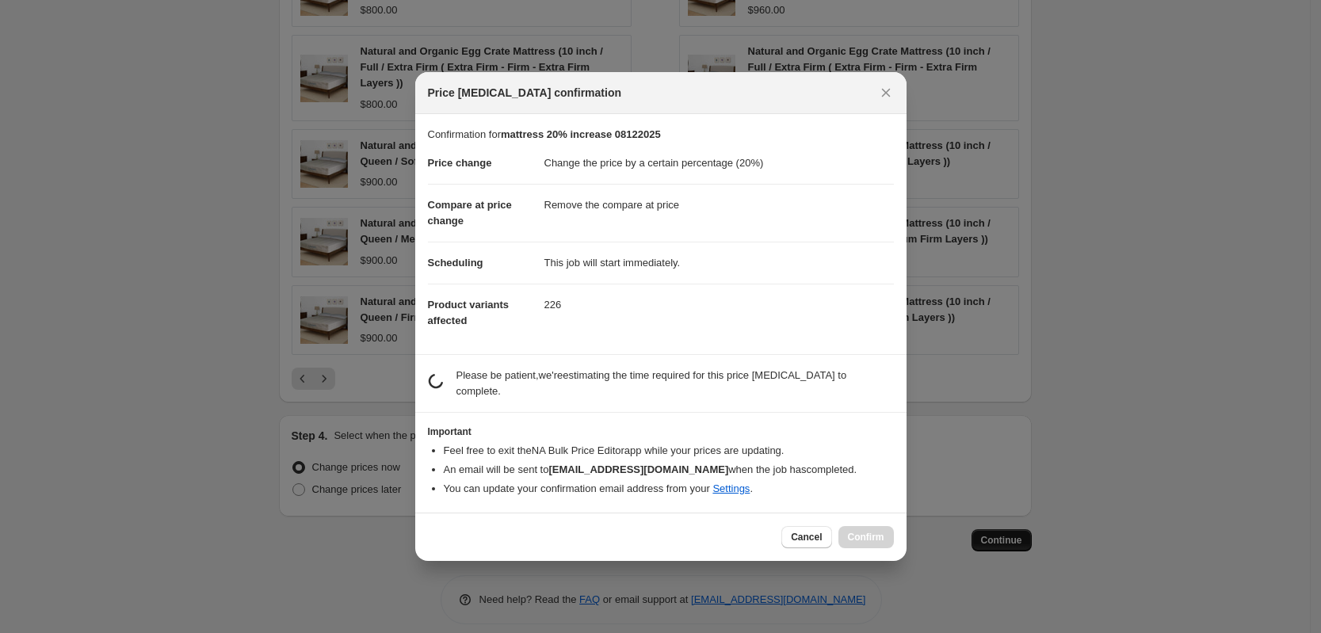
scroll to position [0, 0]
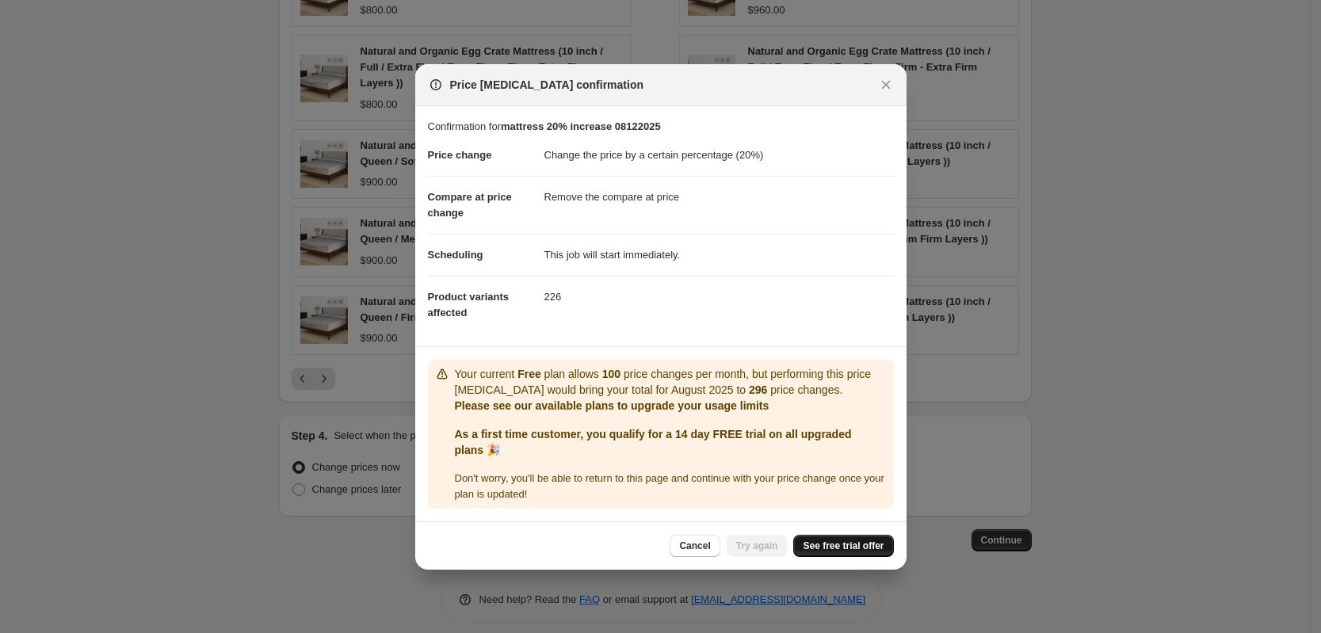
click at [819, 551] on span "See free trial offer" at bounding box center [843, 546] width 81 height 13
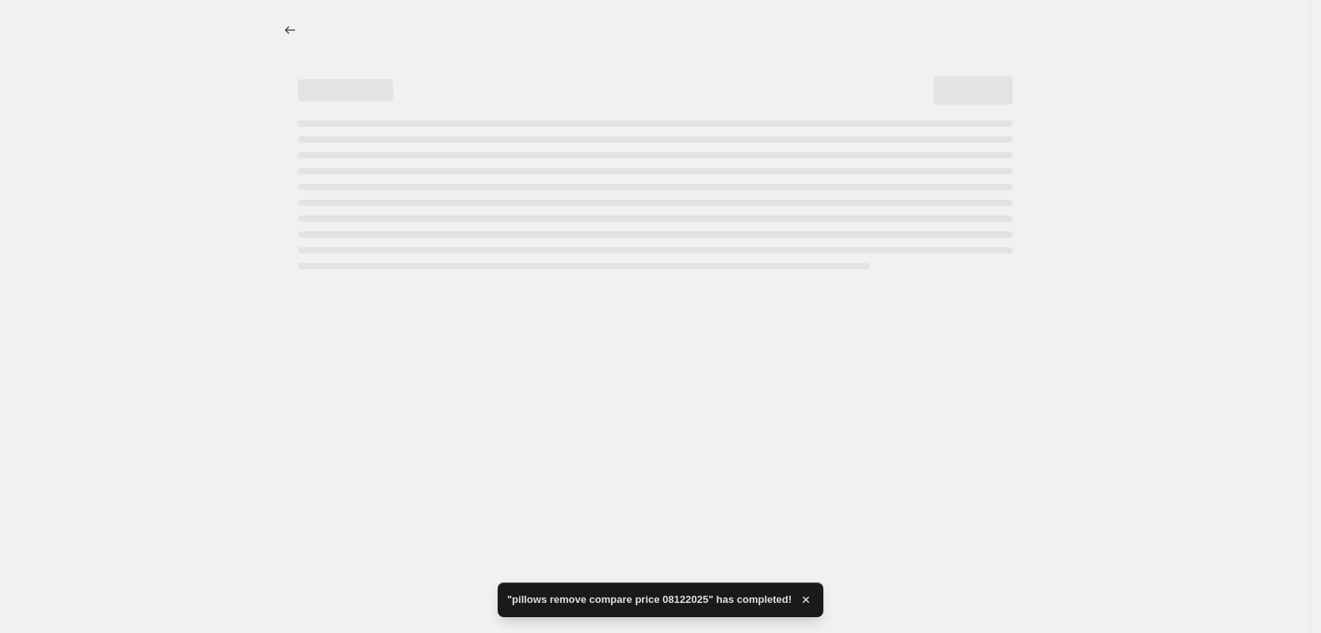
select select "percentage"
select select "remove"
select select "collection"
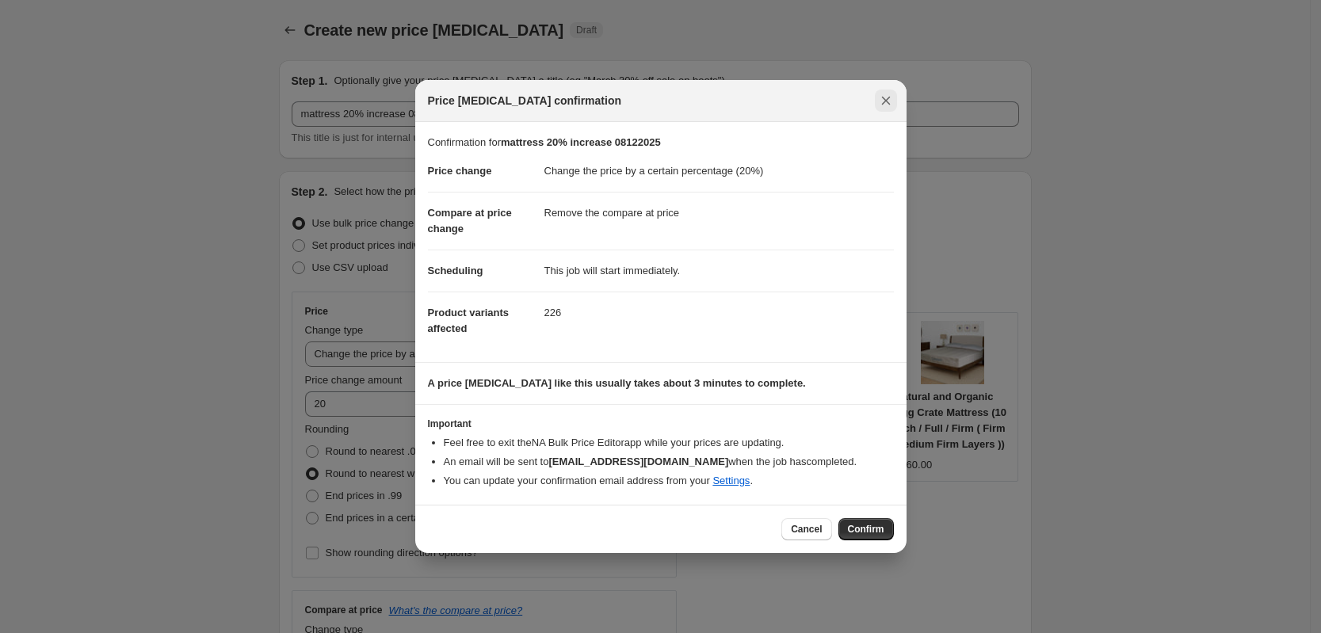
click at [895, 97] on button "Close" at bounding box center [886, 101] width 22 height 22
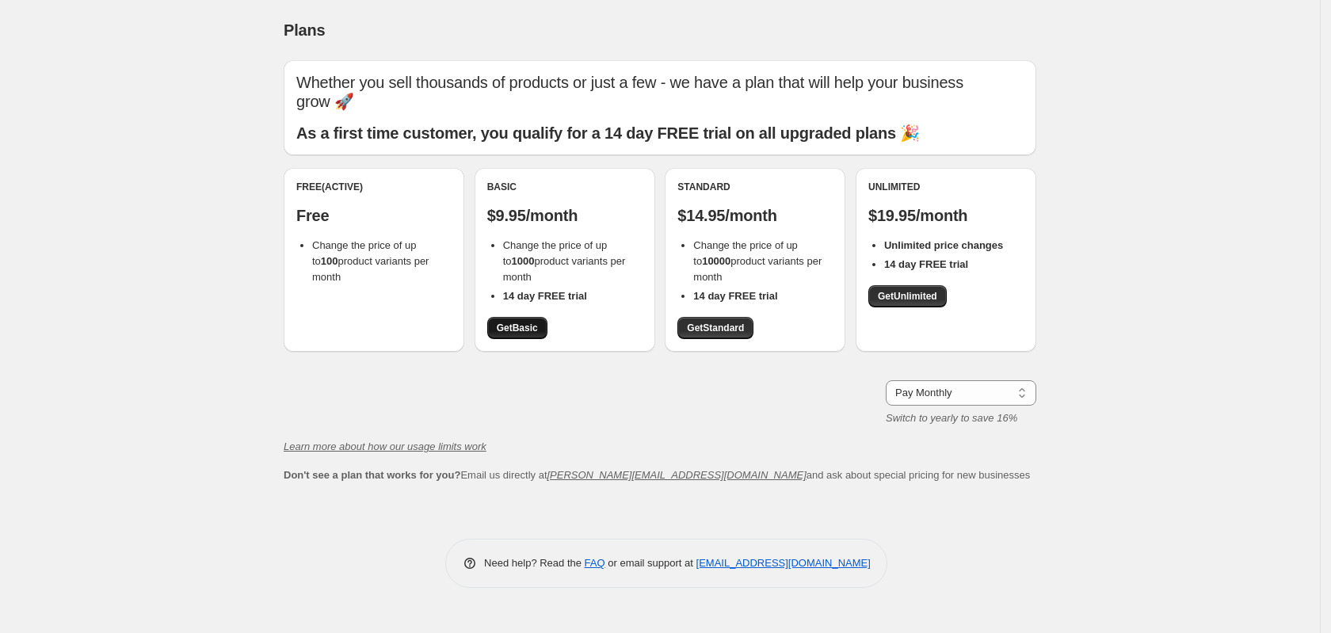
click at [517, 324] on span "Get Basic" at bounding box center [517, 328] width 41 height 13
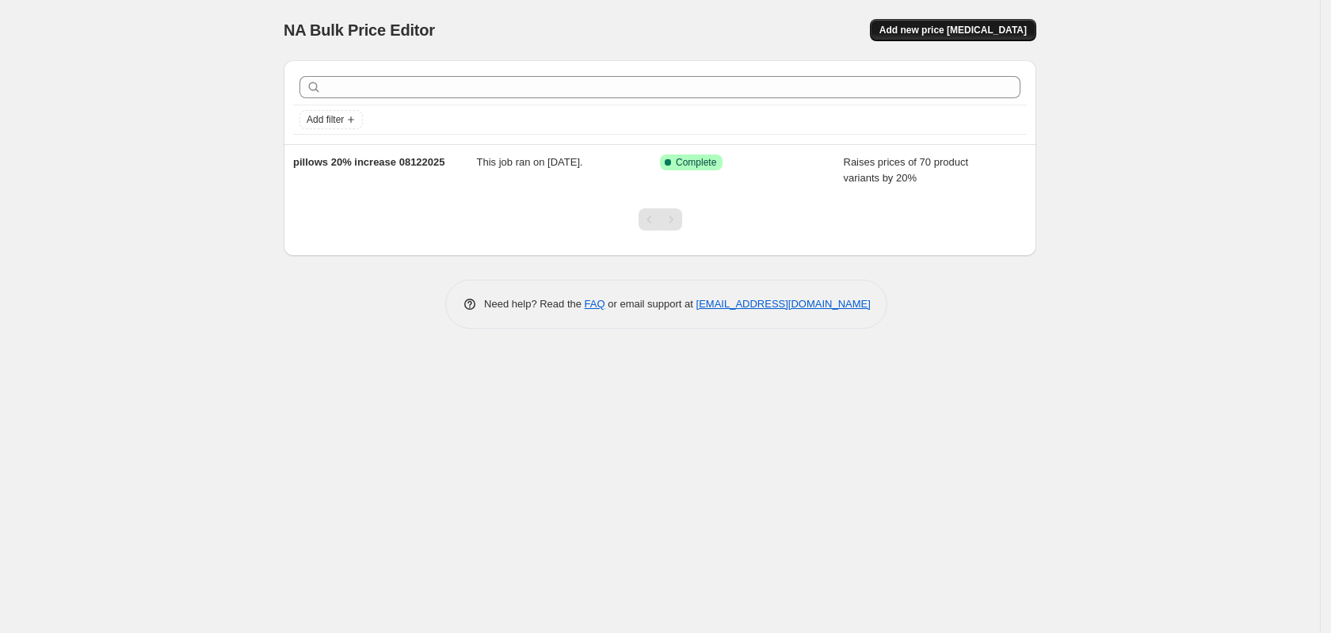
click at [933, 32] on span "Add new price [MEDICAL_DATA]" at bounding box center [952, 30] width 147 height 13
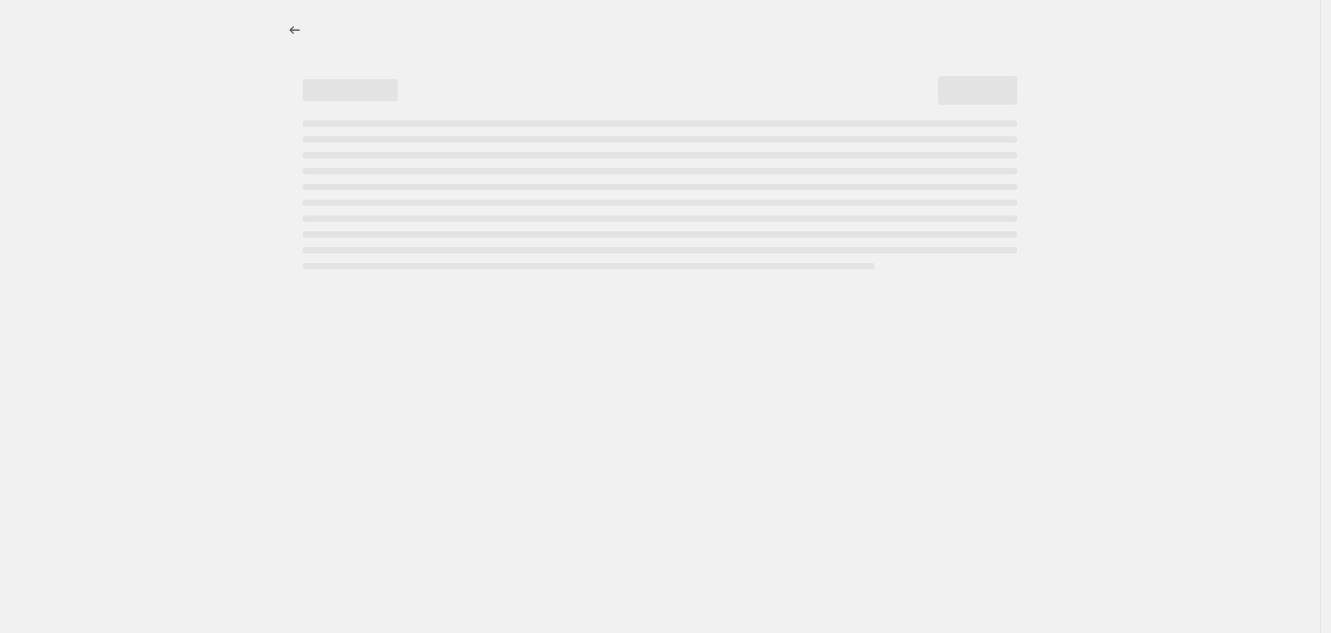
select select "percentage"
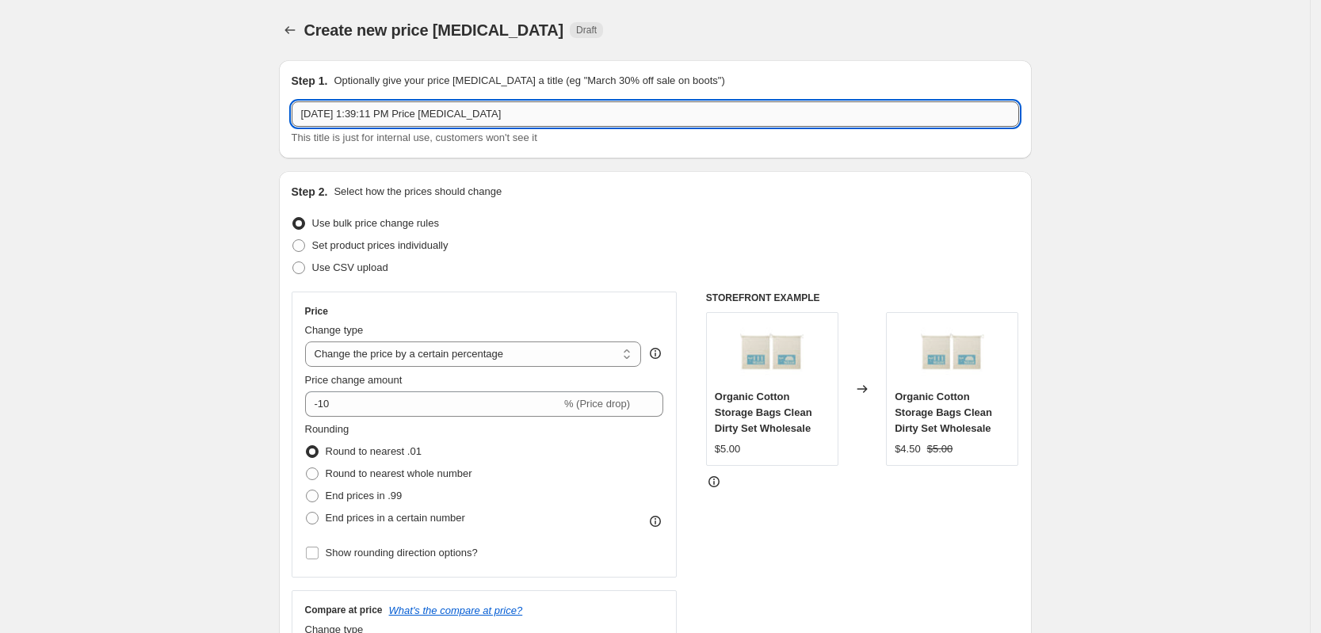
click at [563, 120] on input "[DATE] 1:39:11 PM Price [MEDICAL_DATA]" at bounding box center [655, 113] width 727 height 25
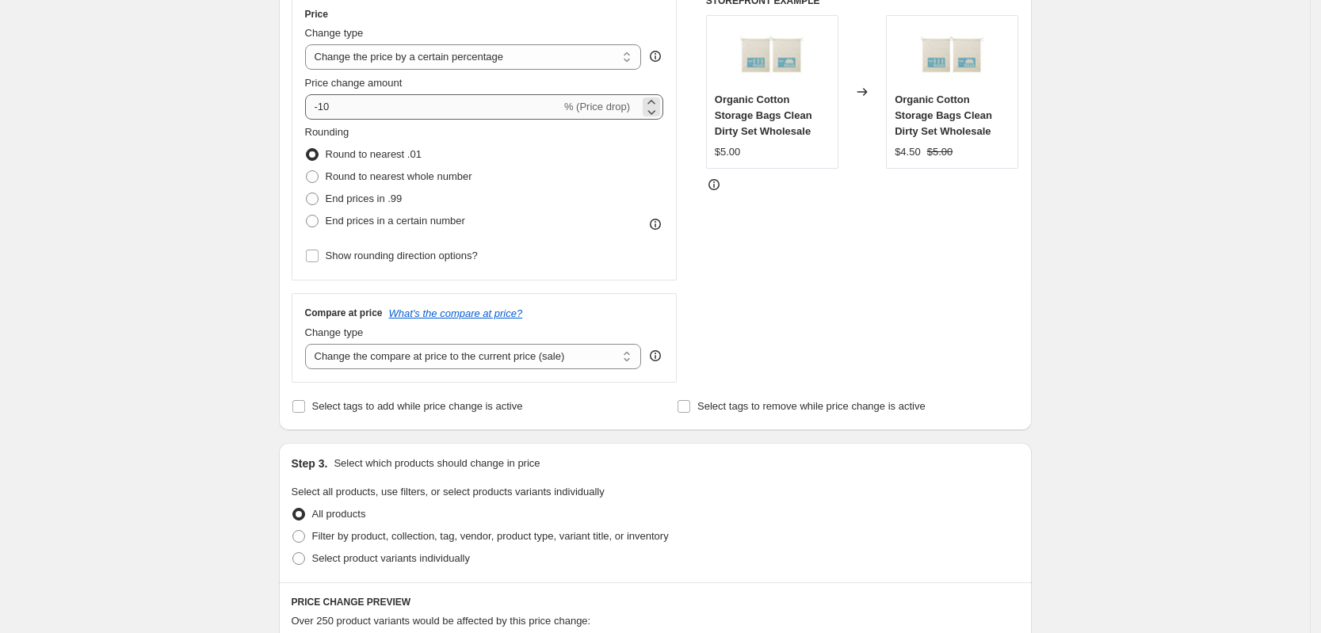
type input "Mattress 20% increase 08122025"
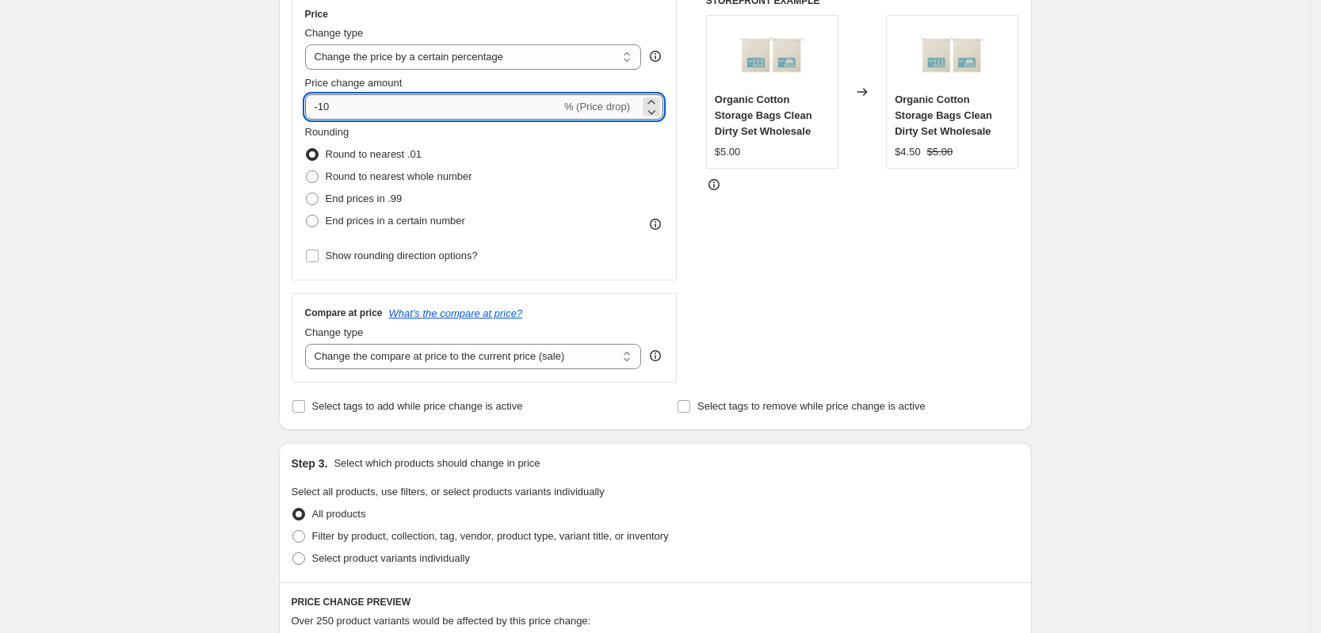
click at [368, 119] on input "-10" at bounding box center [433, 106] width 256 height 25
type input "20"
click at [372, 176] on span "Round to nearest whole number" at bounding box center [399, 176] width 147 height 12
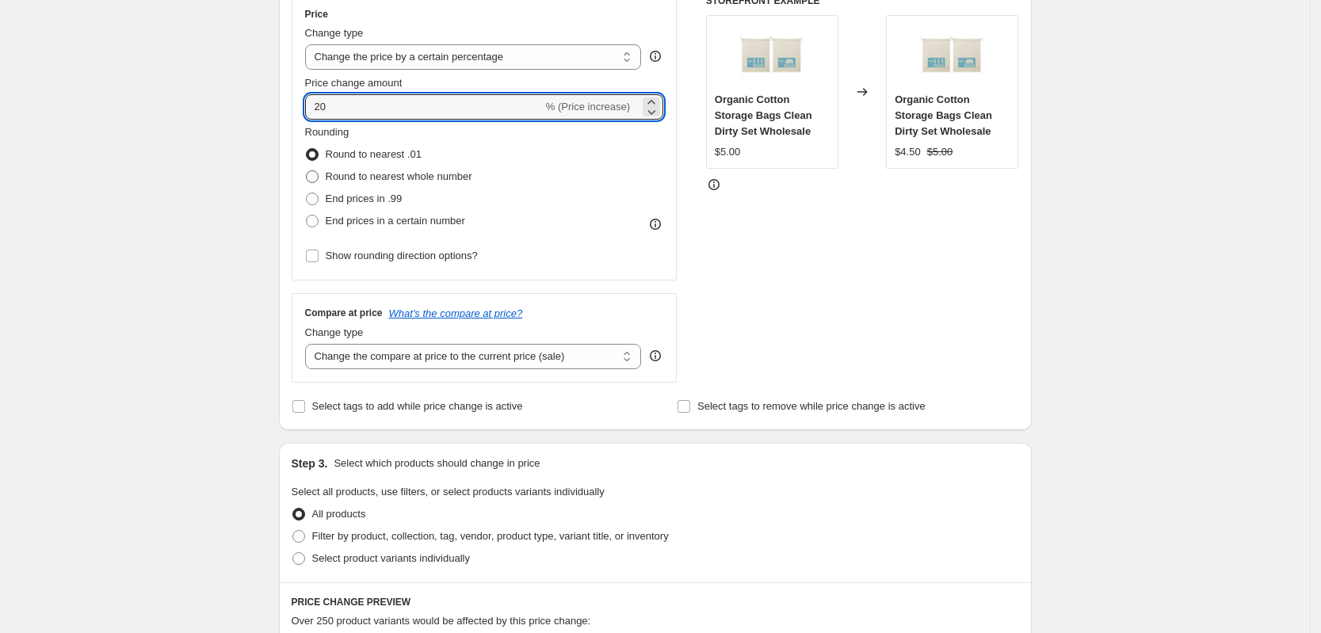
click at [307, 171] on input "Round to nearest whole number" at bounding box center [306, 170] width 1 height 1
radio input "true"
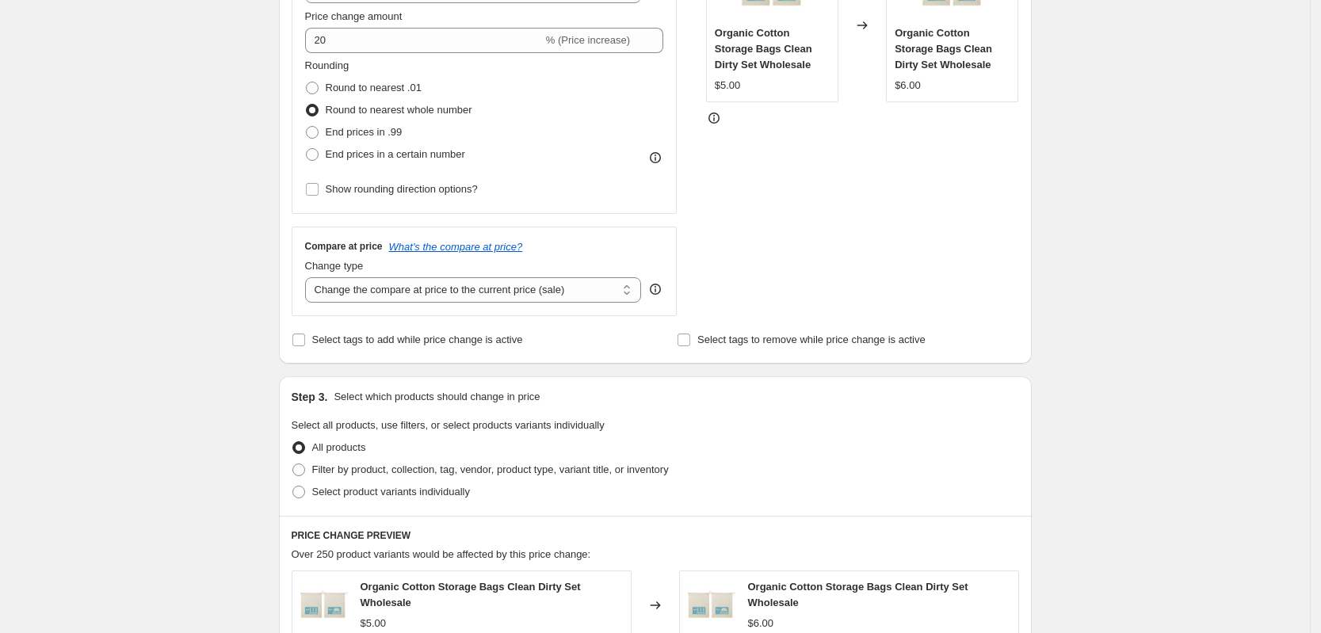
scroll to position [396, 0]
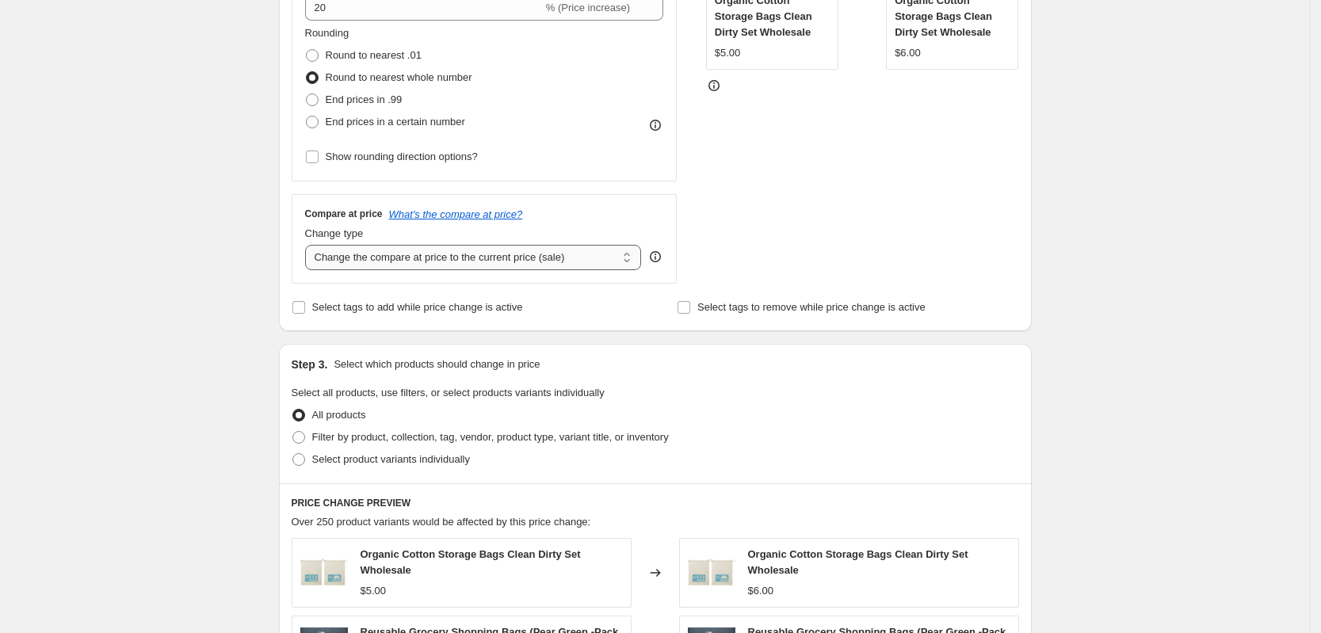
click at [505, 262] on select "Change the compare at price to the current price (sale) Change the compare at p…" at bounding box center [473, 257] width 337 height 25
select select "remove"
click at [310, 245] on select "Change the compare at price to the current price (sale) Change the compare at p…" at bounding box center [473, 257] width 337 height 25
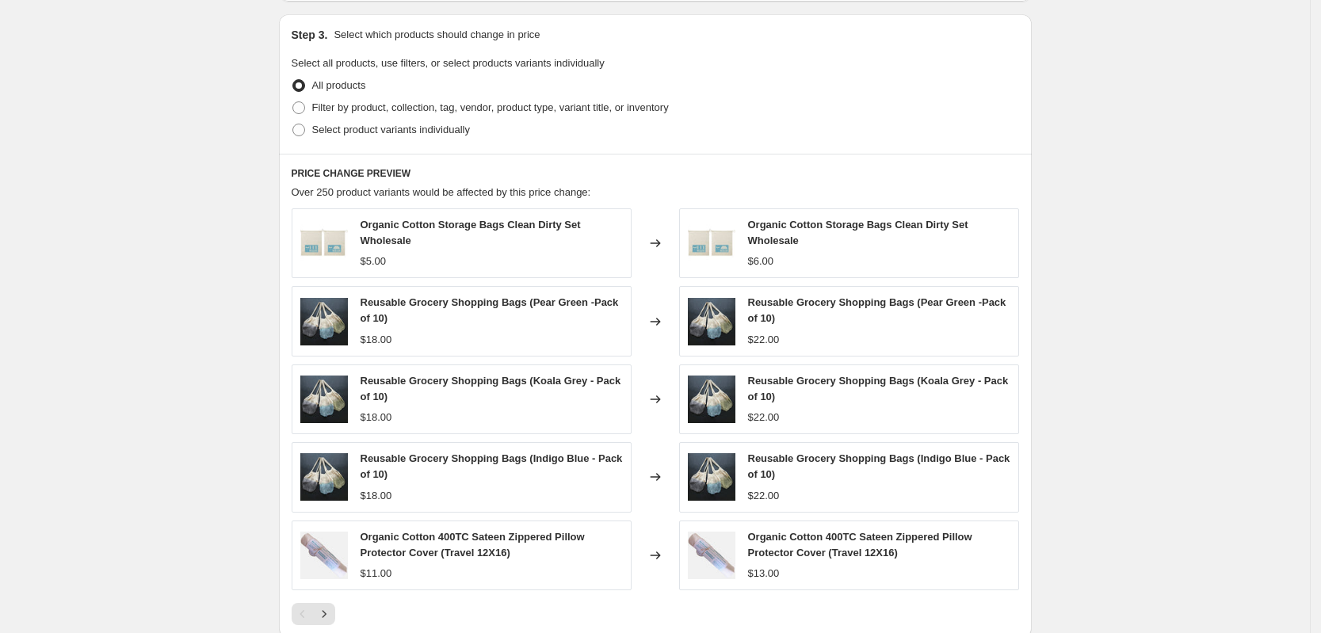
scroll to position [693, 0]
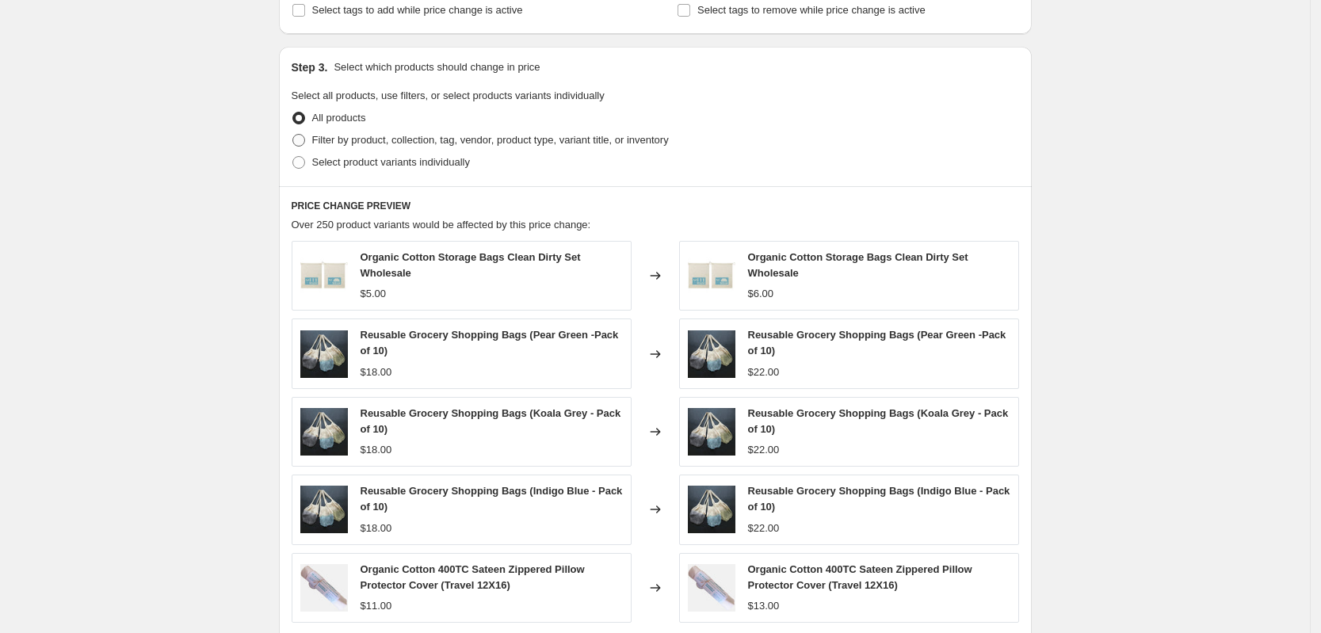
click at [393, 148] on span "Filter by product, collection, tag, vendor, product type, variant title, or inv…" at bounding box center [490, 140] width 357 height 16
click at [293, 135] on input "Filter by product, collection, tag, vendor, product type, variant title, or inv…" at bounding box center [292, 134] width 1 height 1
radio input "true"
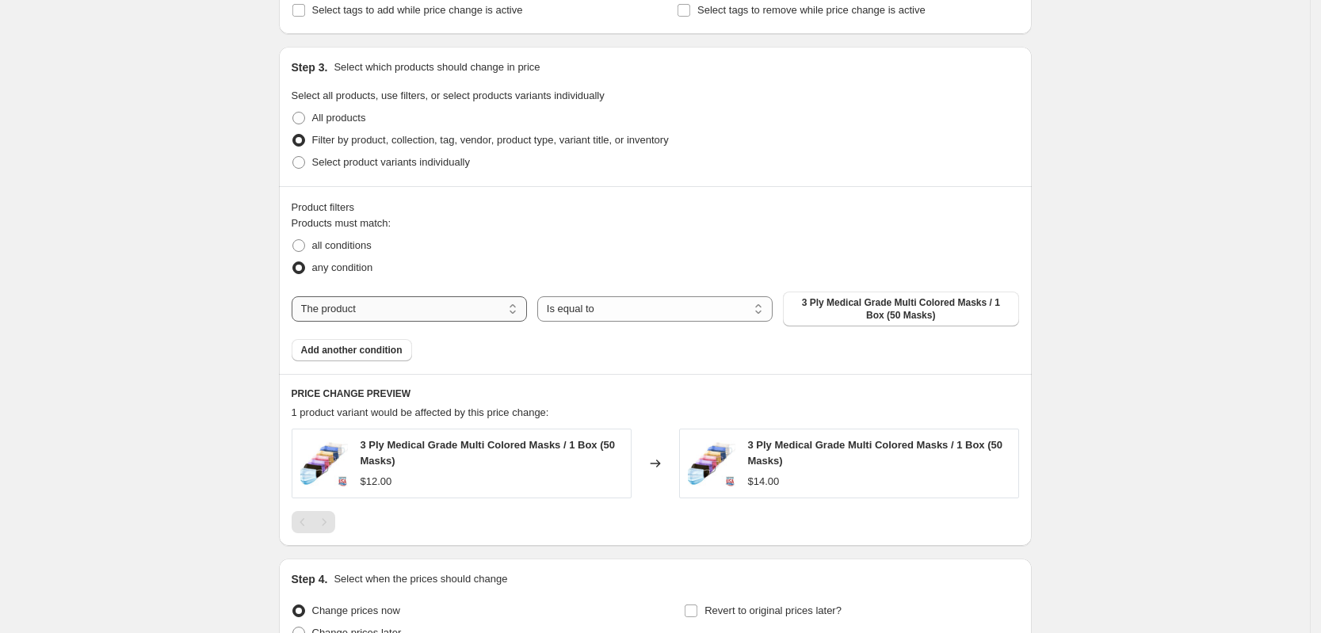
click at [463, 301] on select "The product The product's collection The product's tag The product's vendor The…" at bounding box center [409, 308] width 235 height 25
select select "collection"
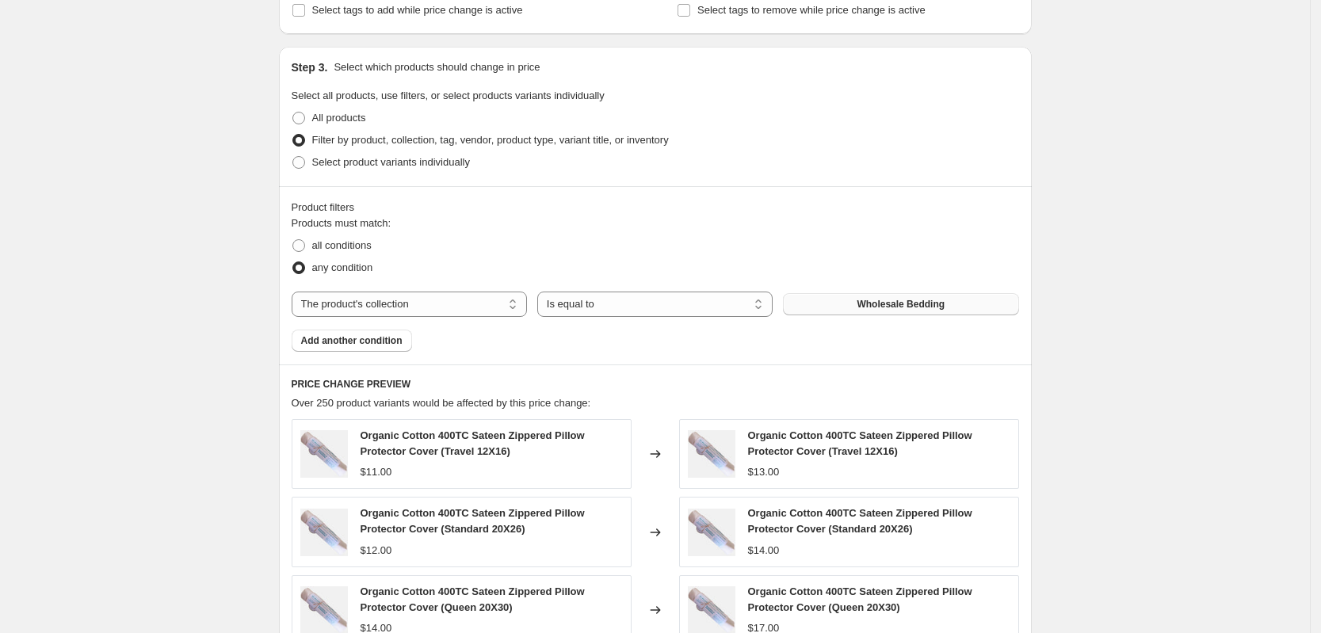
click at [871, 312] on button "Wholesale Bedding" at bounding box center [900, 304] width 235 height 22
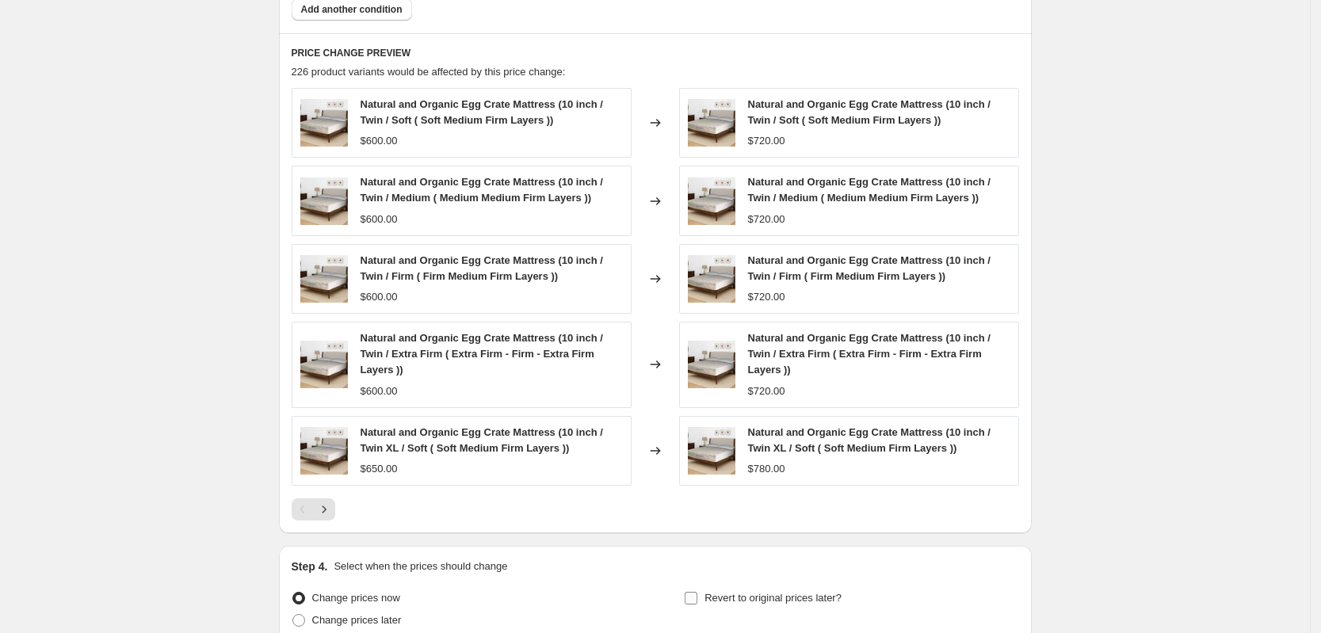
scroll to position [1171, 0]
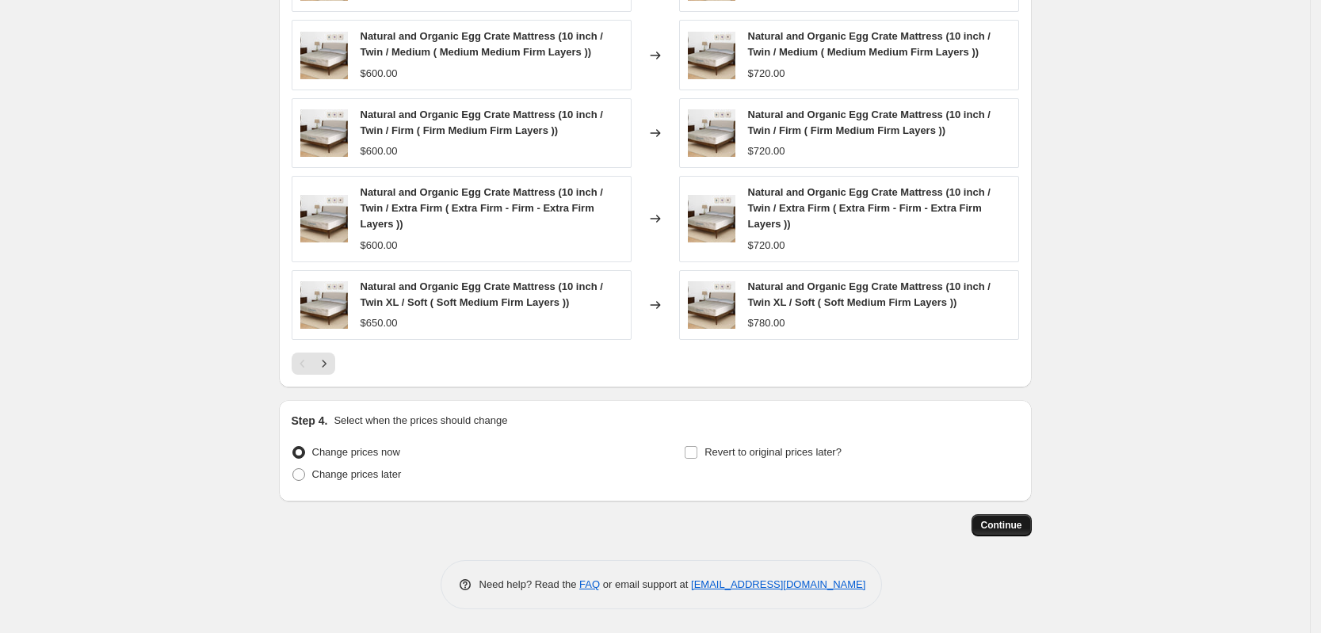
click at [1002, 528] on span "Continue" at bounding box center [1001, 525] width 41 height 13
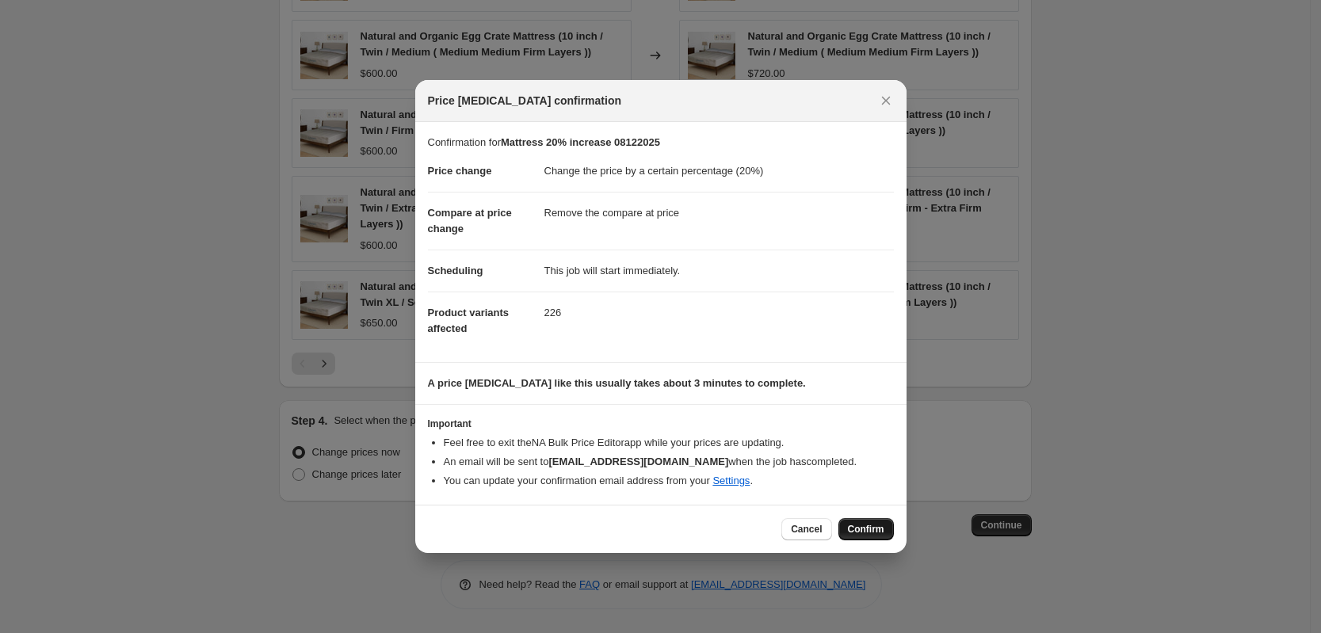
click at [853, 525] on span "Confirm" at bounding box center [866, 529] width 36 height 13
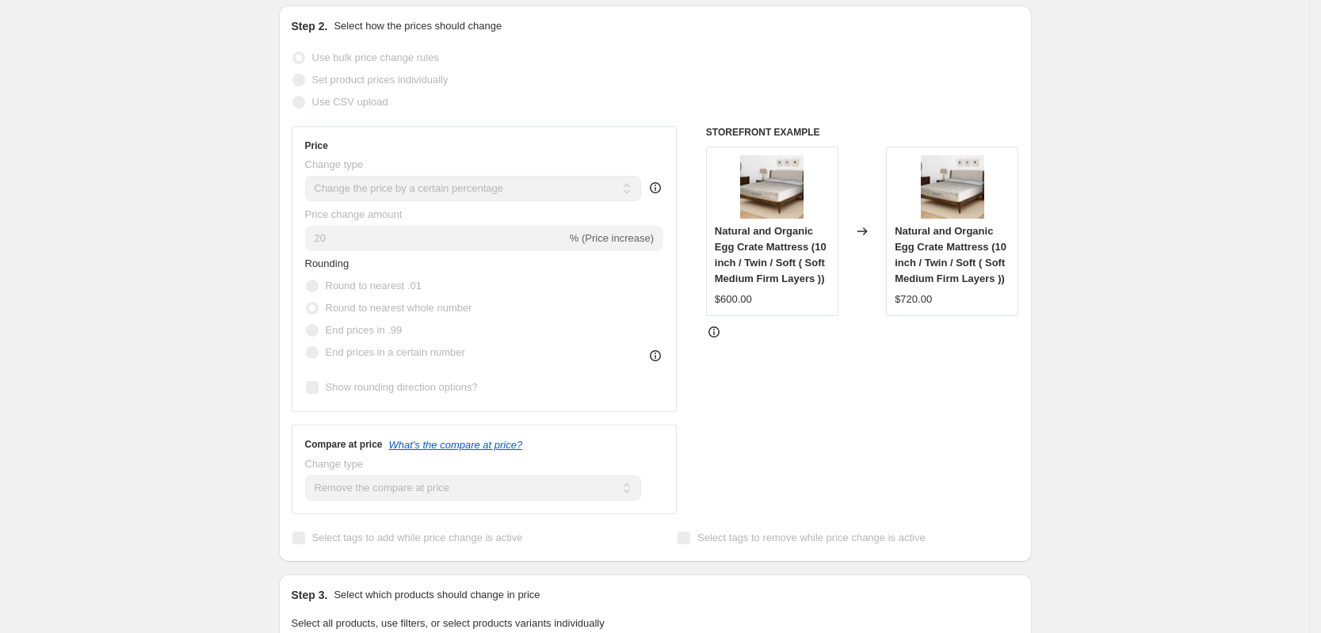
scroll to position [321, 0]
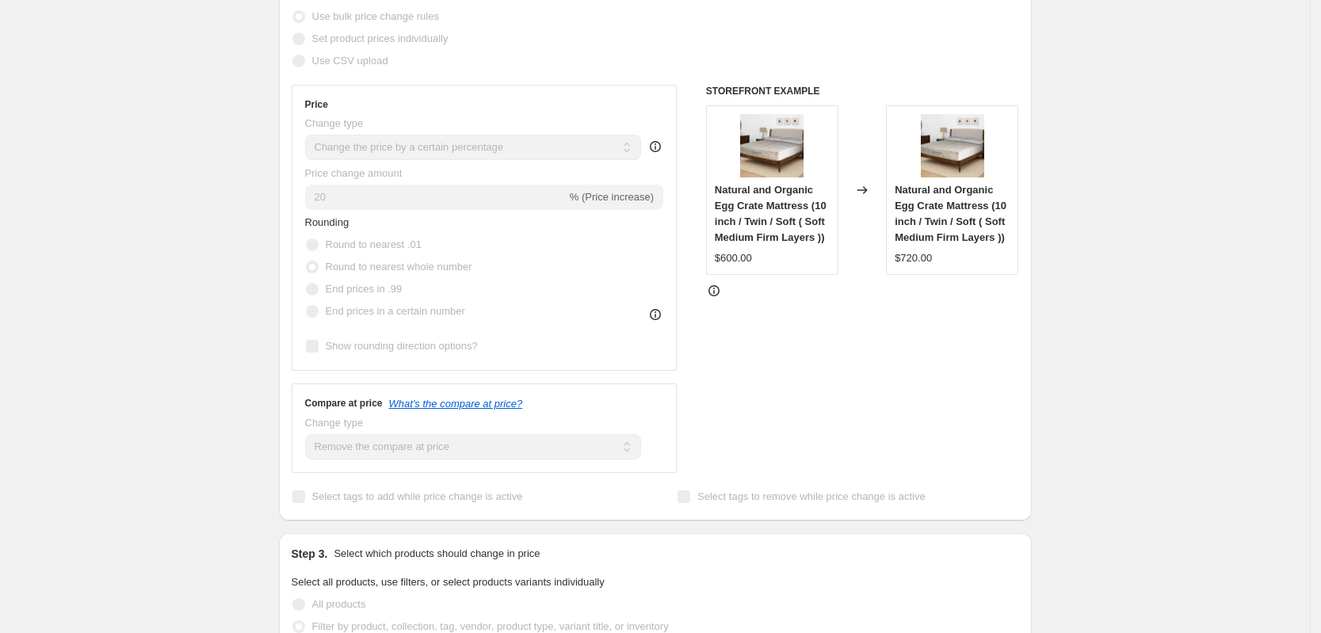
select select "percentage"
select select "remove"
select select "collection"
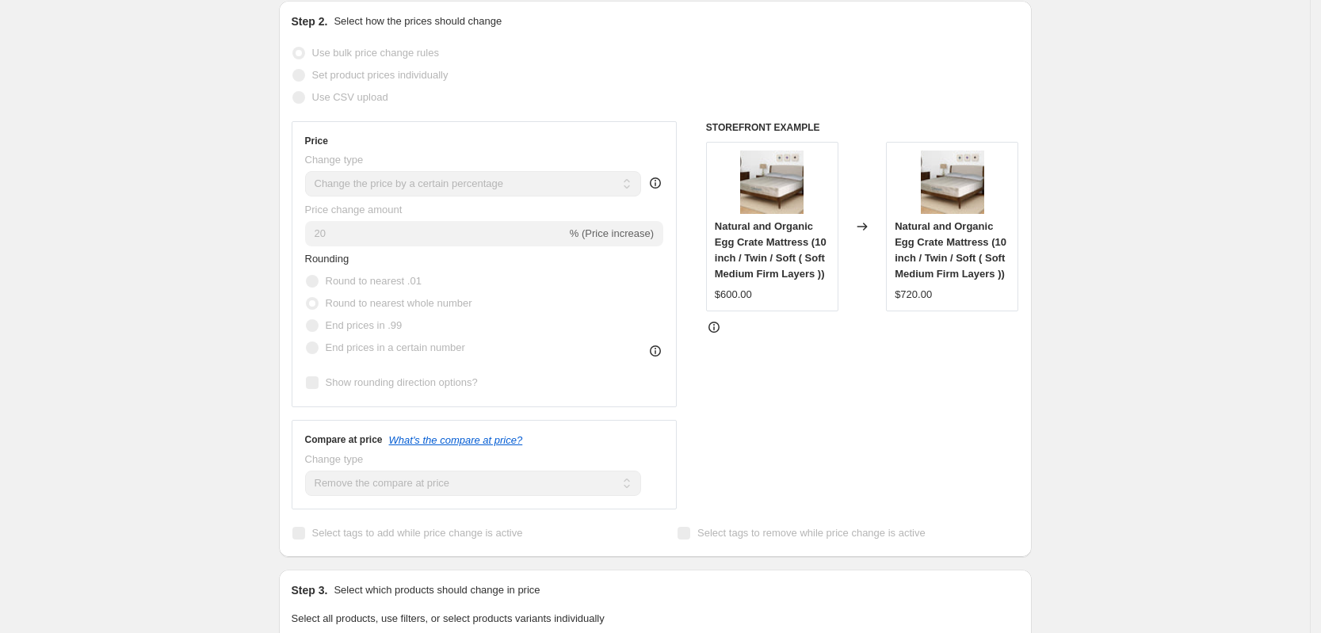
scroll to position [0, 0]
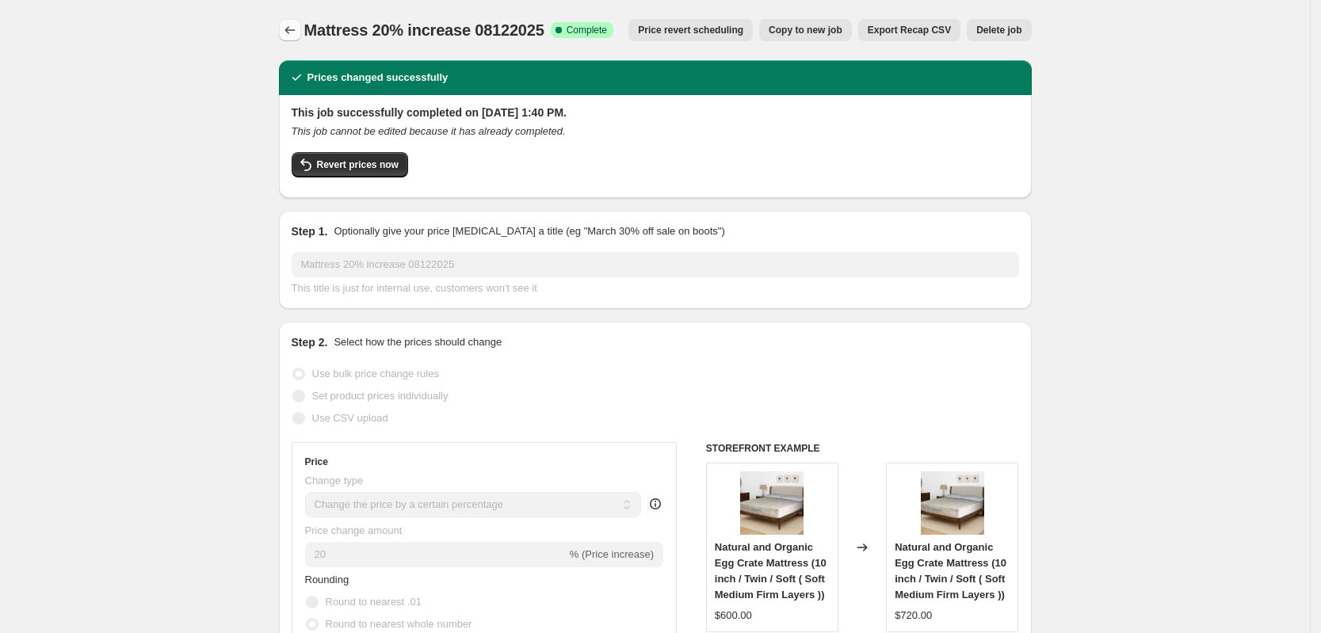
click at [289, 28] on icon "Price change jobs" at bounding box center [290, 30] width 16 height 16
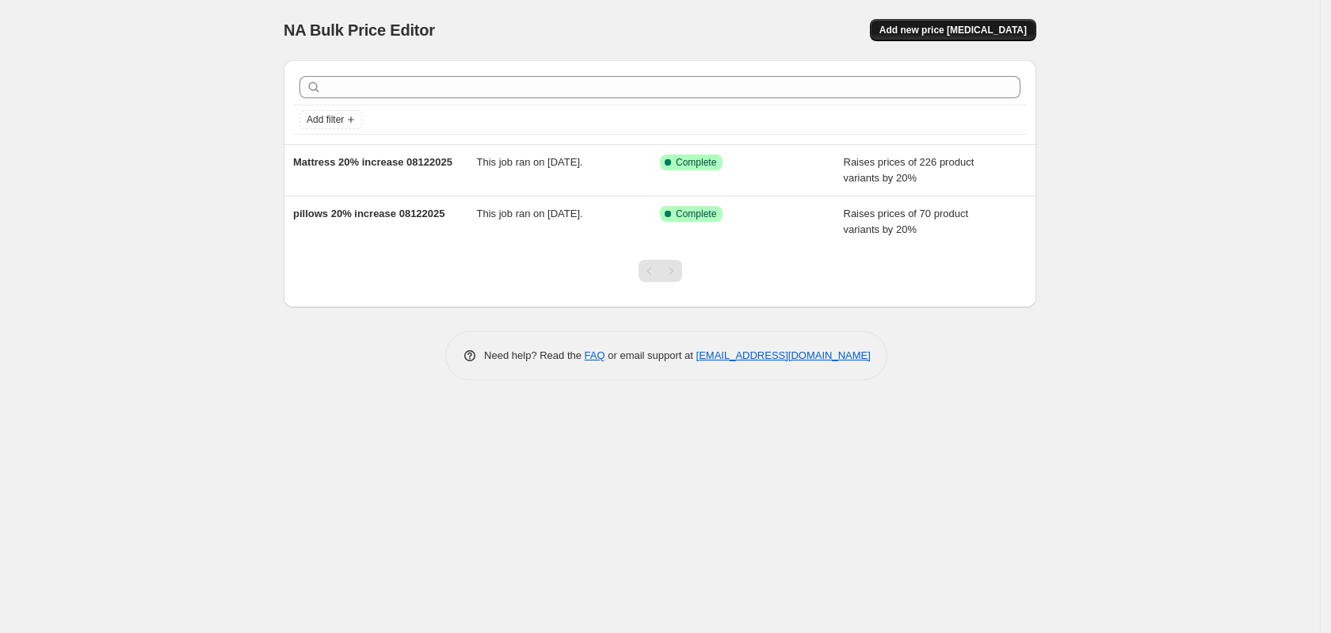
click at [914, 36] on button "Add new price [MEDICAL_DATA]" at bounding box center [953, 30] width 166 height 22
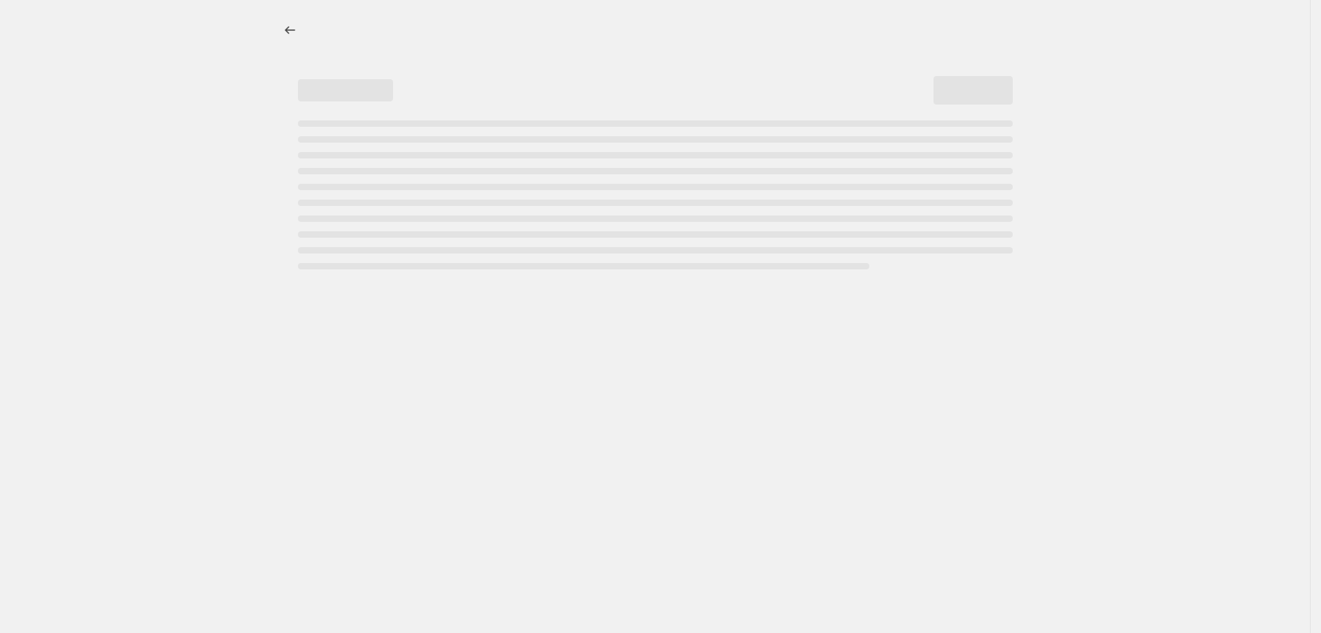
select select "percentage"
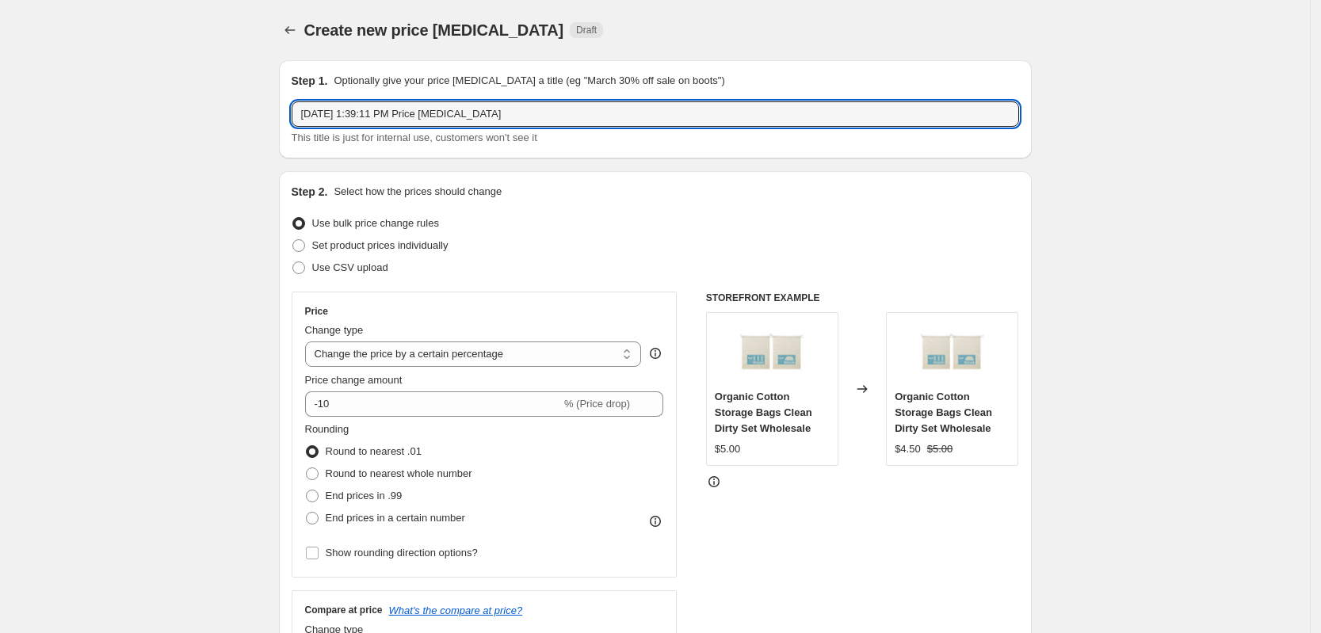
drag, startPoint x: 517, startPoint y: 124, endPoint x: 228, endPoint y: 113, distance: 289.4
click at [383, 115] on input "Eggcrate topper 08122025" at bounding box center [655, 113] width 727 height 25
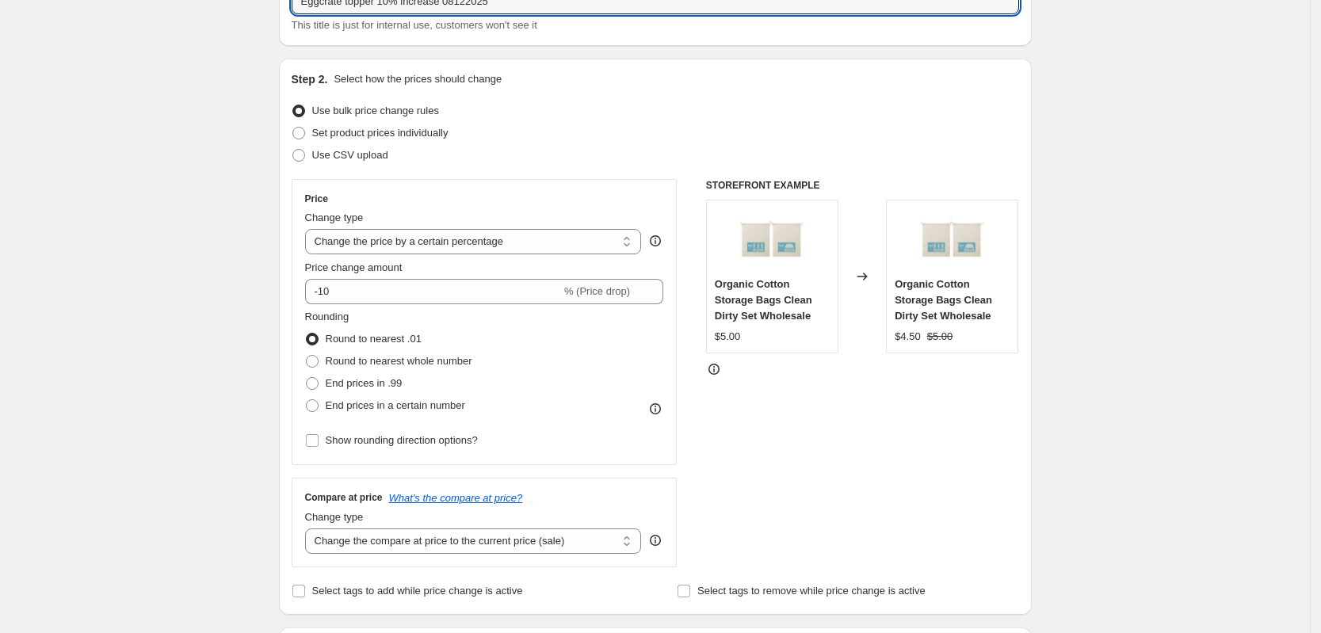
scroll to position [198, 0]
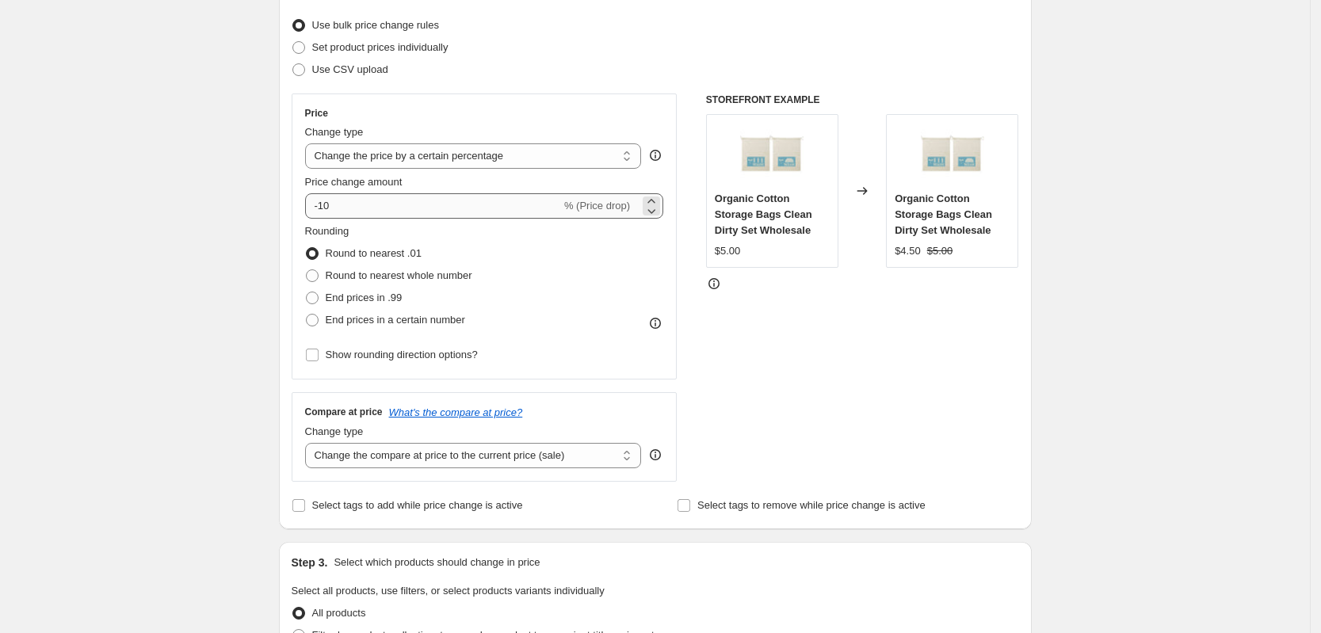
type input "Eggcrate topper 10% increase 08122025"
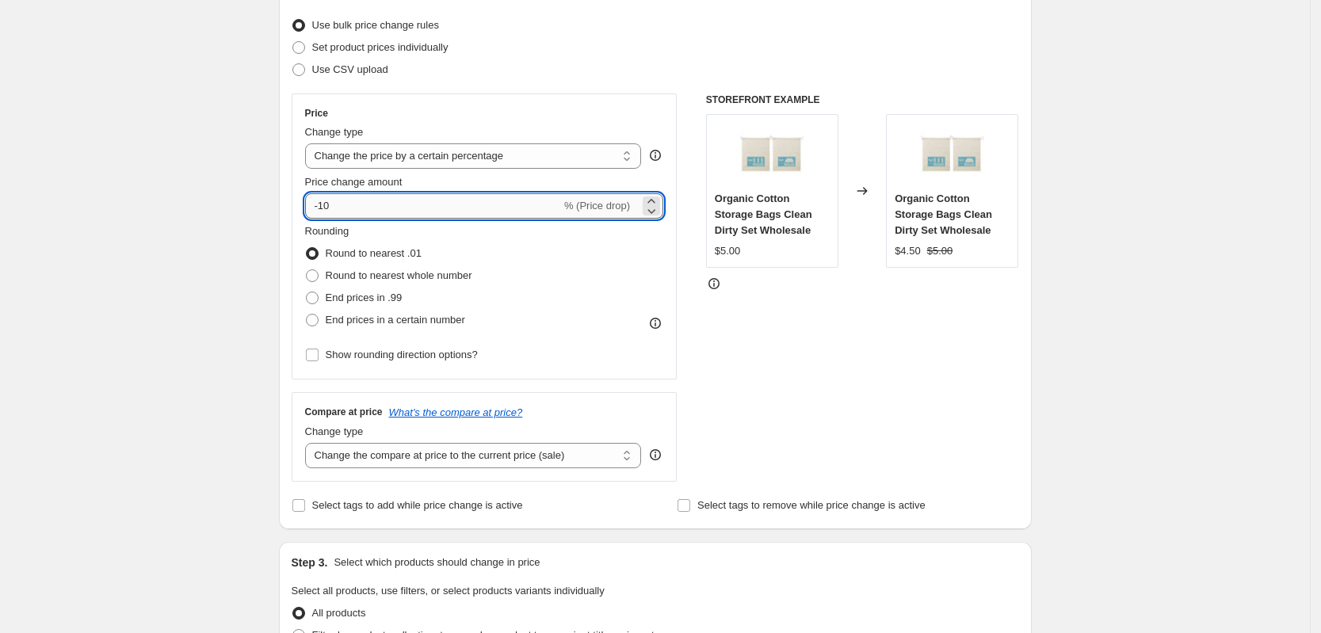
click at [380, 210] on input "-10" at bounding box center [433, 205] width 256 height 25
type input "10"
click at [395, 280] on span "Round to nearest whole number" at bounding box center [399, 275] width 147 height 12
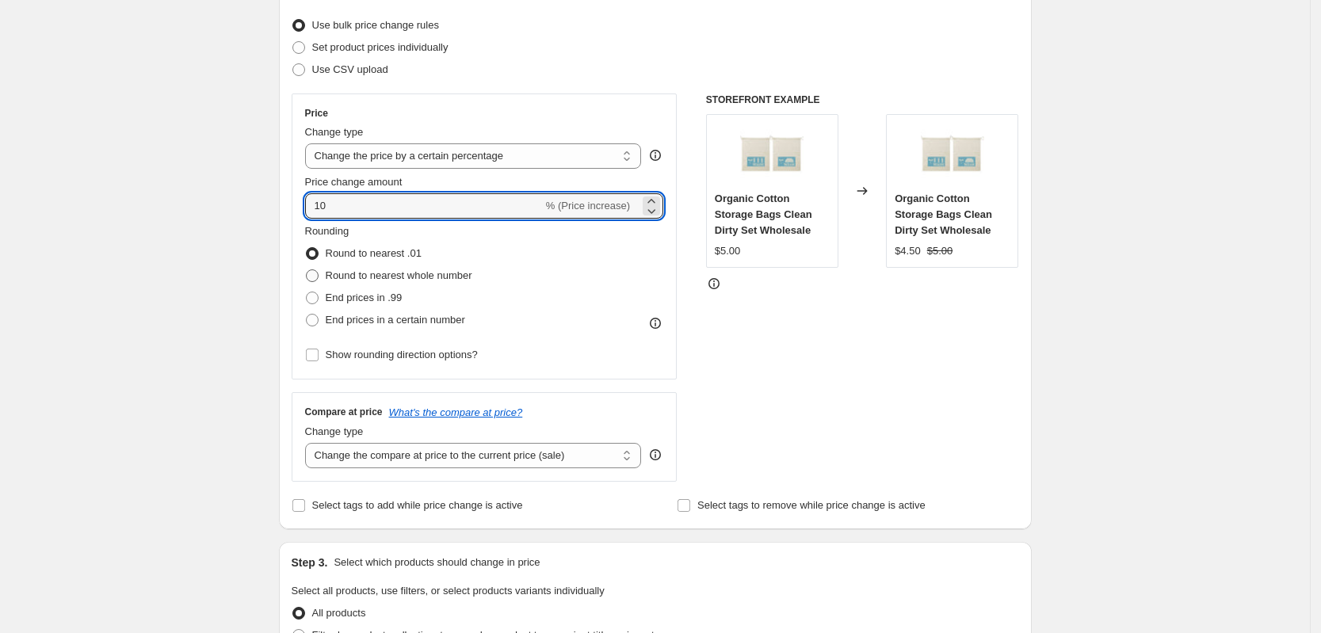
click at [307, 270] on input "Round to nearest whole number" at bounding box center [306, 269] width 1 height 1
radio input "true"
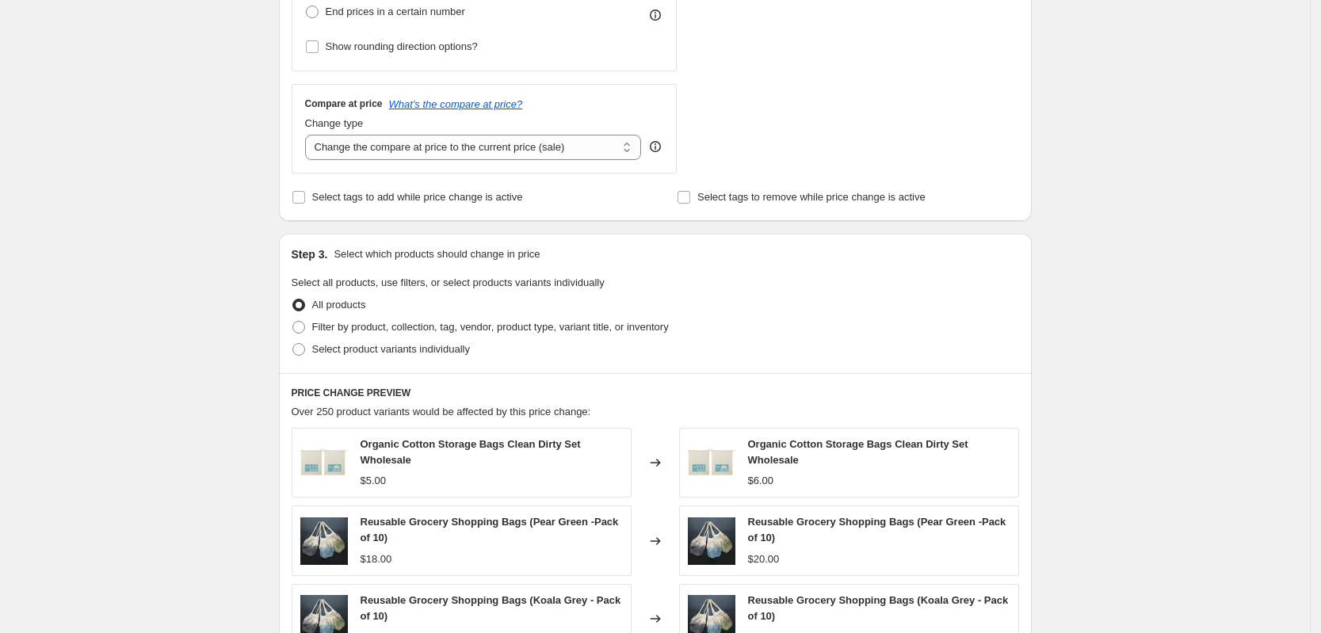
scroll to position [594, 0]
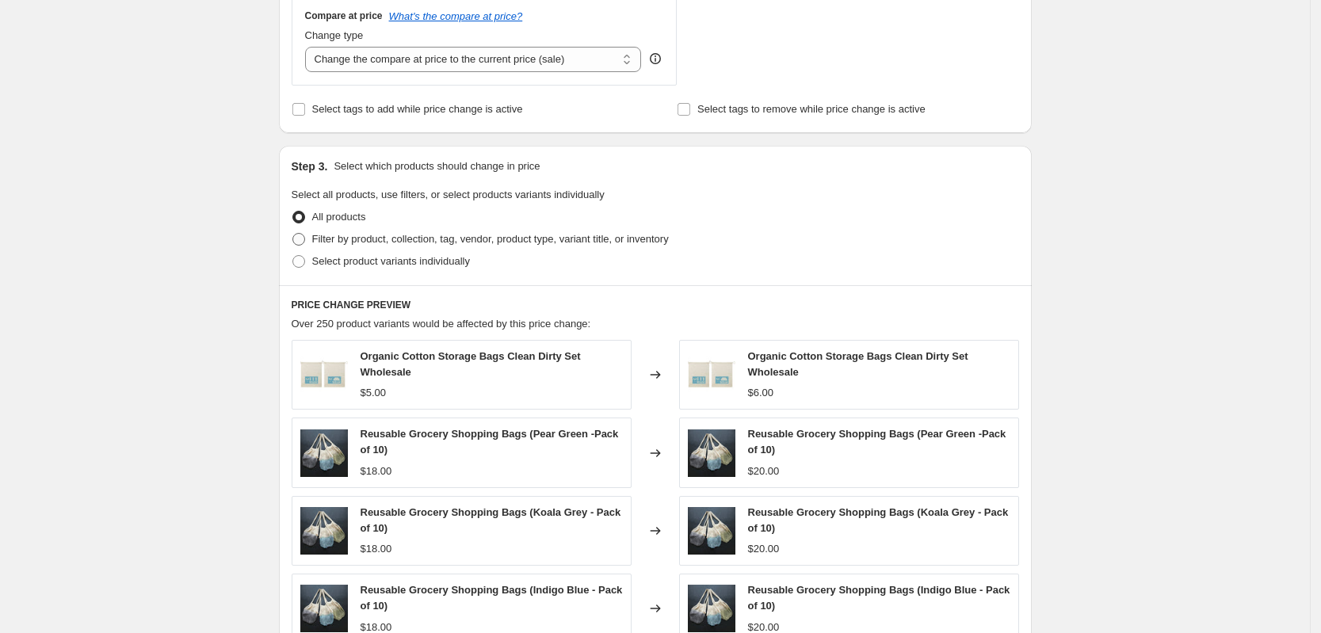
click at [518, 245] on span "Filter by product, collection, tag, vendor, product type, variant title, or inv…" at bounding box center [490, 239] width 357 height 12
click at [293, 234] on input "Filter by product, collection, tag, vendor, product type, variant title, or inv…" at bounding box center [292, 233] width 1 height 1
radio input "true"
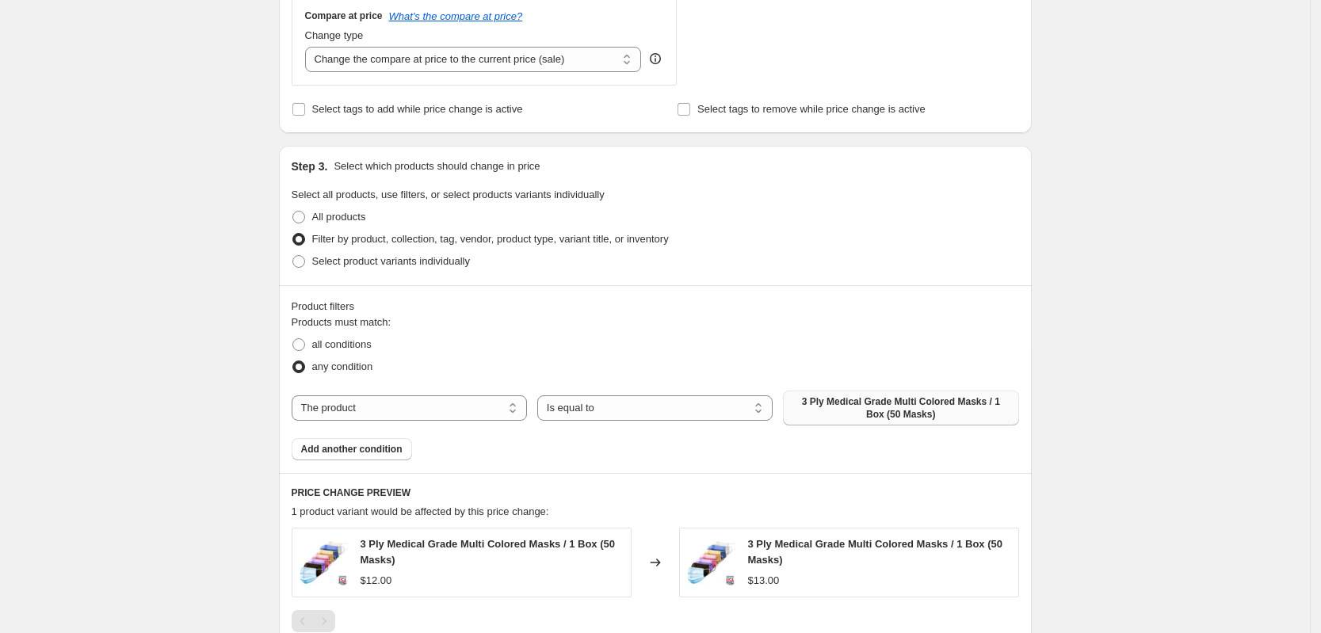
click at [865, 414] on span "3 Ply Medical Grade Multi Colored Masks / 1 Box (50 Masks)" at bounding box center [900, 407] width 216 height 25
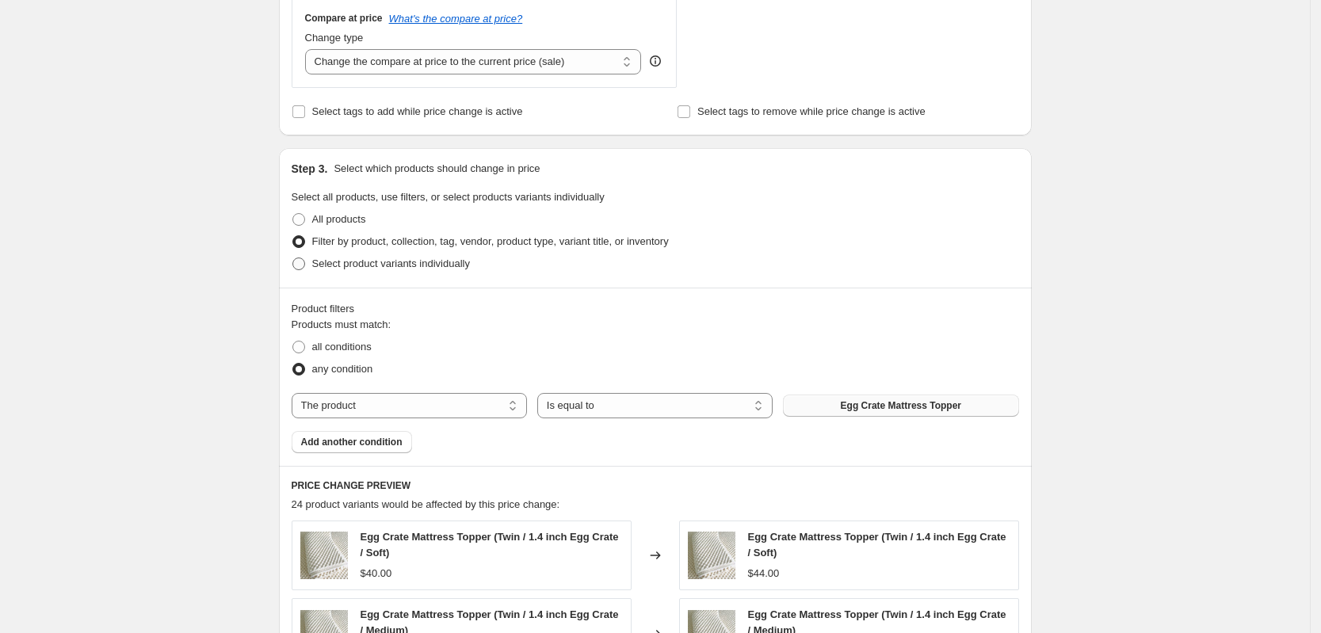
scroll to position [561, 0]
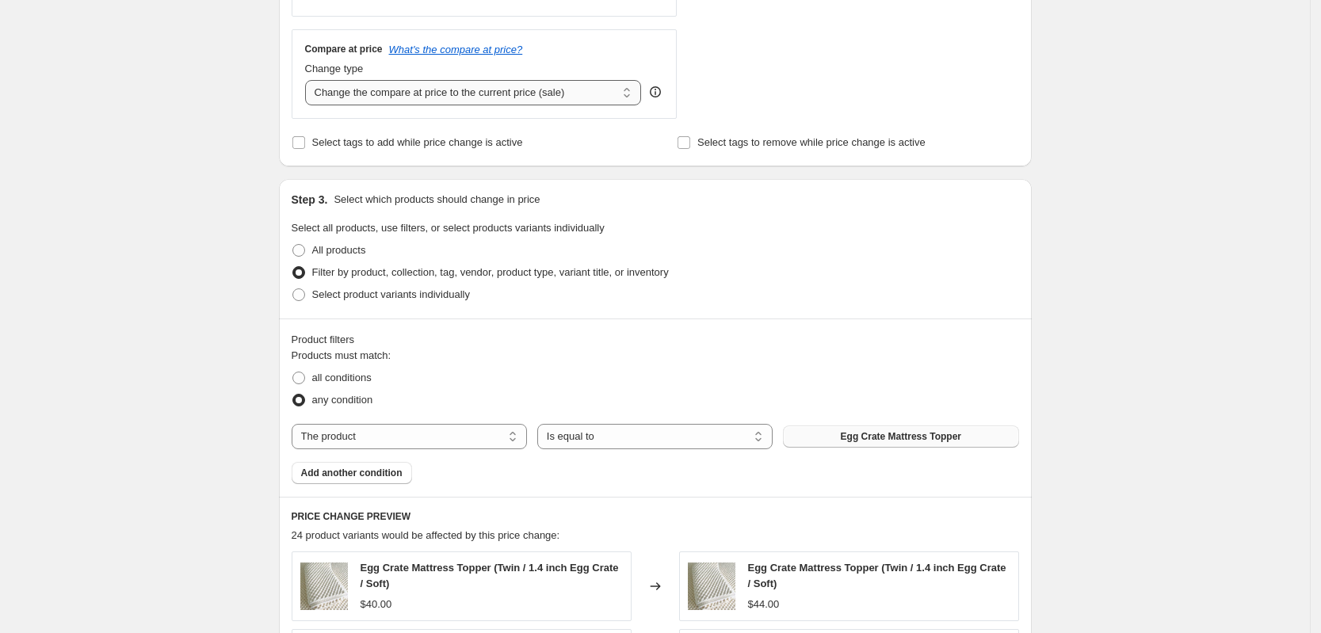
click at [395, 96] on select "Change the compare at price to the current price (sale) Change the compare at p…" at bounding box center [473, 92] width 337 height 25
select select "remove"
click at [310, 80] on select "Change the compare at price to the current price (sale) Change the compare at p…" at bounding box center [473, 92] width 337 height 25
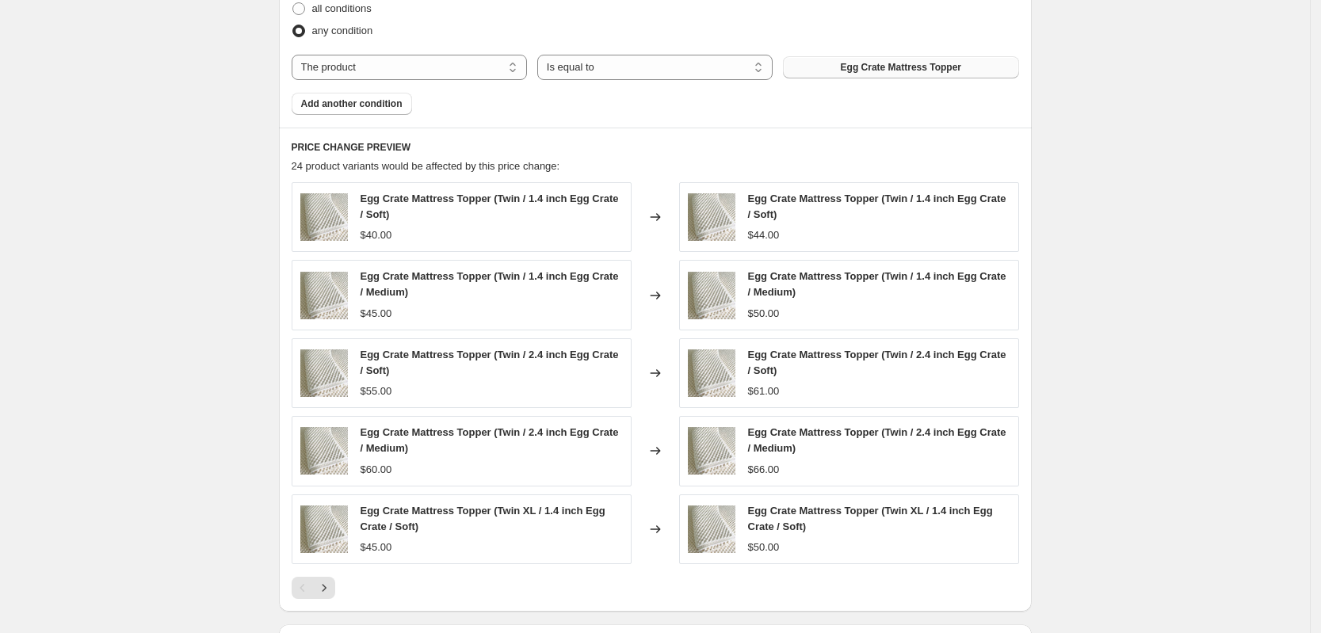
scroll to position [1056, 0]
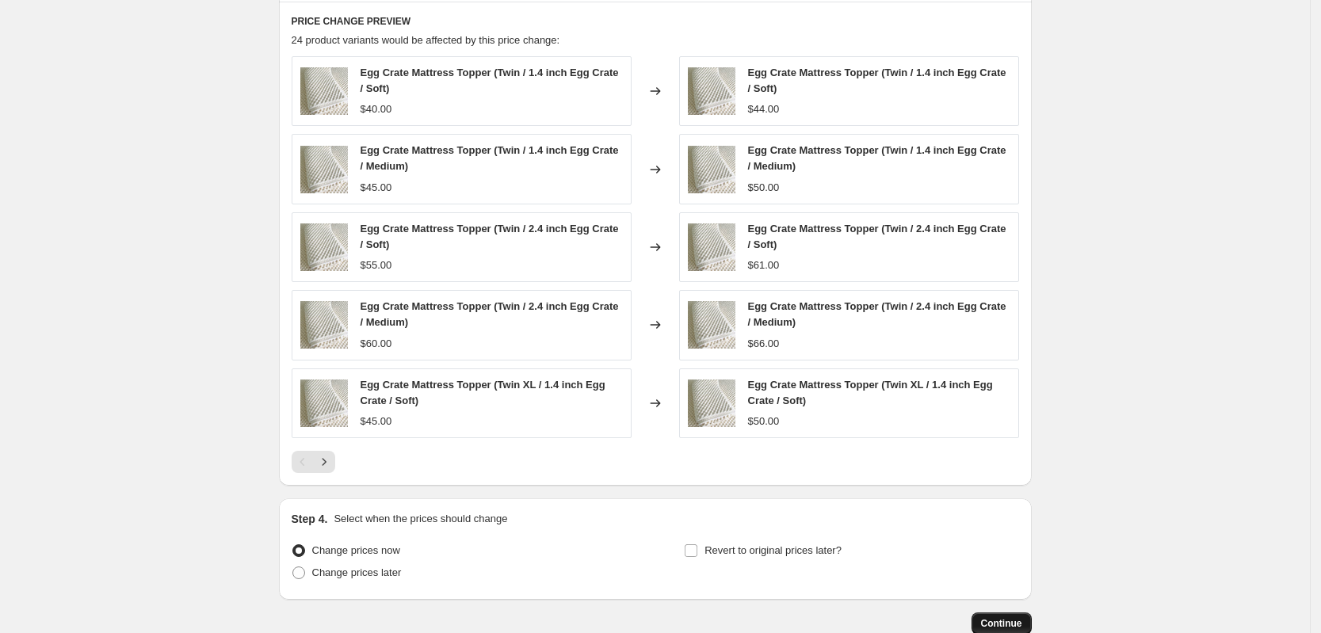
click at [995, 619] on span "Continue" at bounding box center [1001, 623] width 41 height 13
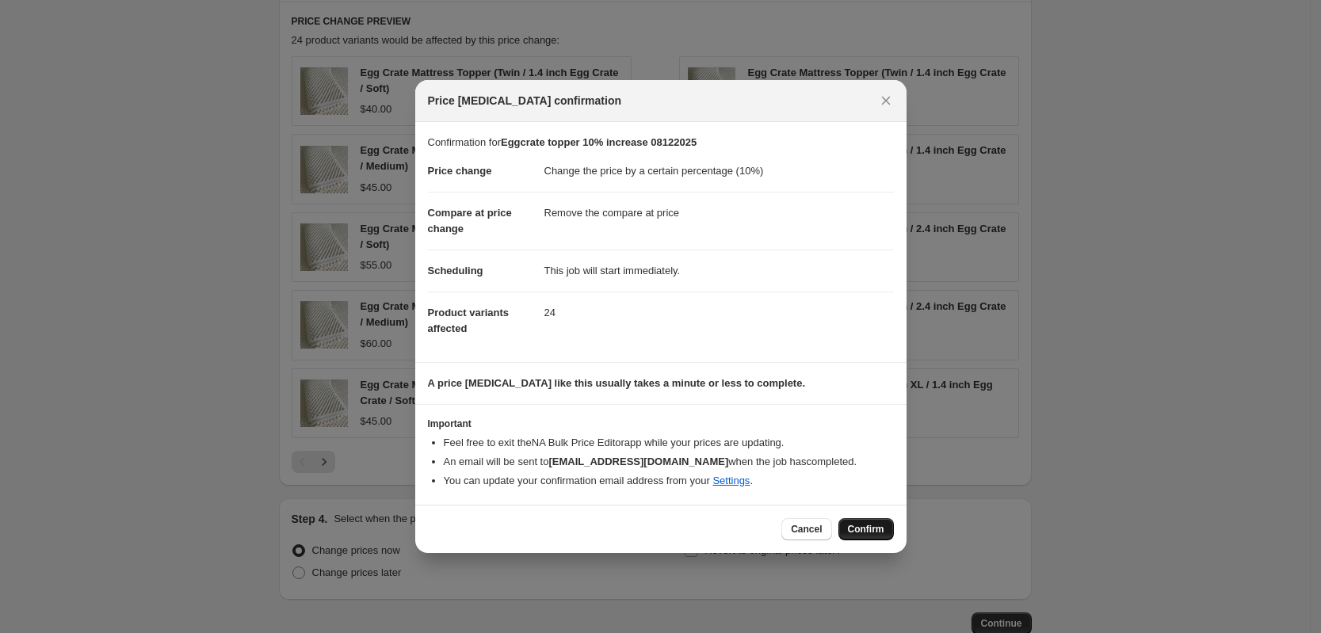
click at [869, 521] on button "Confirm" at bounding box center [865, 529] width 55 height 22
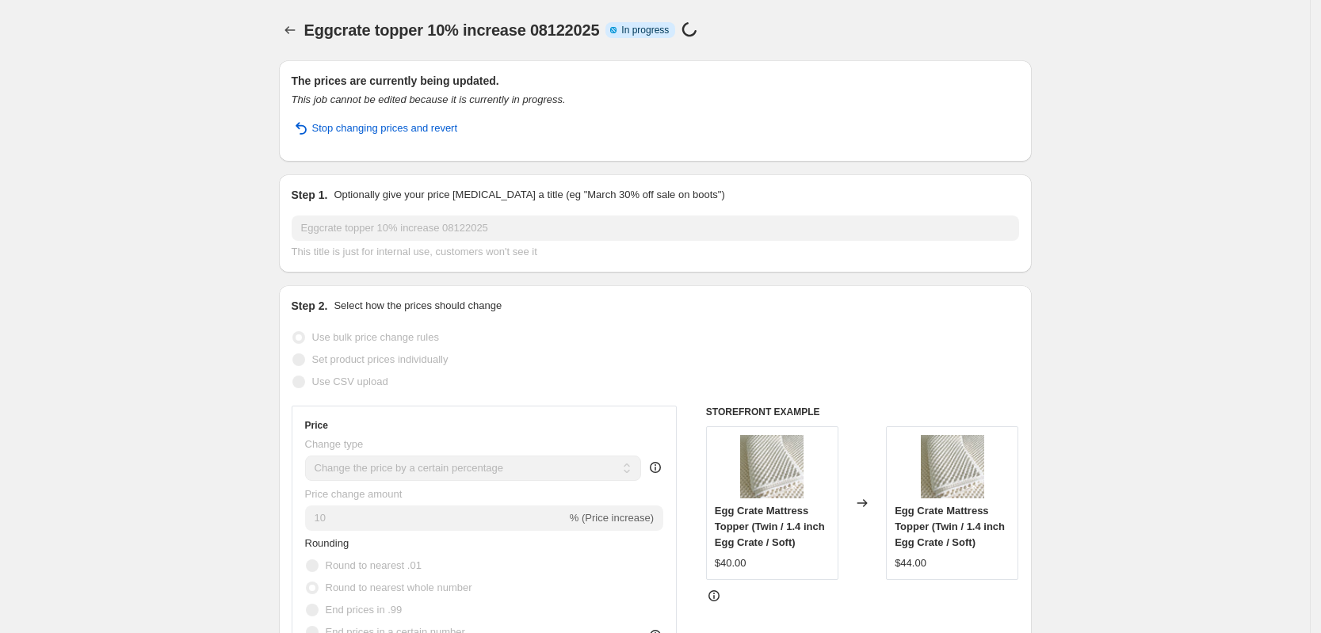
select select "percentage"
select select "remove"
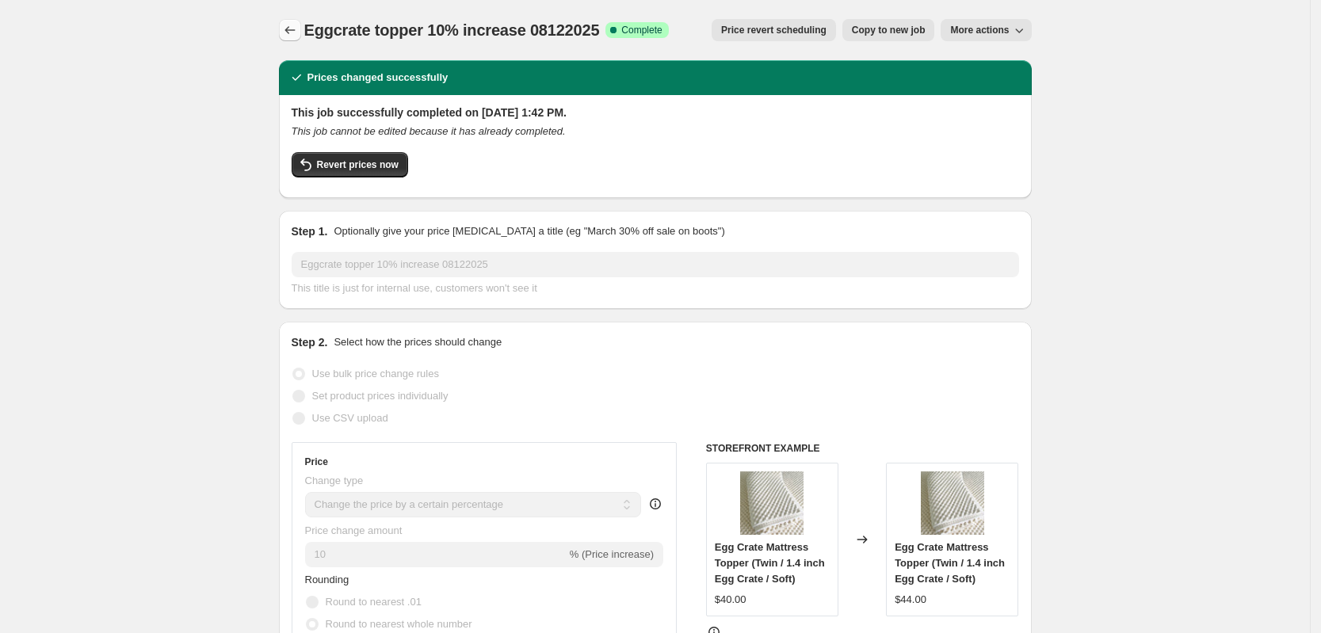
click at [296, 35] on icon "Price change jobs" at bounding box center [290, 30] width 16 height 16
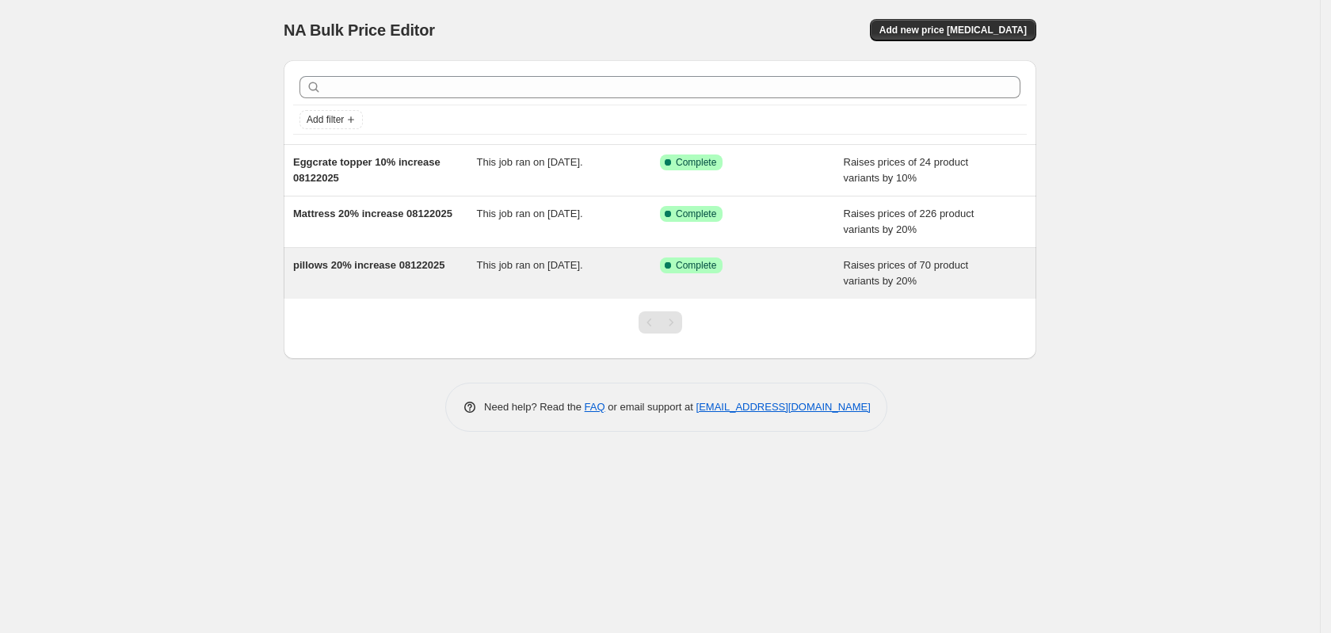
click at [353, 269] on span "pillows 20% increase 08122025" at bounding box center [369, 265] width 152 height 12
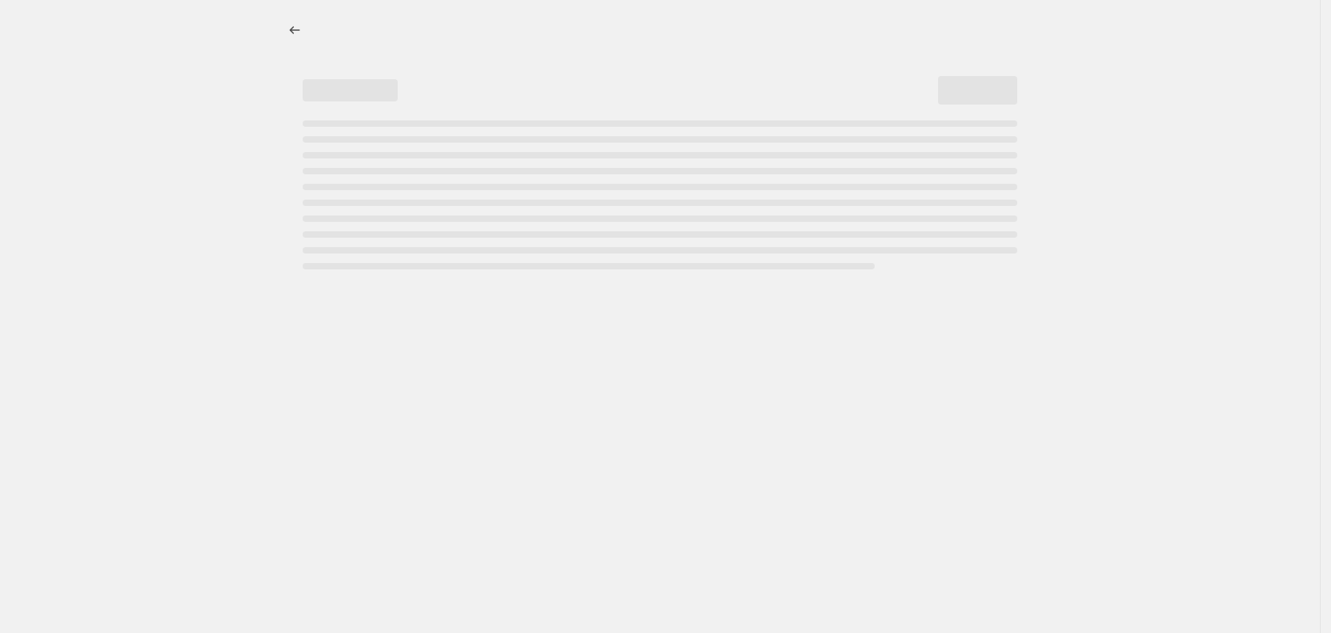
select select "percentage"
select select "product_type"
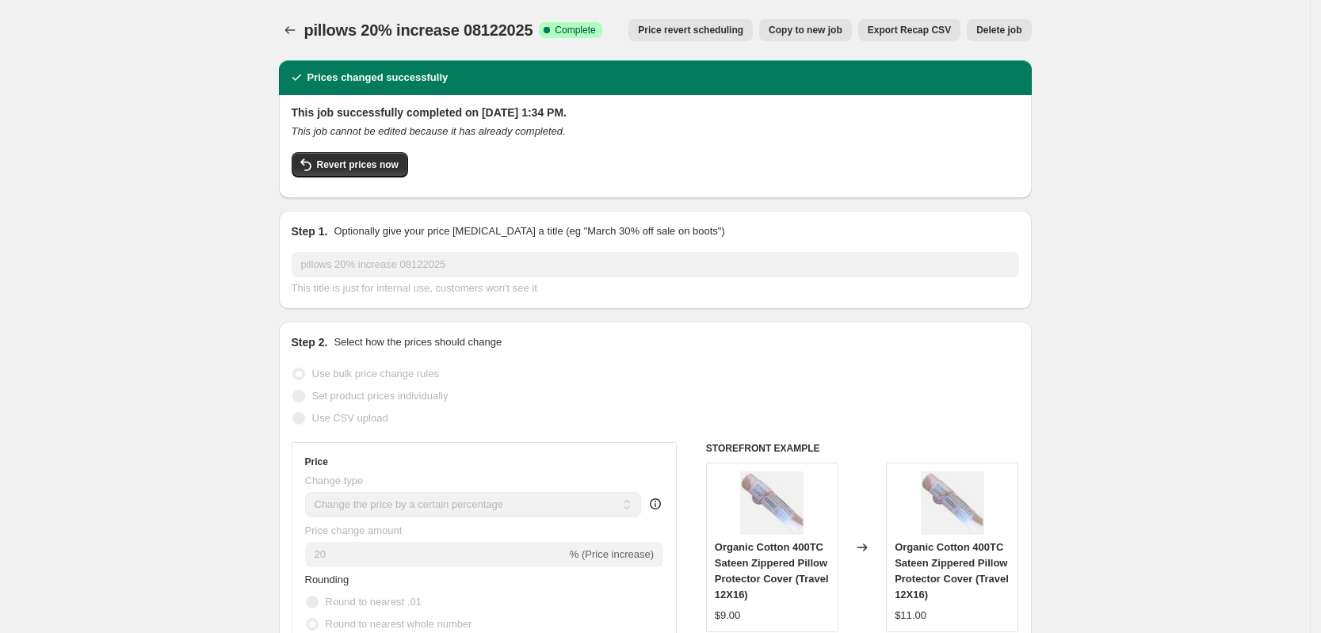
click at [784, 32] on span "Copy to new job" at bounding box center [806, 30] width 74 height 13
select select "percentage"
select select "product_type"
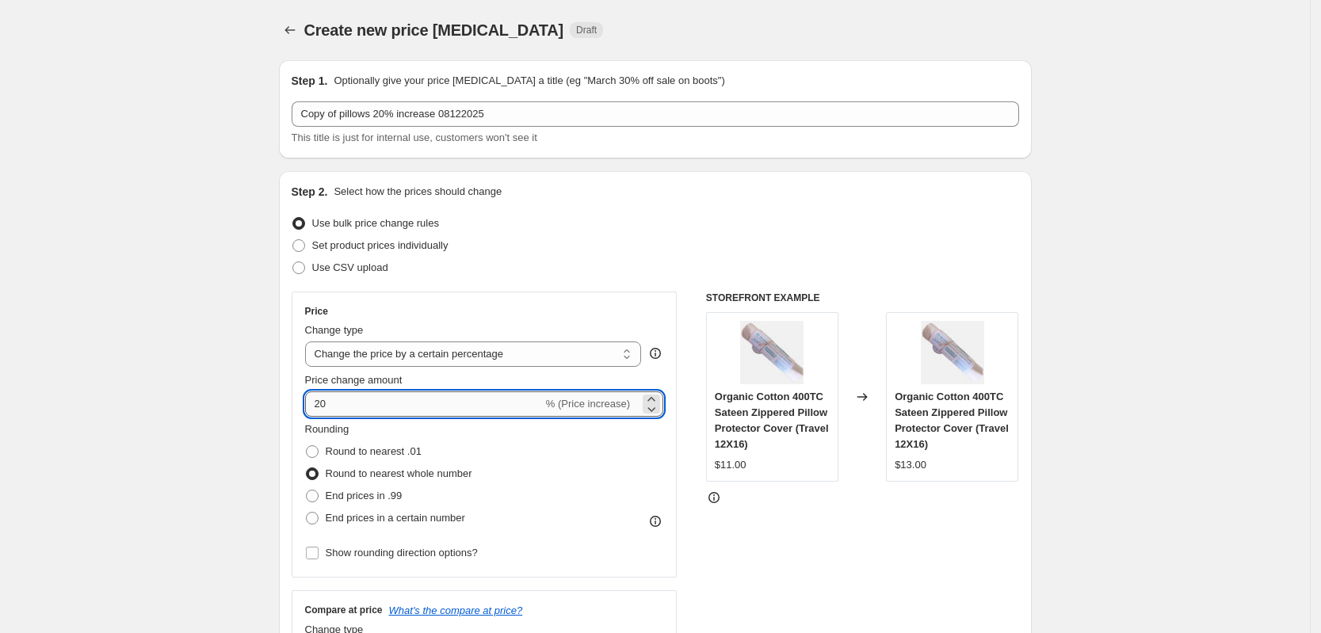
click at [399, 406] on input "20" at bounding box center [424, 403] width 238 height 25
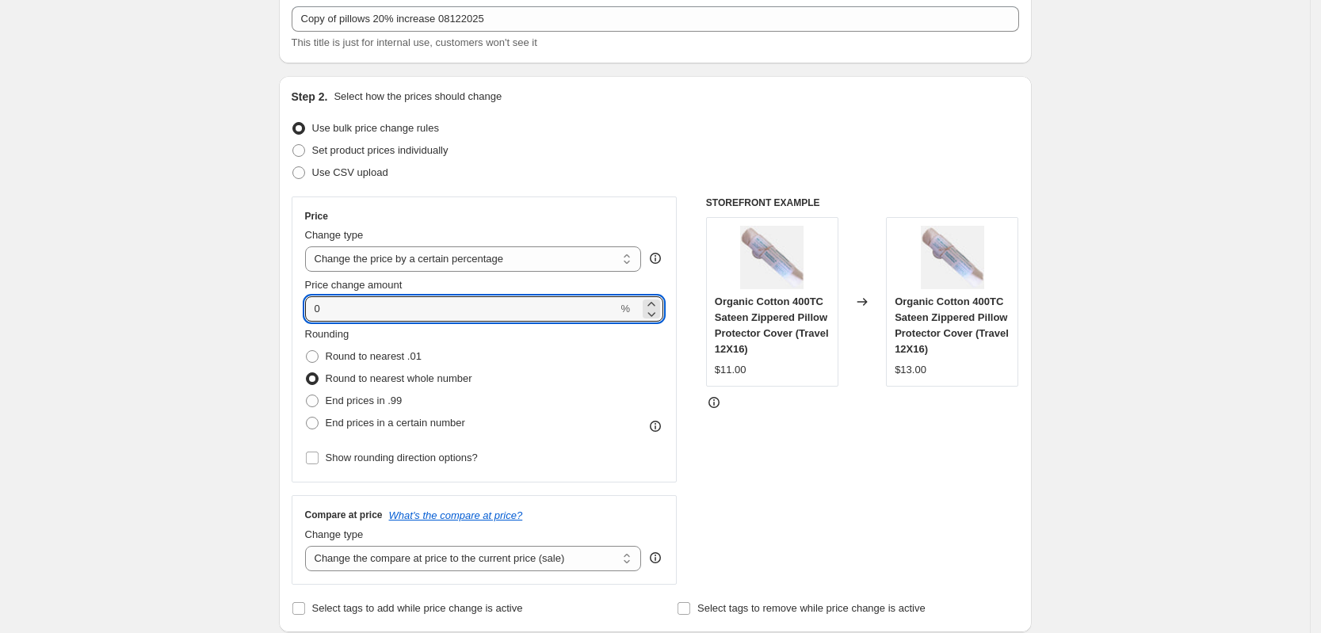
scroll to position [198, 0]
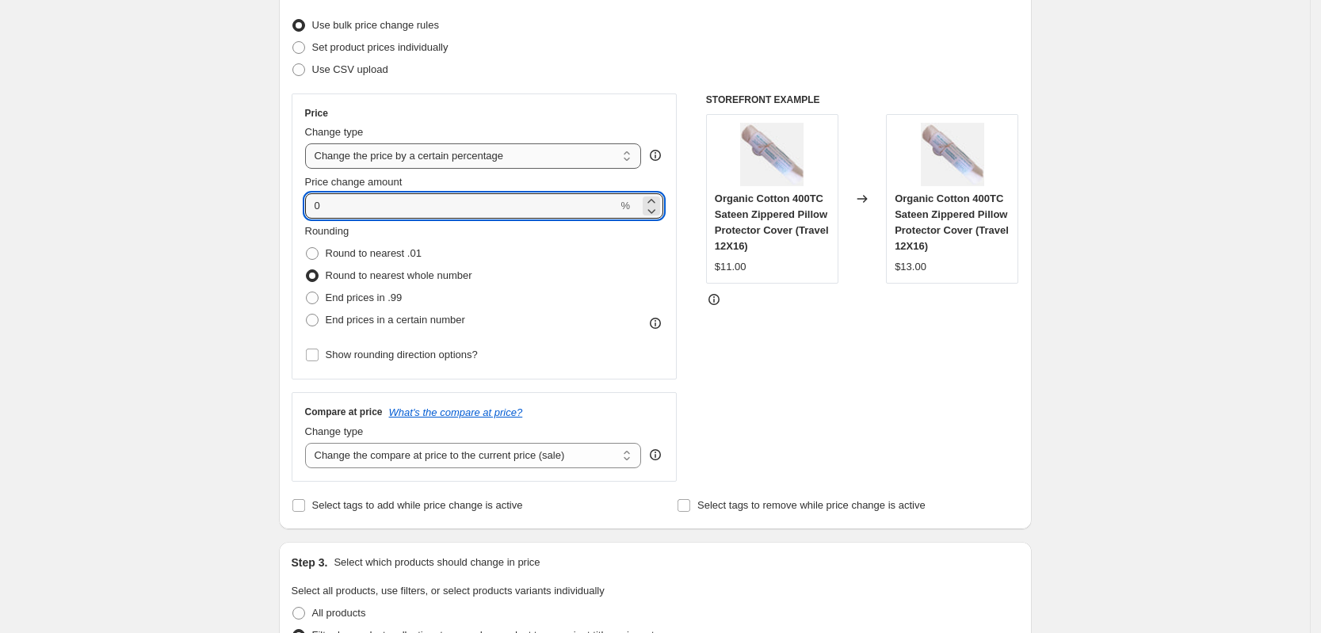
type input "0"
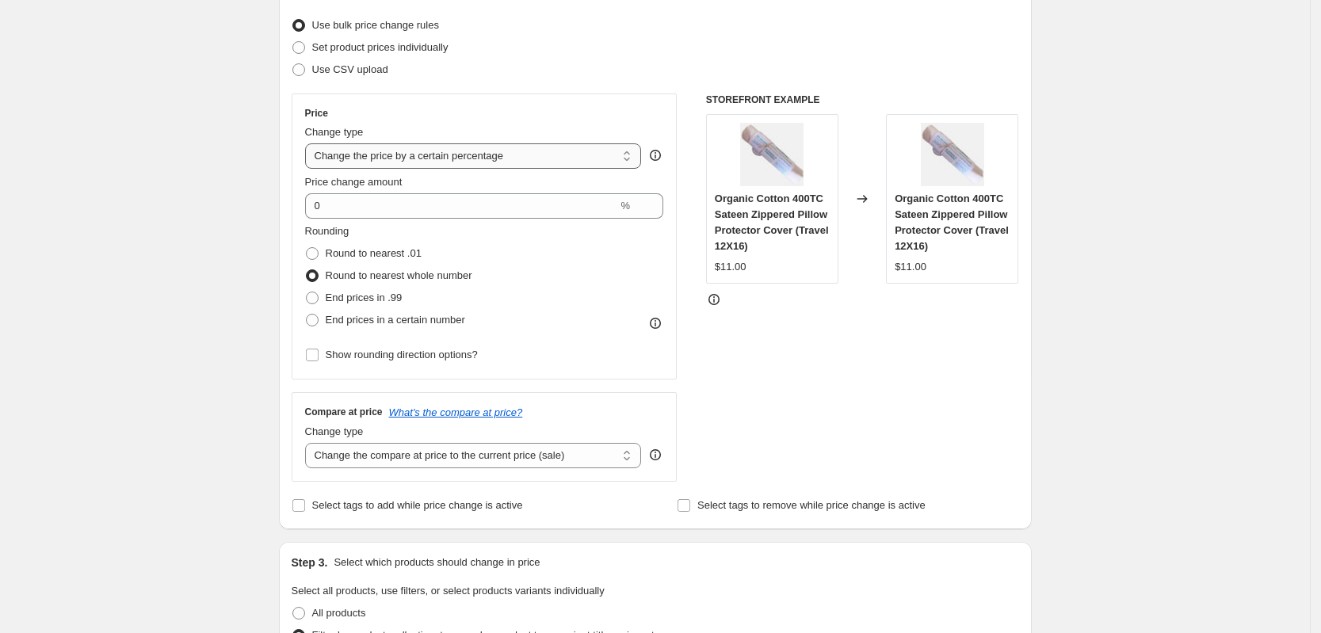
click at [465, 150] on select "Change the price to a certain amount Change the price by a certain amount Chang…" at bounding box center [473, 155] width 337 height 25
select select "no_change"
click at [310, 143] on select "Change the price to a certain amount Change the price by a certain amount Chang…" at bounding box center [473, 155] width 337 height 25
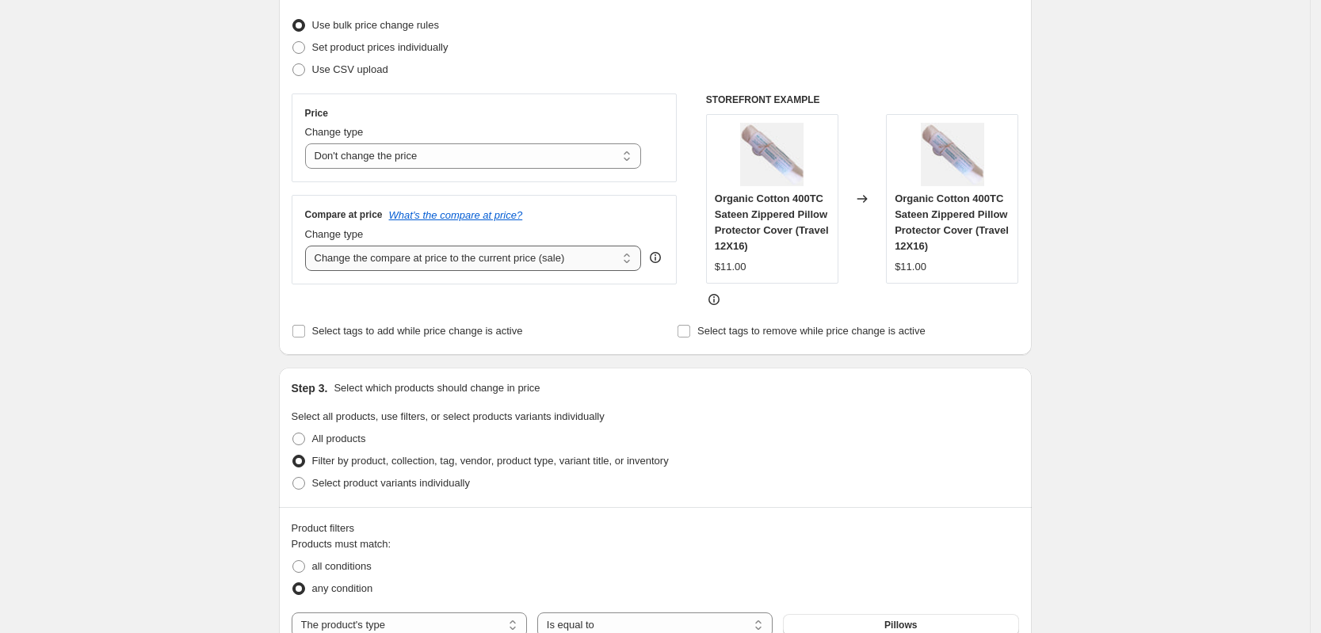
click at [441, 260] on select "Change the compare at price to the current price (sale) Change the compare at p…" at bounding box center [473, 258] width 337 height 25
select select "remove"
click at [310, 246] on select "Change the compare at price to the current price (sale) Change the compare at p…" at bounding box center [473, 258] width 337 height 25
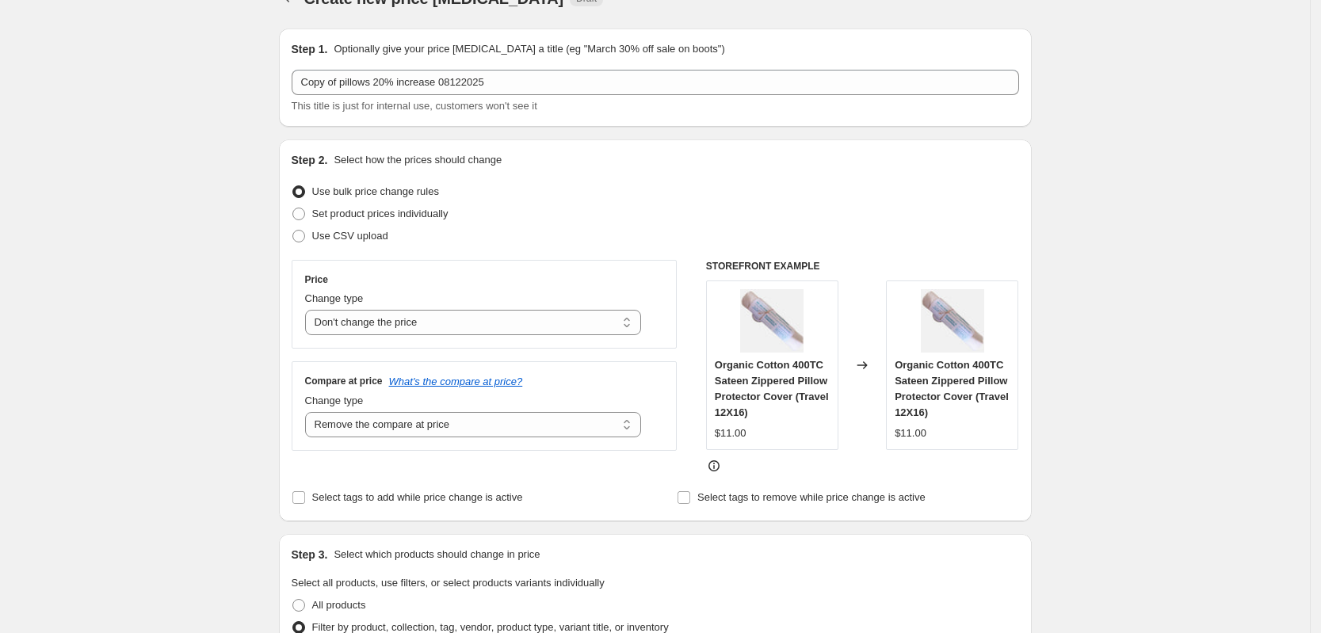
scroll to position [0, 0]
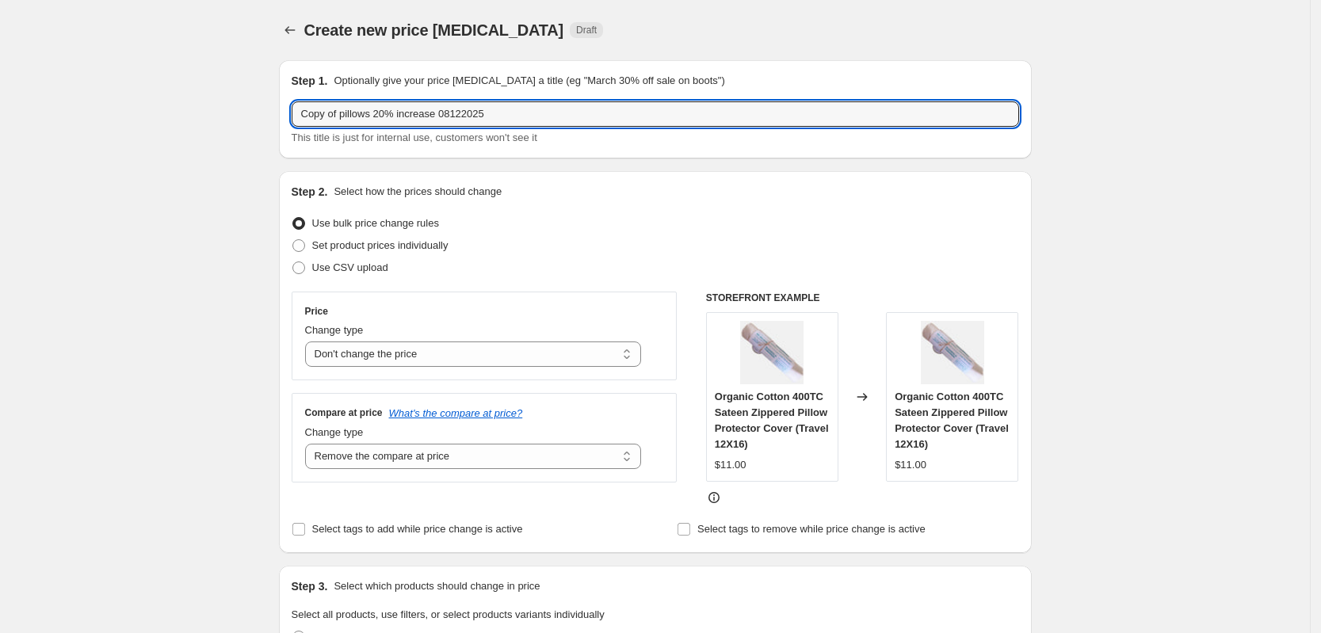
drag, startPoint x: 341, startPoint y: 115, endPoint x: 265, endPoint y: 110, distance: 76.2
click at [350, 120] on input "pillows 20% increase 08122025" at bounding box center [655, 113] width 727 height 25
drag, startPoint x: 403, startPoint y: 110, endPoint x: 340, endPoint y: 116, distance: 62.8
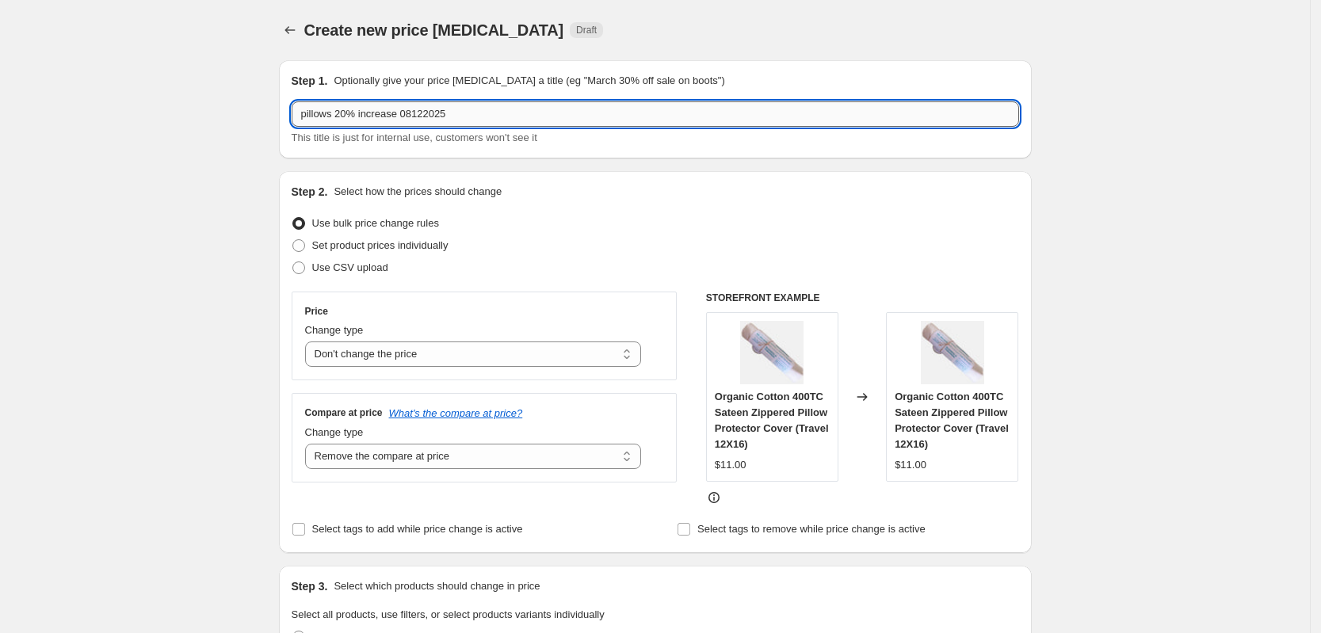
click at [340, 116] on input "pillows 20% increase 08122025" at bounding box center [655, 113] width 727 height 25
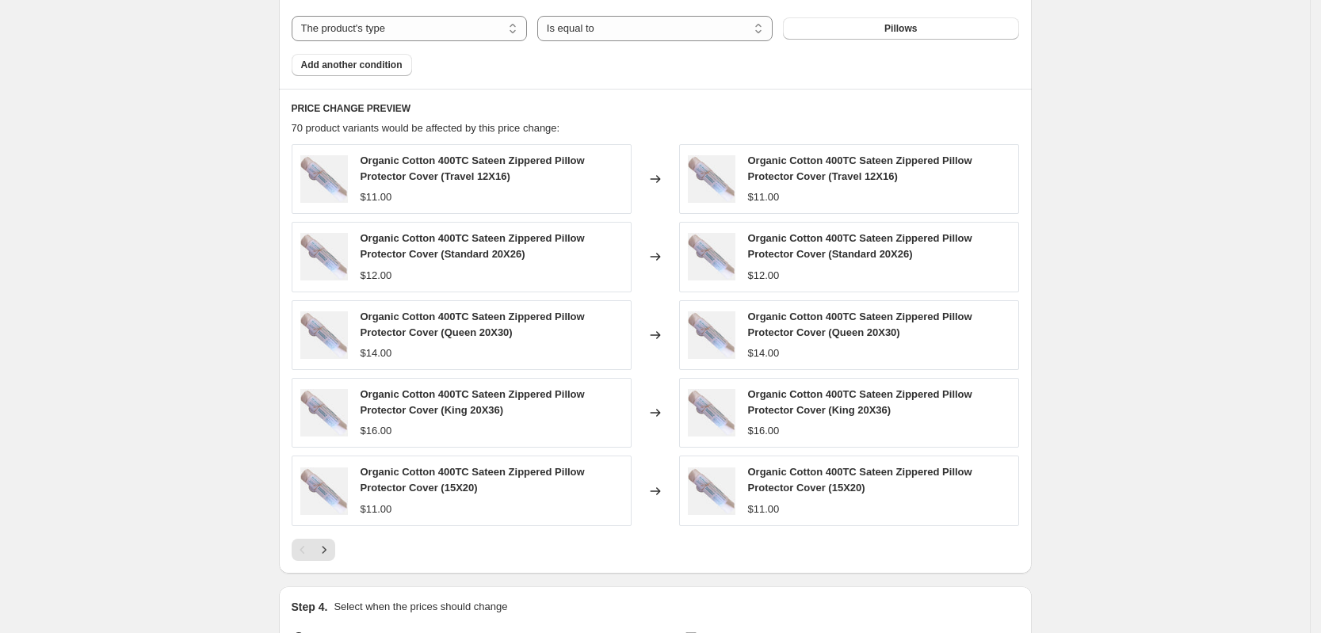
scroll to position [981, 0]
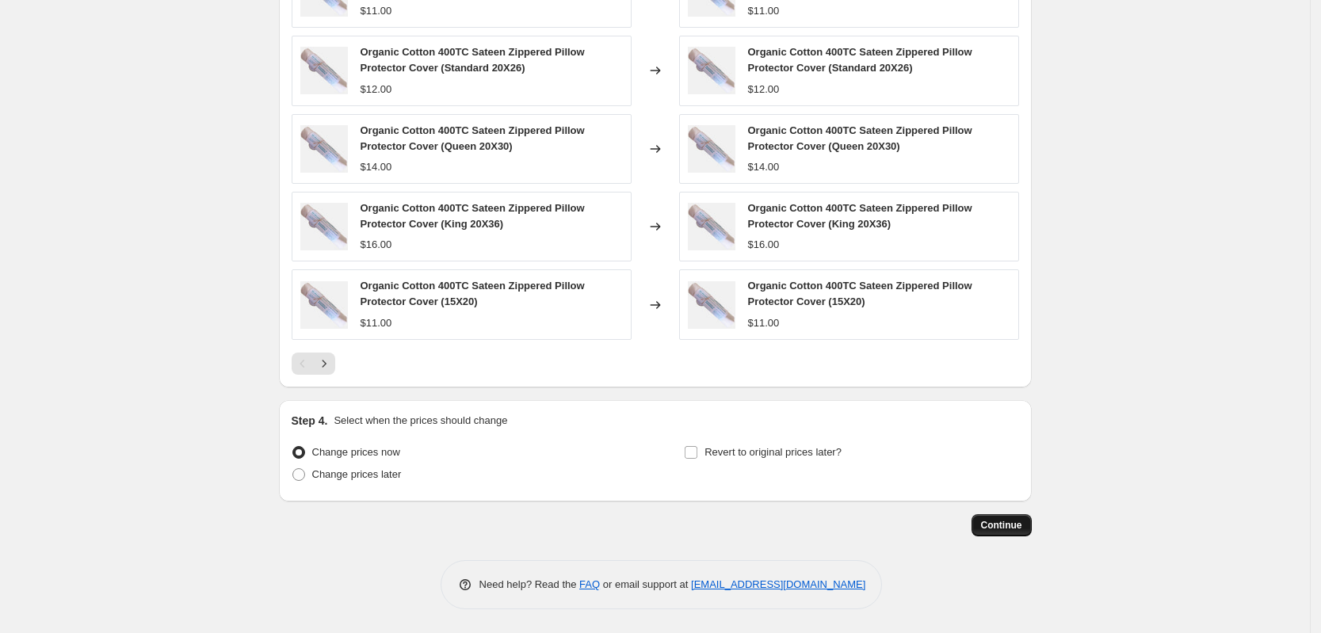
click at [1018, 521] on span "Continue" at bounding box center [1001, 525] width 41 height 13
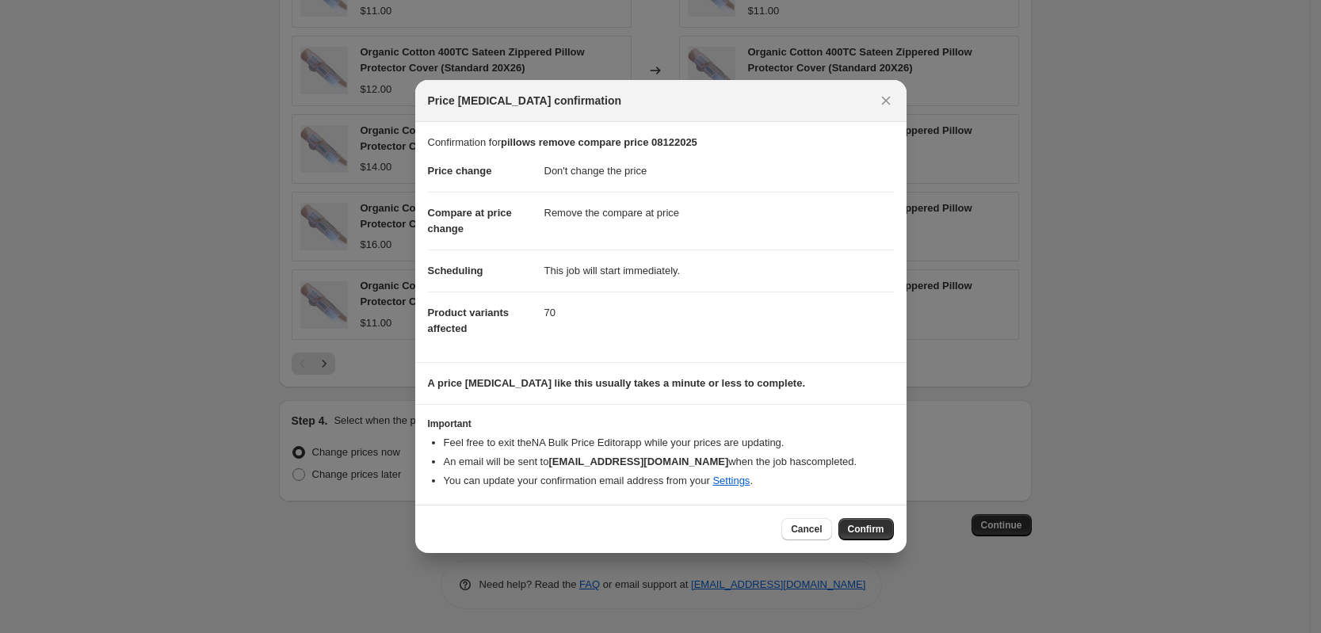
click at [865, 524] on span "Confirm" at bounding box center [866, 529] width 36 height 13
type input "pillows remove compare price 08122025"
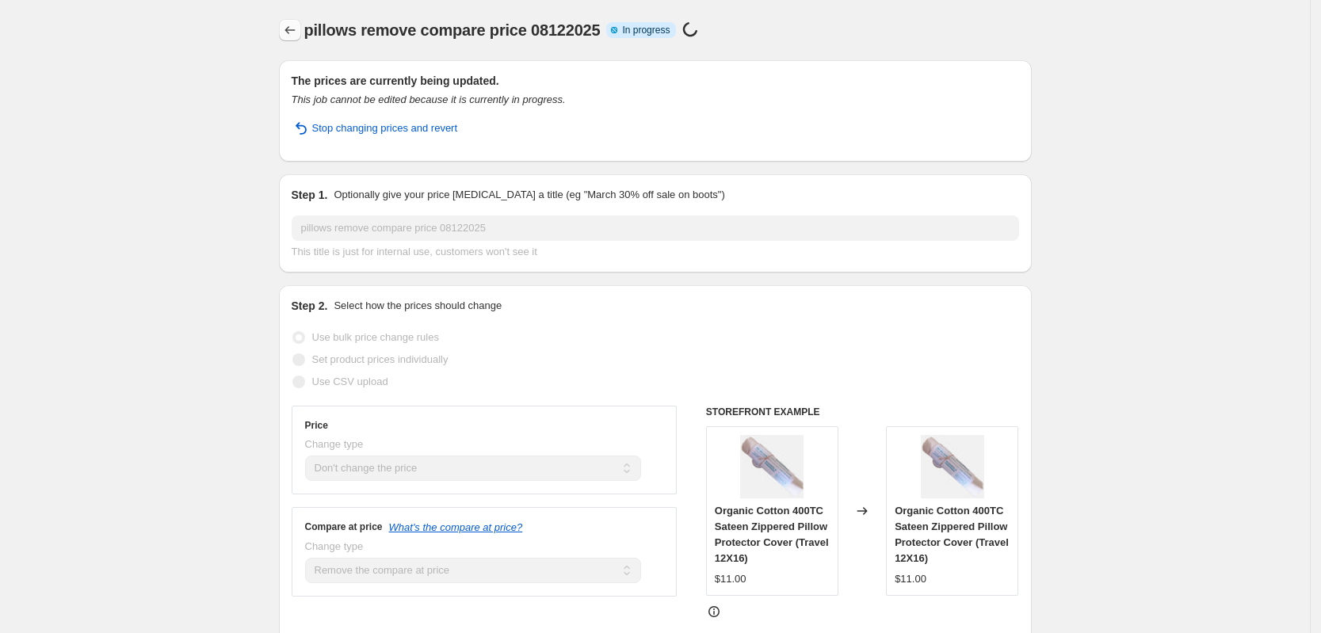
click at [295, 29] on icon "Price change jobs" at bounding box center [290, 30] width 16 height 16
